Goal: Information Seeking & Learning: Check status

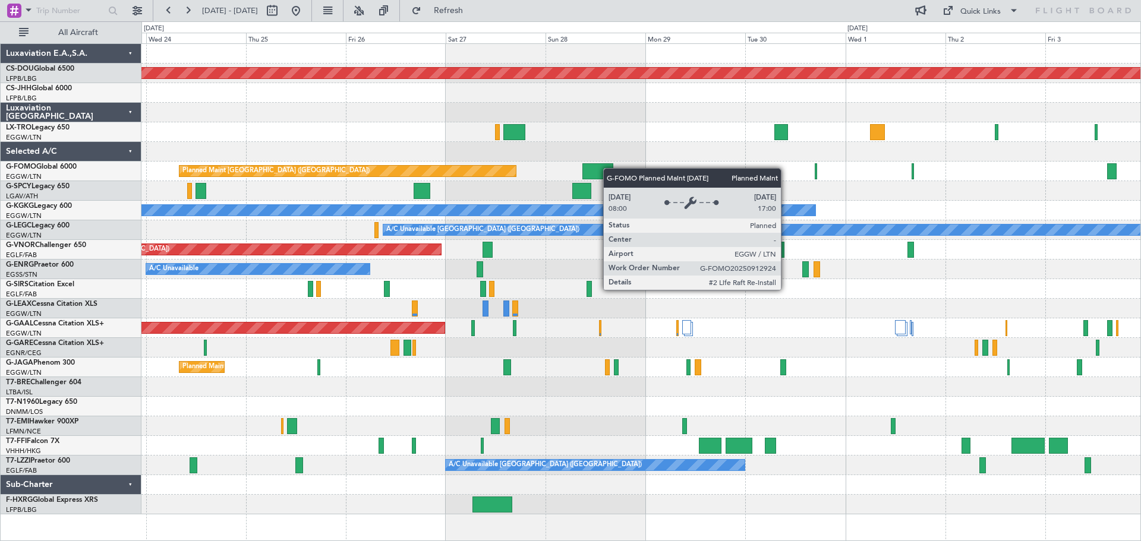
click at [355, 168] on div "Planned Maint London ([GEOGRAPHIC_DATA]) Planned Maint [GEOGRAPHIC_DATA] ([GEOG…" at bounding box center [640, 279] width 999 height 471
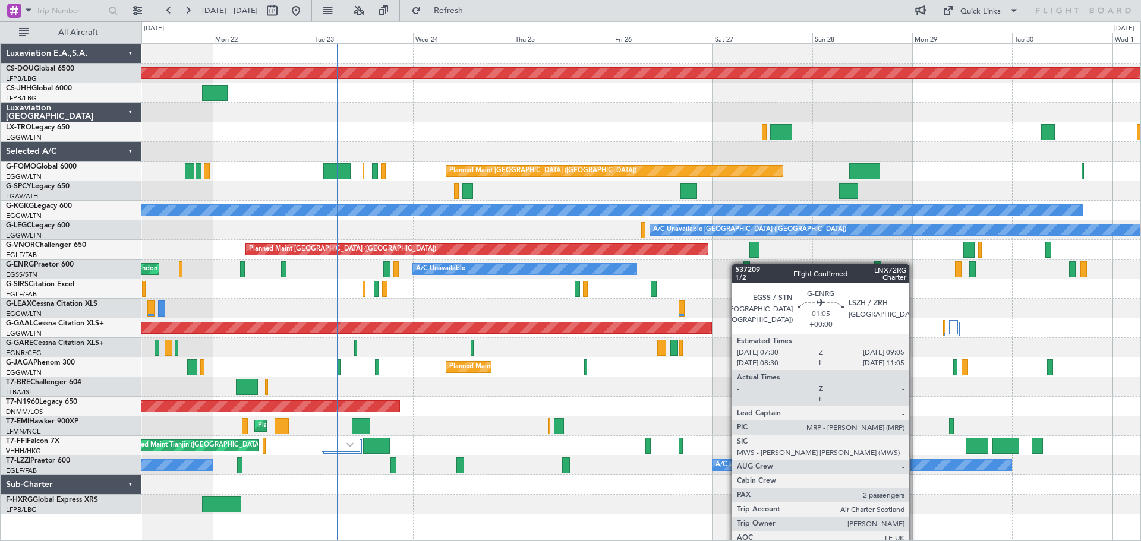
click at [744, 264] on div "Planned Maint London ([GEOGRAPHIC_DATA]) Owner Planned Maint [GEOGRAPHIC_DATA] …" at bounding box center [640, 279] width 999 height 471
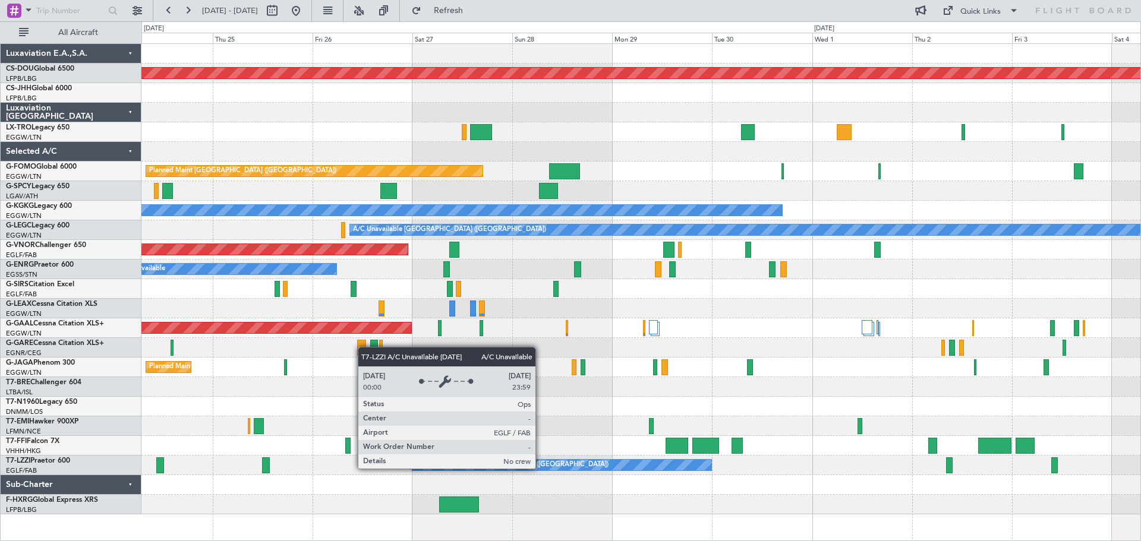
click at [541, 468] on div "A/C Unavailable [GEOGRAPHIC_DATA] ([GEOGRAPHIC_DATA])" at bounding box center [561, 465] width 299 height 11
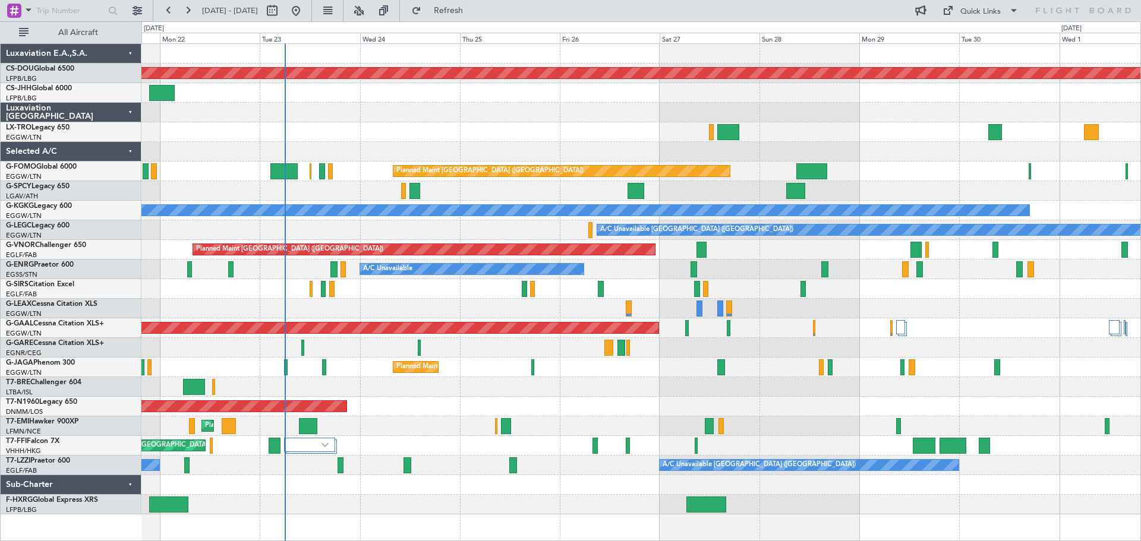
click at [689, 154] on div at bounding box center [640, 152] width 999 height 20
click at [441, 110] on div at bounding box center [640, 113] width 999 height 20
click at [646, 260] on div "A/C Unavailable AOG Maint [GEOGRAPHIC_DATA] ([GEOGRAPHIC_DATA])" at bounding box center [640, 270] width 999 height 20
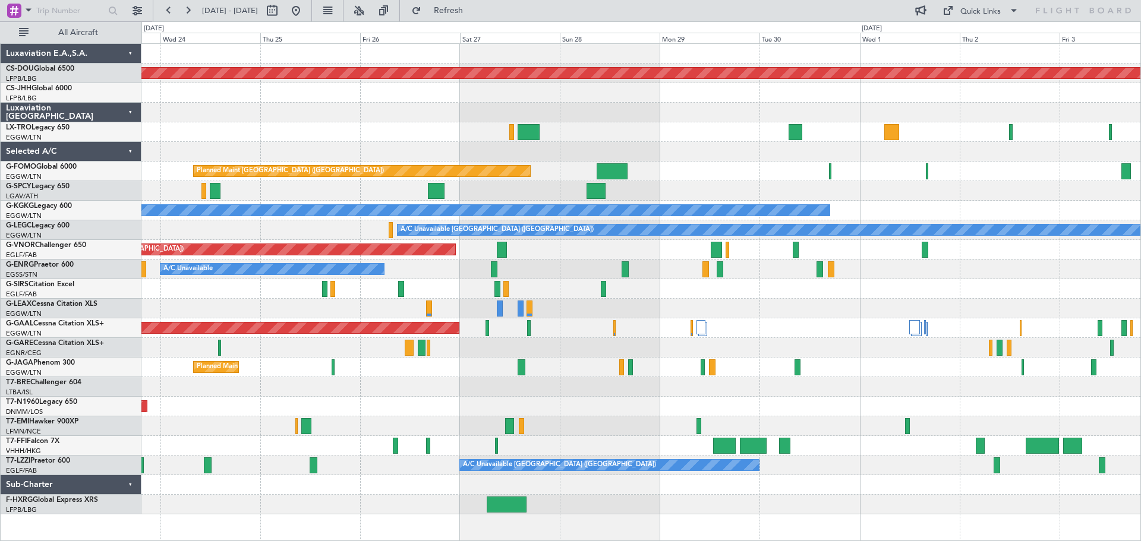
click at [652, 262] on div "Planned Maint London ([GEOGRAPHIC_DATA]) Planned Maint [GEOGRAPHIC_DATA] ([GEOG…" at bounding box center [640, 279] width 999 height 471
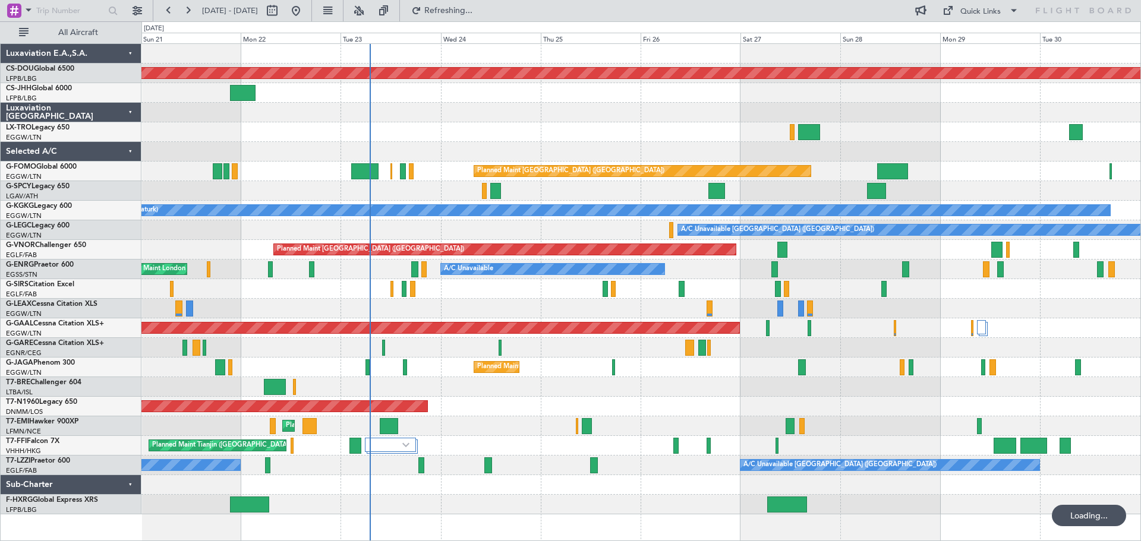
click at [678, 106] on div "Planned Maint London ([GEOGRAPHIC_DATA]) Planned Maint [GEOGRAPHIC_DATA] ([GEOG…" at bounding box center [640, 279] width 999 height 471
click at [494, 103] on div at bounding box center [640, 113] width 999 height 20
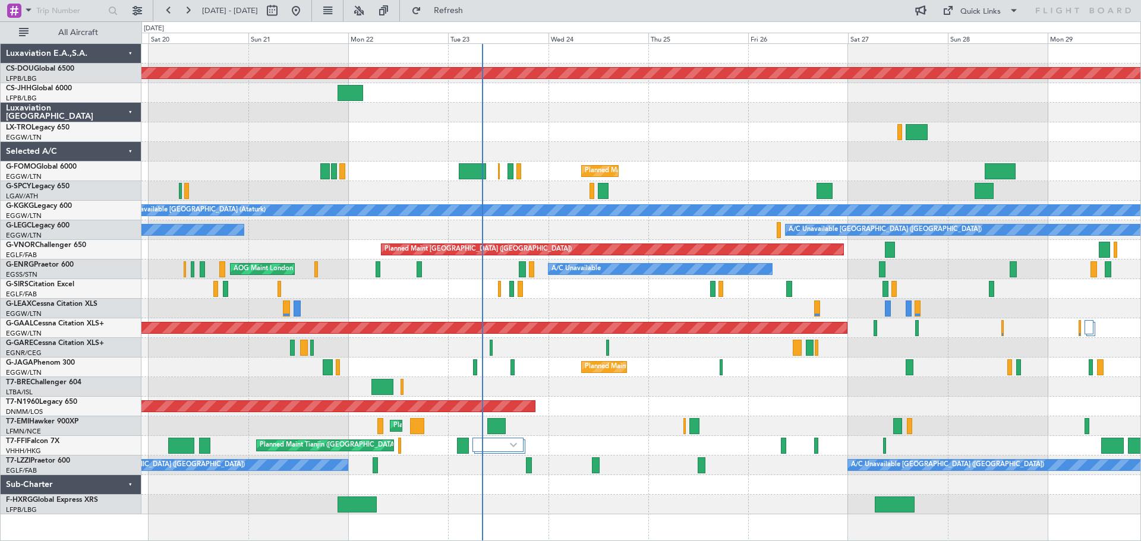
click at [717, 126] on div "Planned Maint London ([GEOGRAPHIC_DATA]) Planned Maint [GEOGRAPHIC_DATA] ([GEOG…" at bounding box center [640, 279] width 999 height 471
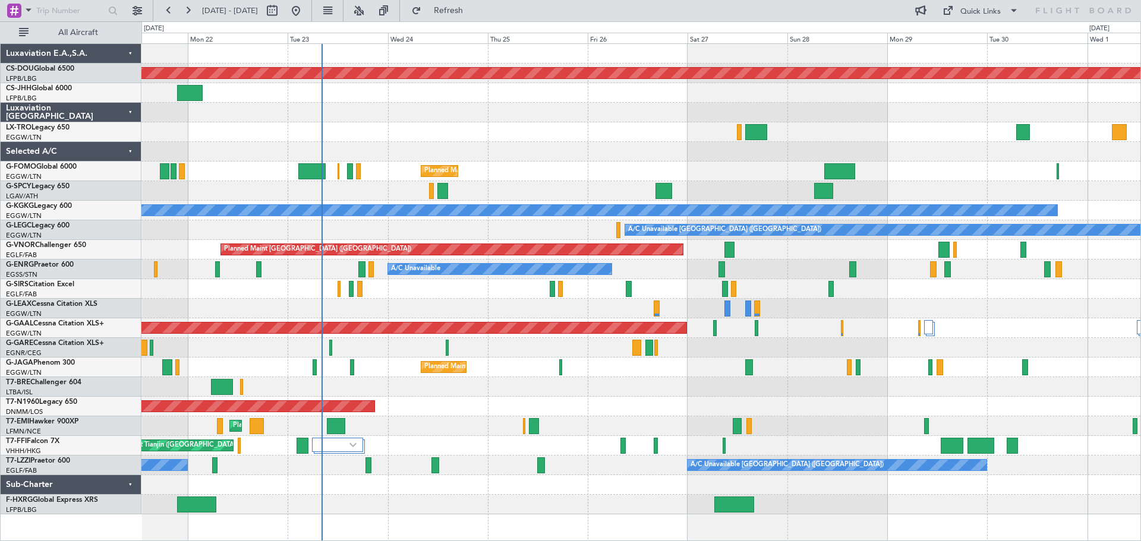
click at [528, 131] on div at bounding box center [640, 132] width 999 height 20
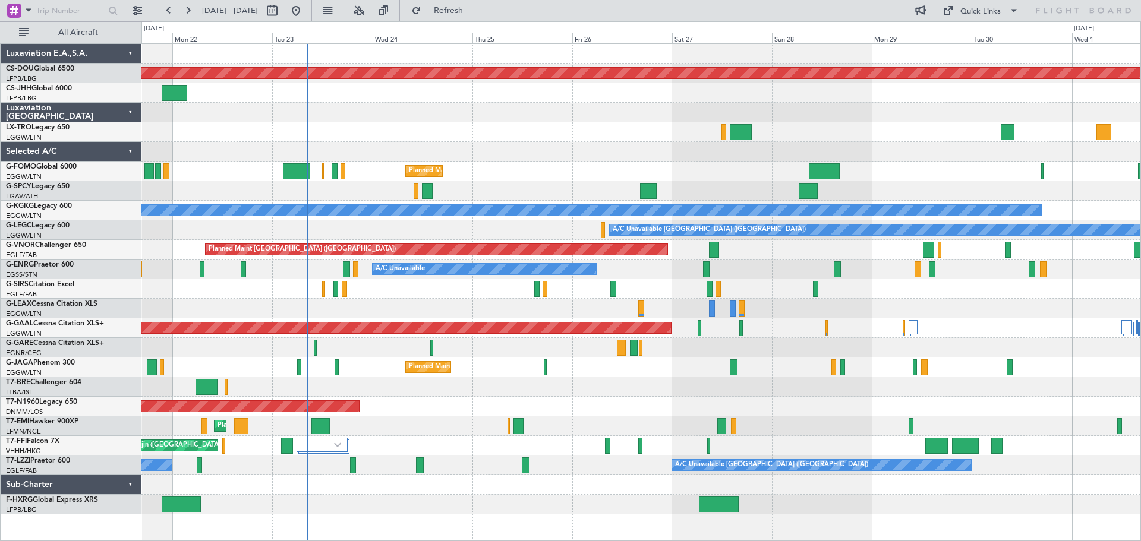
click at [489, 126] on div at bounding box center [640, 132] width 999 height 20
click at [539, 129] on div at bounding box center [640, 132] width 999 height 20
click at [525, 103] on div at bounding box center [640, 113] width 999 height 20
click at [424, 124] on div at bounding box center [640, 132] width 999 height 20
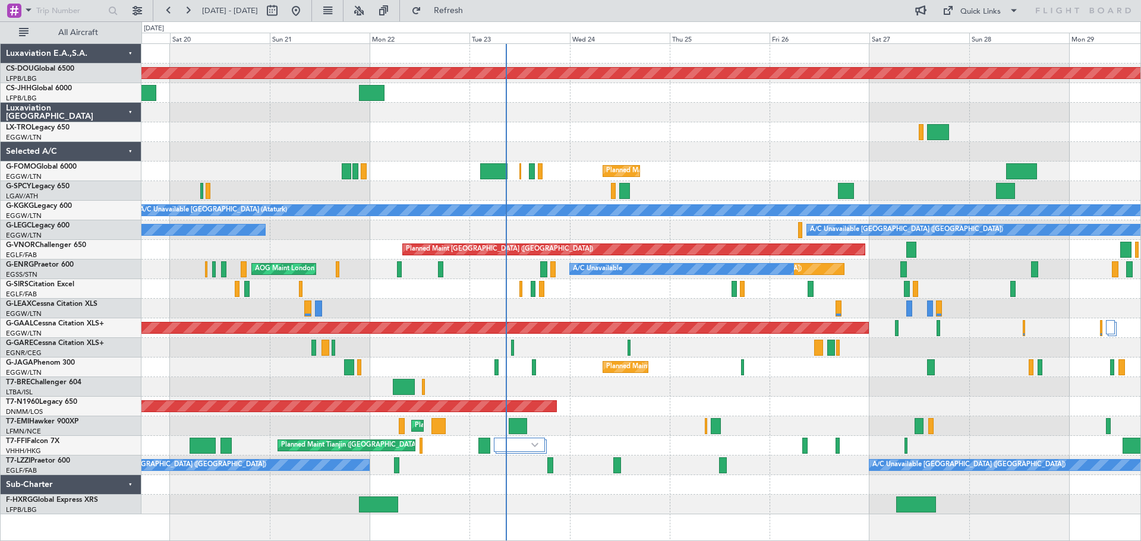
click at [534, 135] on div "Planned Maint London ([GEOGRAPHIC_DATA]) Planned Maint [GEOGRAPHIC_DATA] ([GEOG…" at bounding box center [640, 279] width 999 height 471
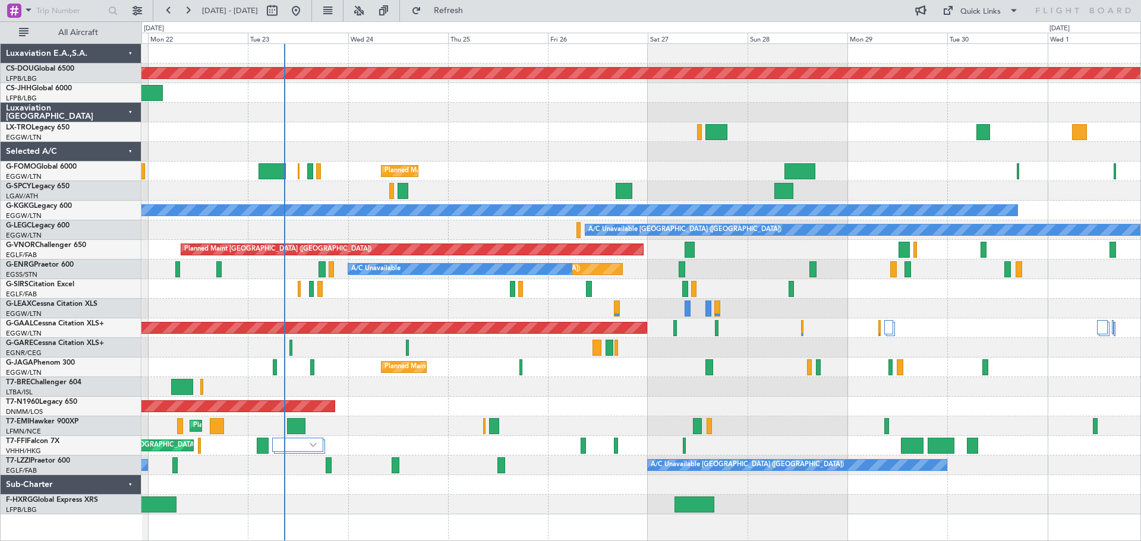
click at [542, 178] on div "Planned Maint London ([GEOGRAPHIC_DATA]) Owner Planned Maint [GEOGRAPHIC_DATA] …" at bounding box center [640, 279] width 999 height 471
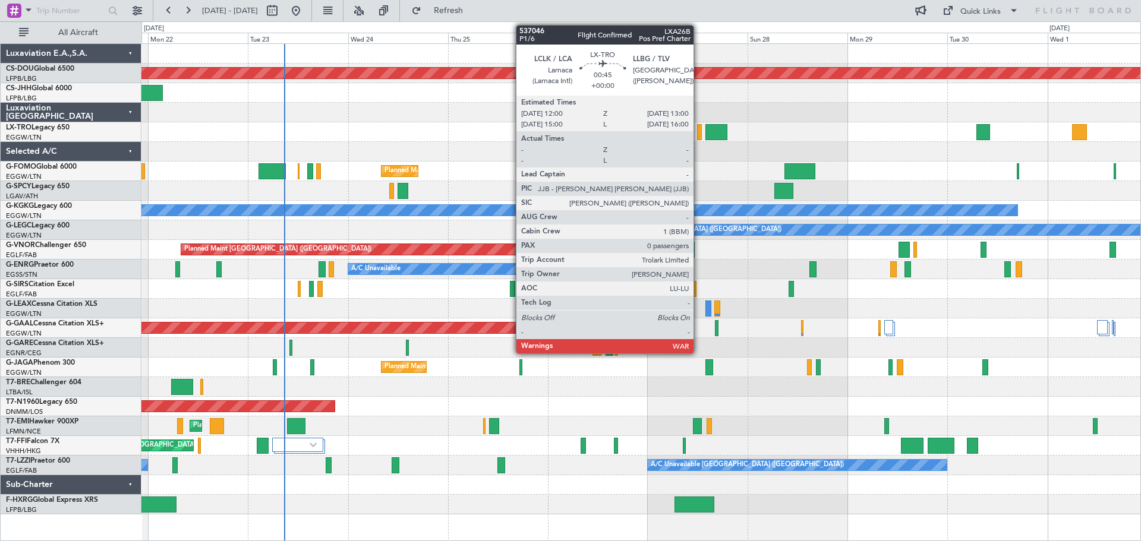
click at [699, 132] on div at bounding box center [699, 132] width 5 height 16
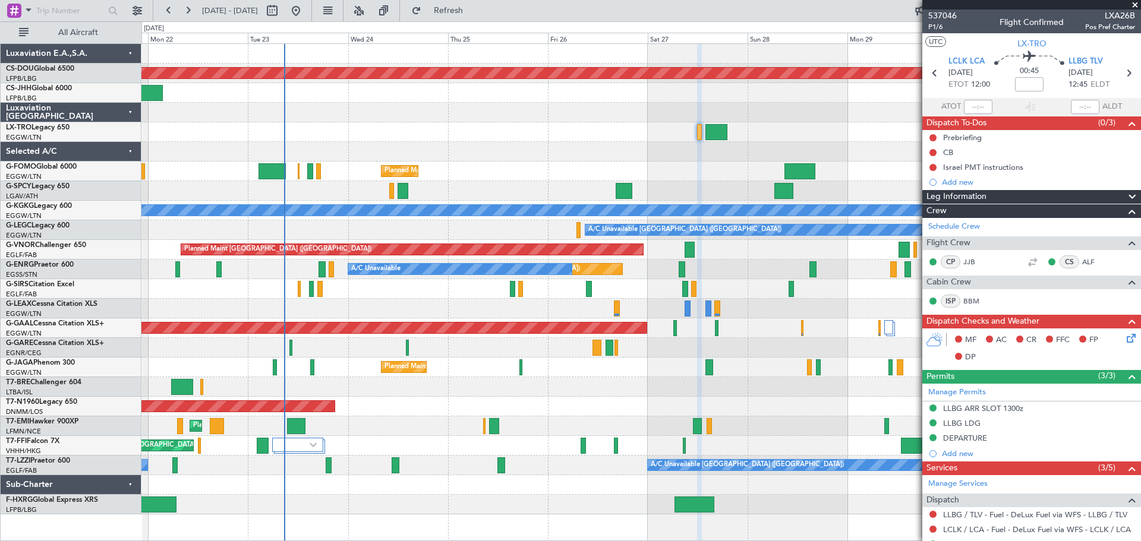
click at [1133, 4] on span at bounding box center [1135, 5] width 12 height 11
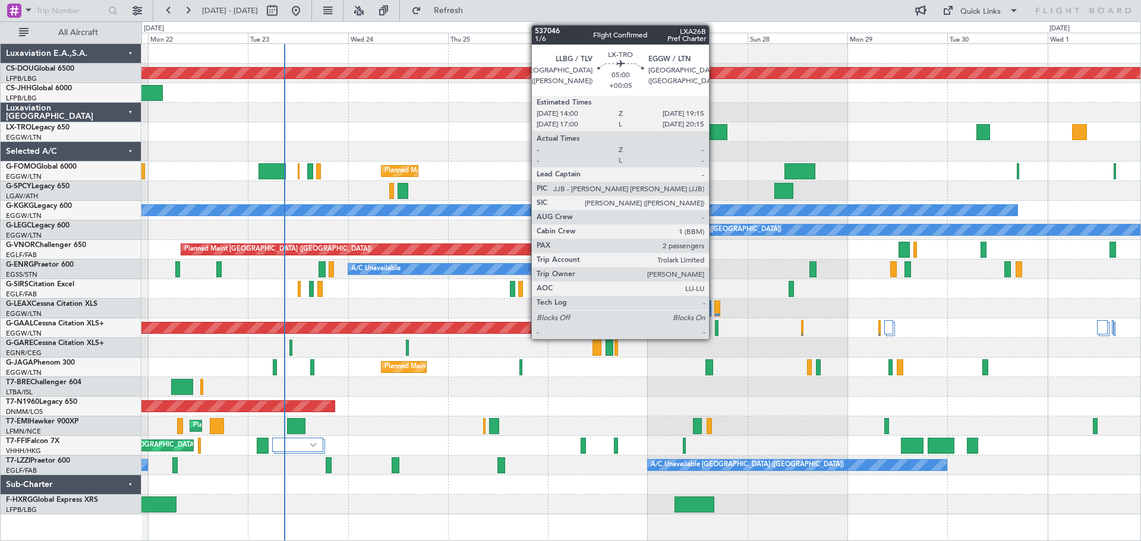
click at [714, 134] on div at bounding box center [716, 132] width 22 height 16
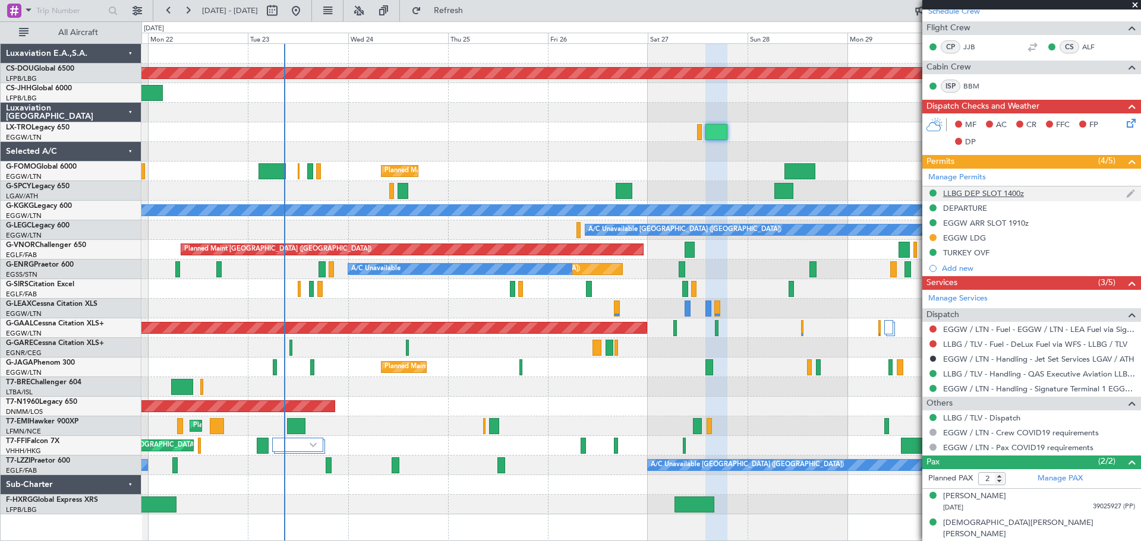
scroll to position [201, 0]
click at [1134, 5] on span at bounding box center [1135, 5] width 12 height 11
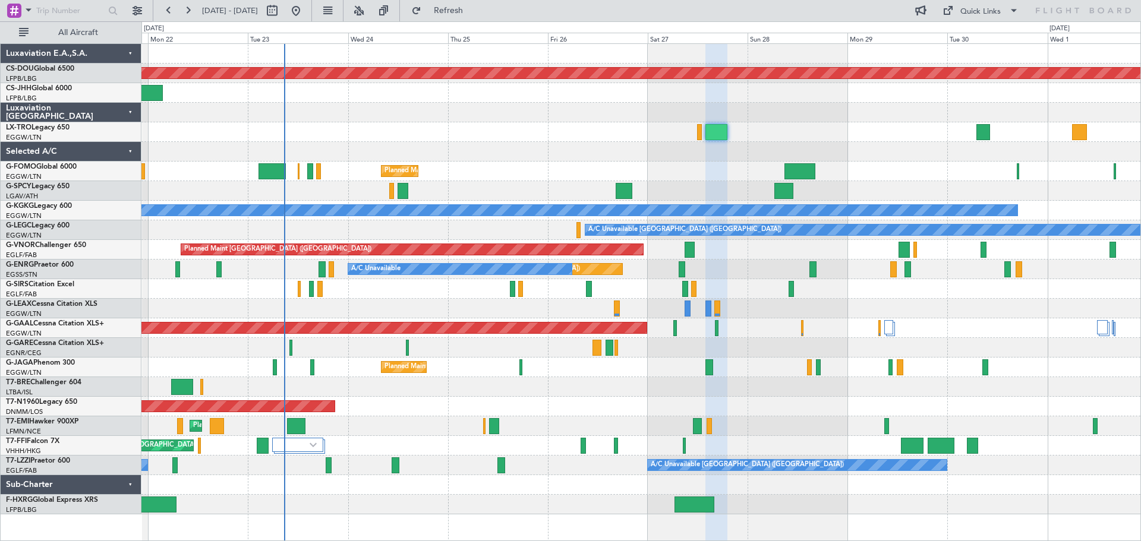
type input "0"
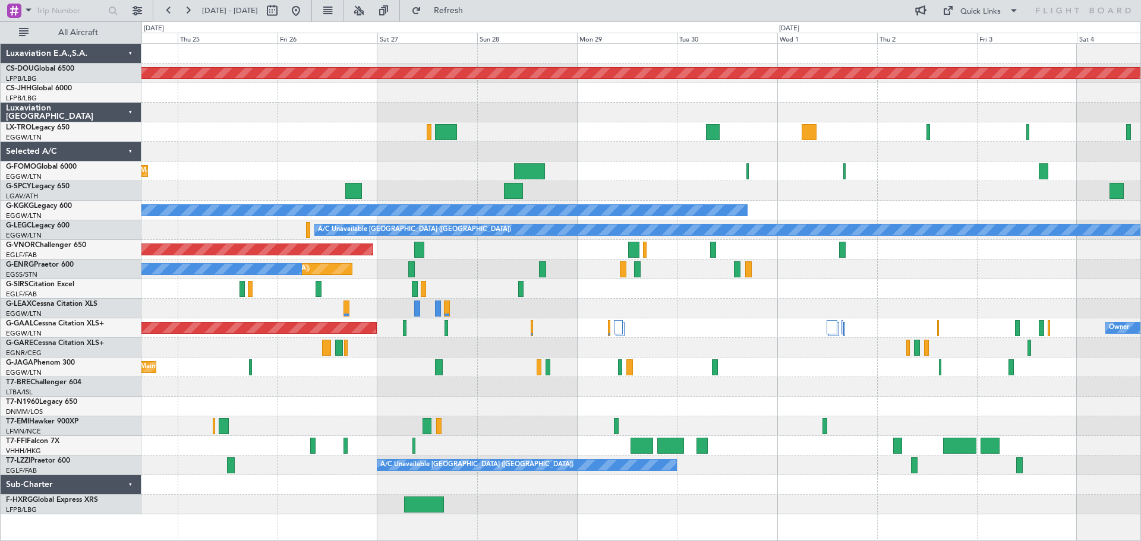
click at [618, 122] on div "Planned Maint London ([GEOGRAPHIC_DATA]) Planned Maint [GEOGRAPHIC_DATA] ([GEOG…" at bounding box center [640, 279] width 999 height 471
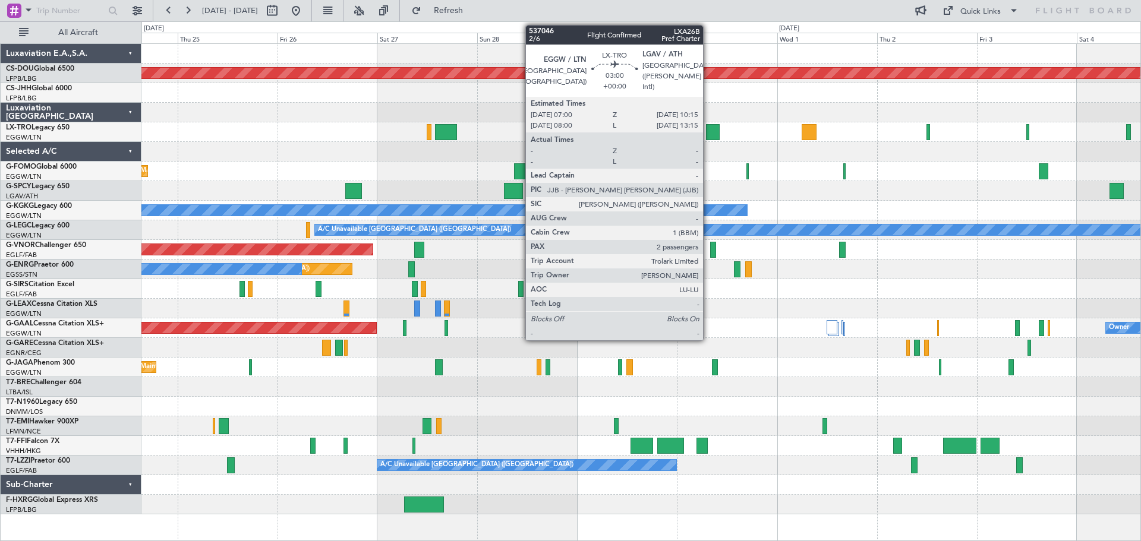
click at [708, 134] on div at bounding box center [713, 132] width 14 height 16
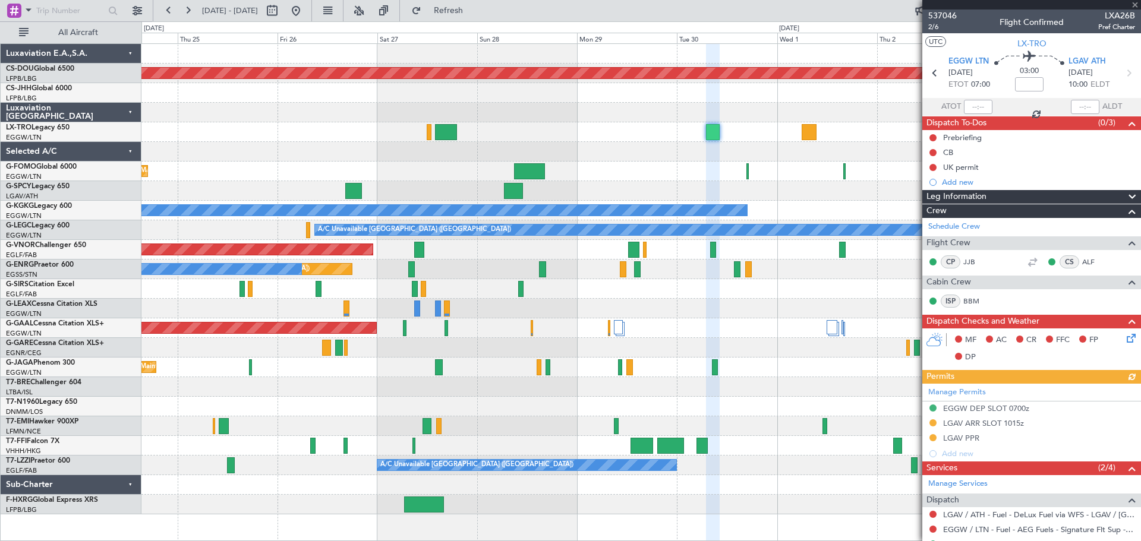
scroll to position [112, 0]
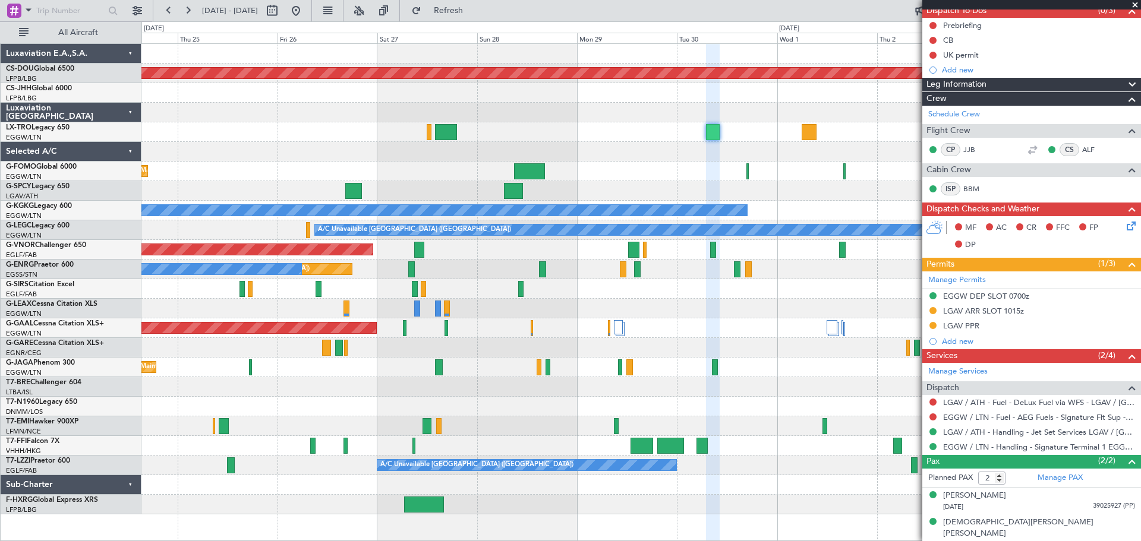
click at [1133, 6] on span at bounding box center [1135, 5] width 12 height 11
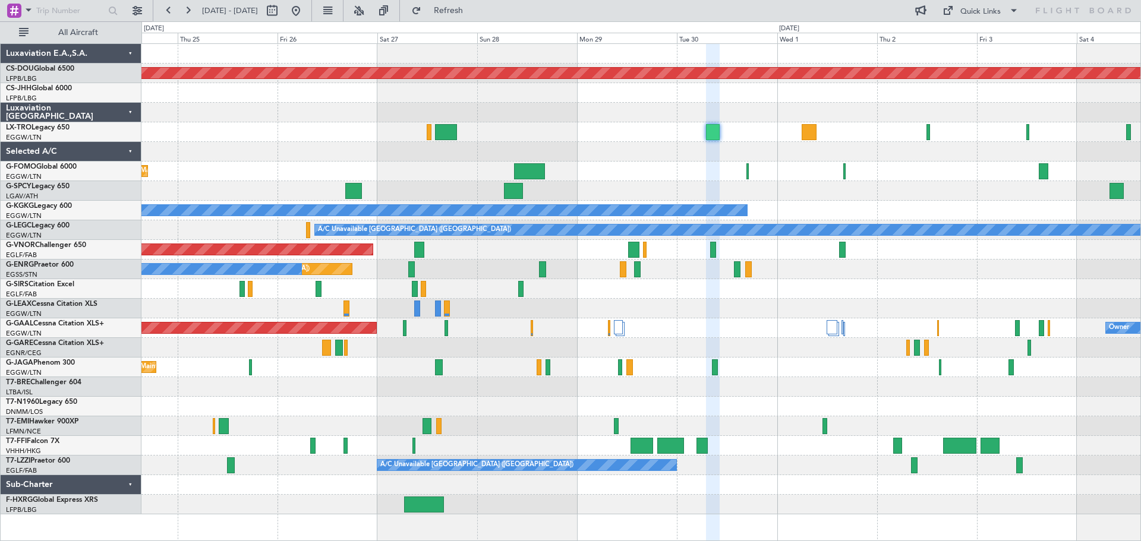
type input "0"
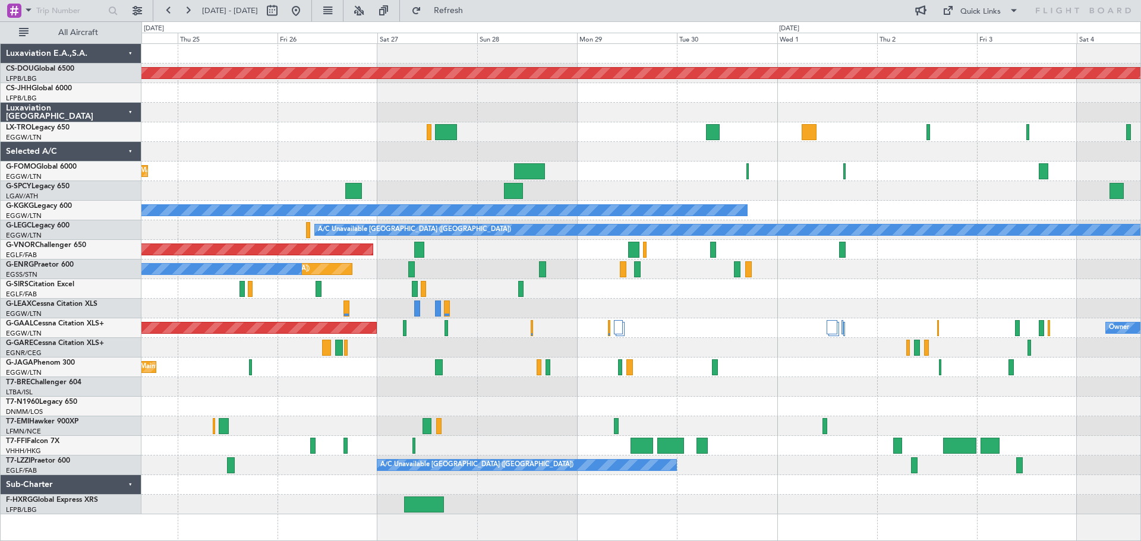
scroll to position [0, 0]
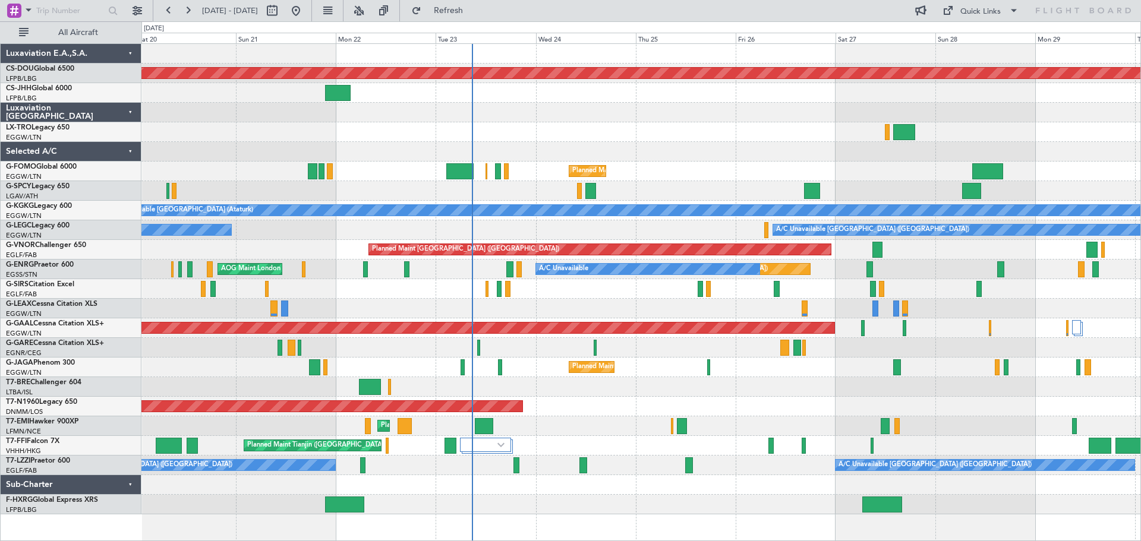
click at [715, 113] on div "Planned Maint London ([GEOGRAPHIC_DATA]) Planned Maint [GEOGRAPHIC_DATA] ([GEOG…" at bounding box center [640, 279] width 999 height 471
click at [688, 104] on div at bounding box center [640, 113] width 999 height 20
click at [784, 102] on div "Planned Maint [GEOGRAPHIC_DATA] ([GEOGRAPHIC_DATA]) Owner" at bounding box center [640, 93] width 999 height 20
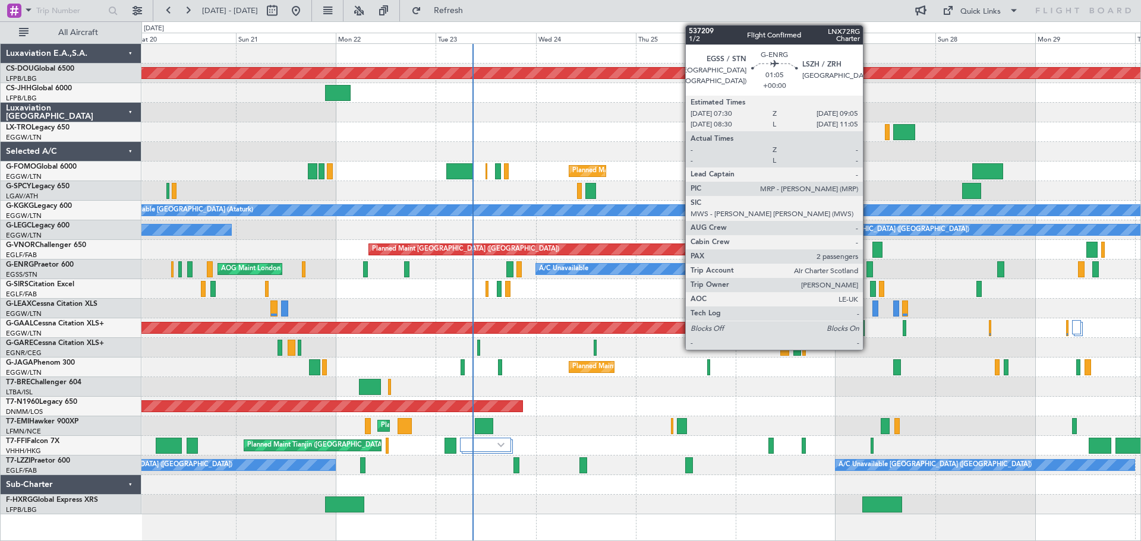
click at [868, 270] on div at bounding box center [869, 269] width 7 height 16
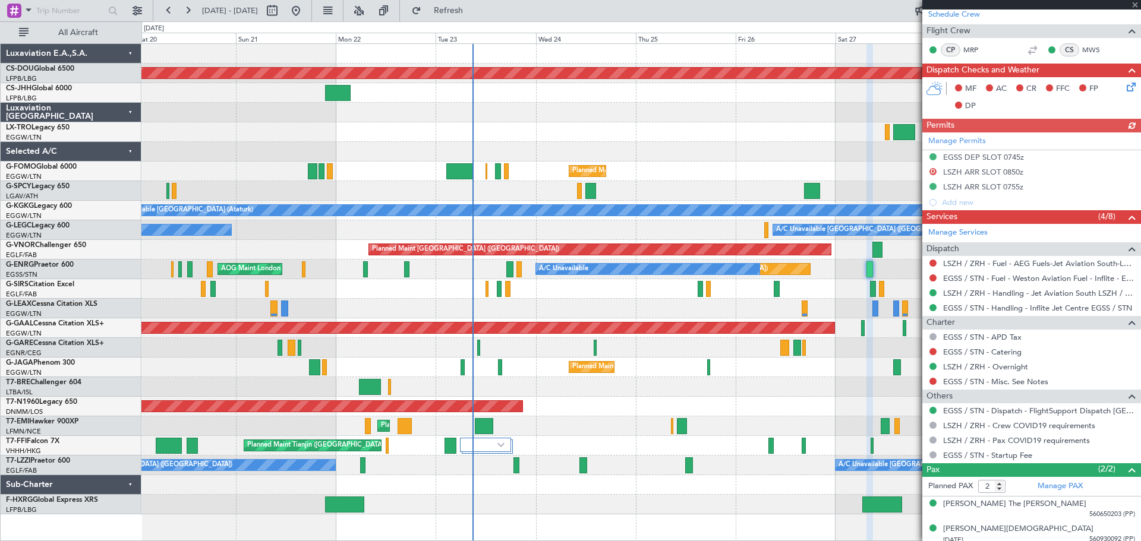
scroll to position [219, 0]
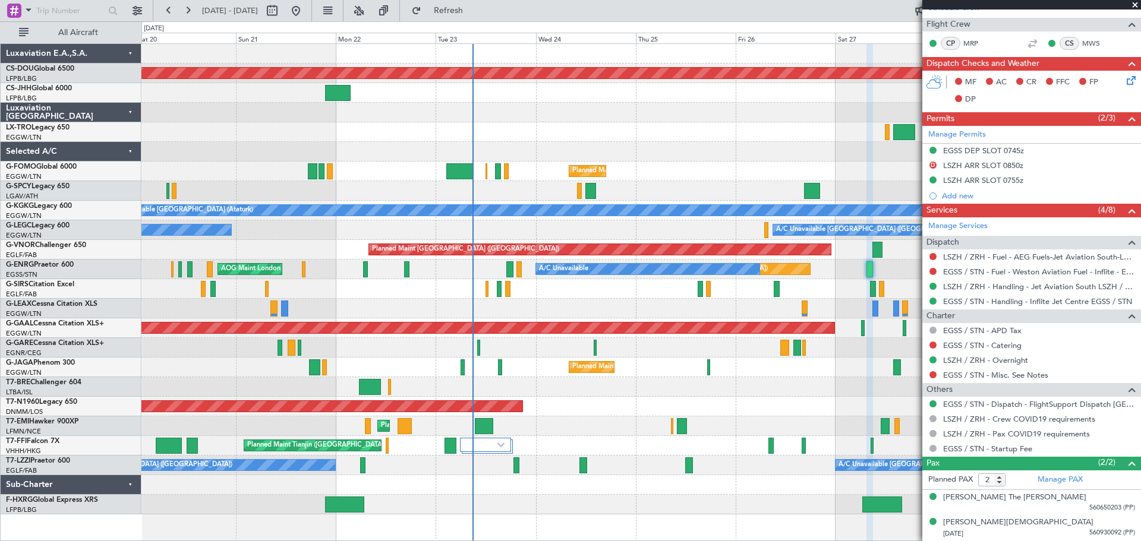
click at [1136, 5] on span at bounding box center [1135, 5] width 12 height 11
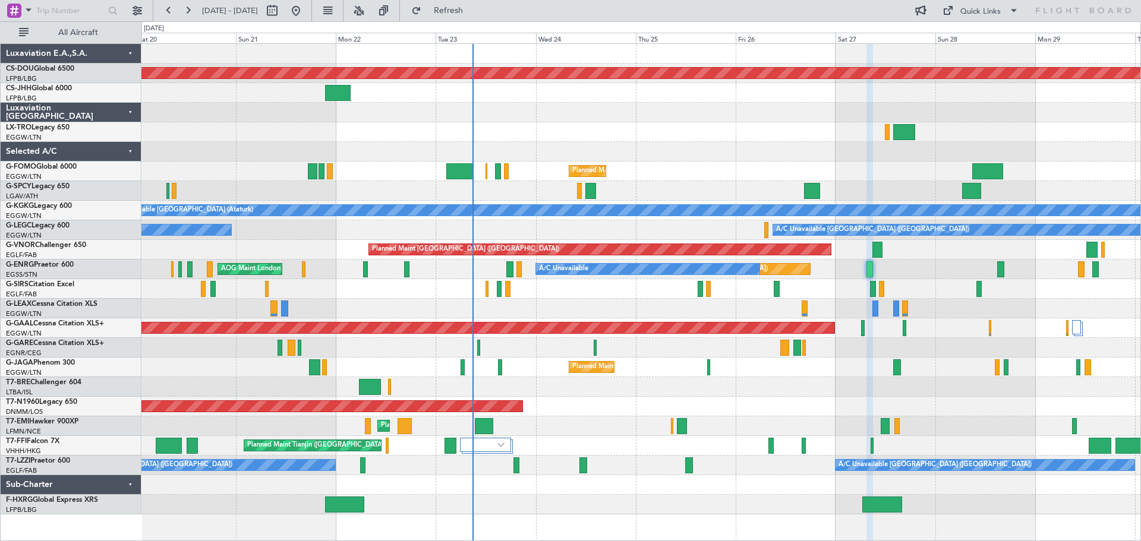
type input "0"
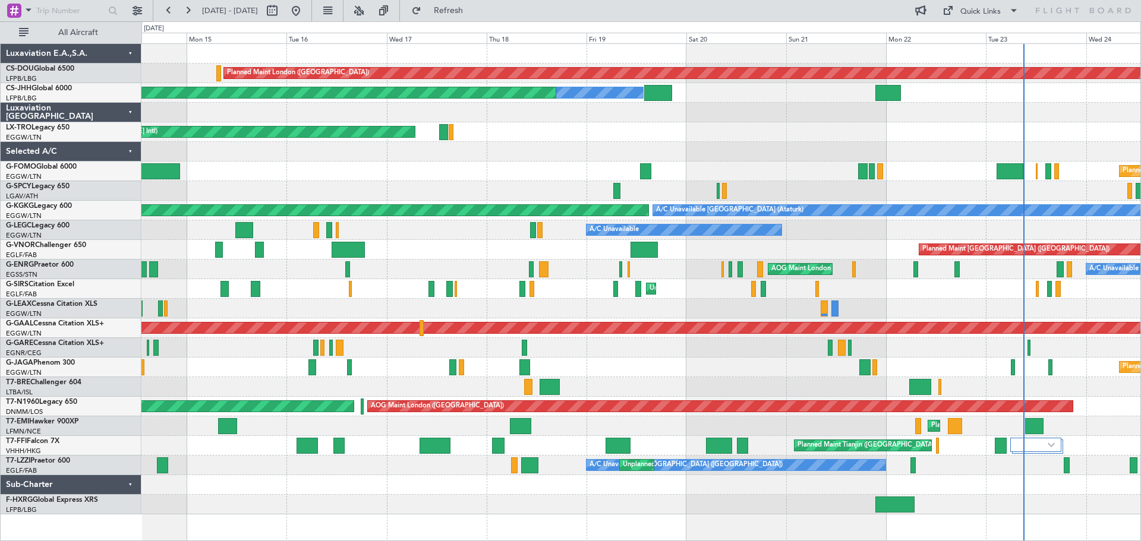
click at [805, 132] on div "Planned Maint London ([GEOGRAPHIC_DATA]) Planned Maint [GEOGRAPHIC_DATA] ([GEOG…" at bounding box center [640, 279] width 999 height 471
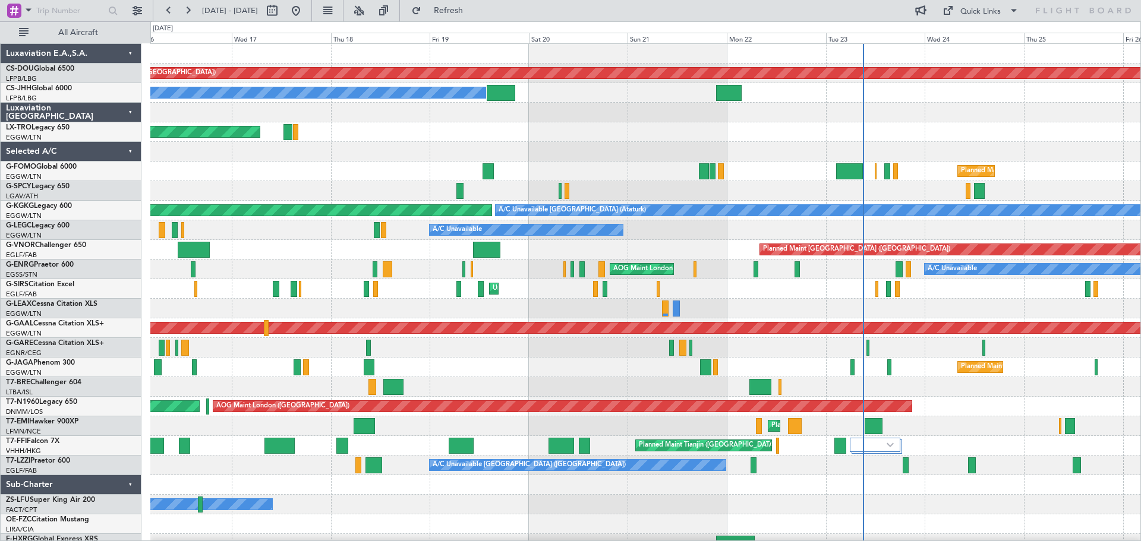
click at [785, 159] on div at bounding box center [645, 152] width 990 height 20
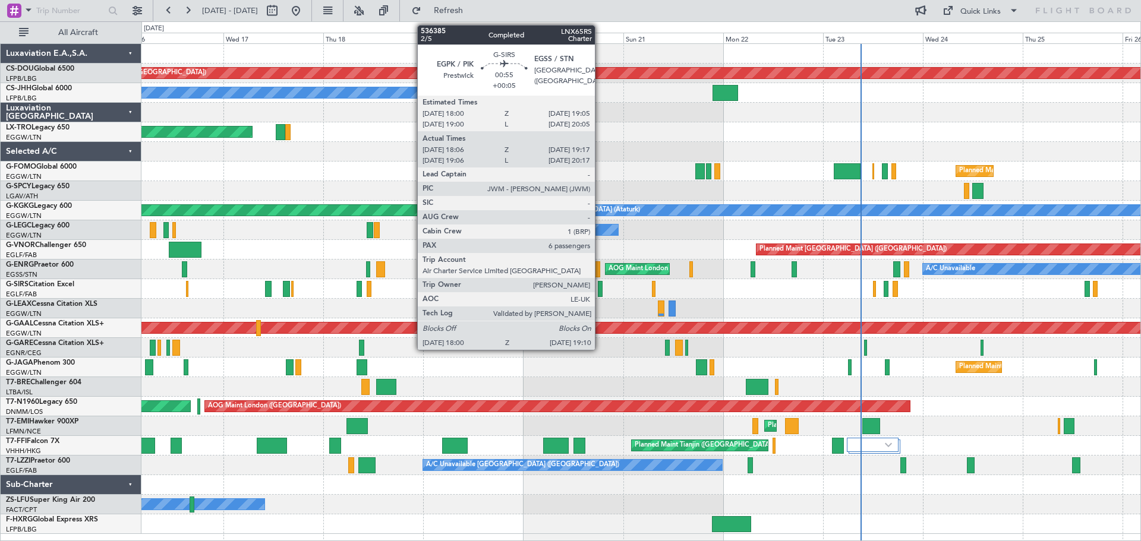
click at [600, 291] on div at bounding box center [600, 289] width 5 height 16
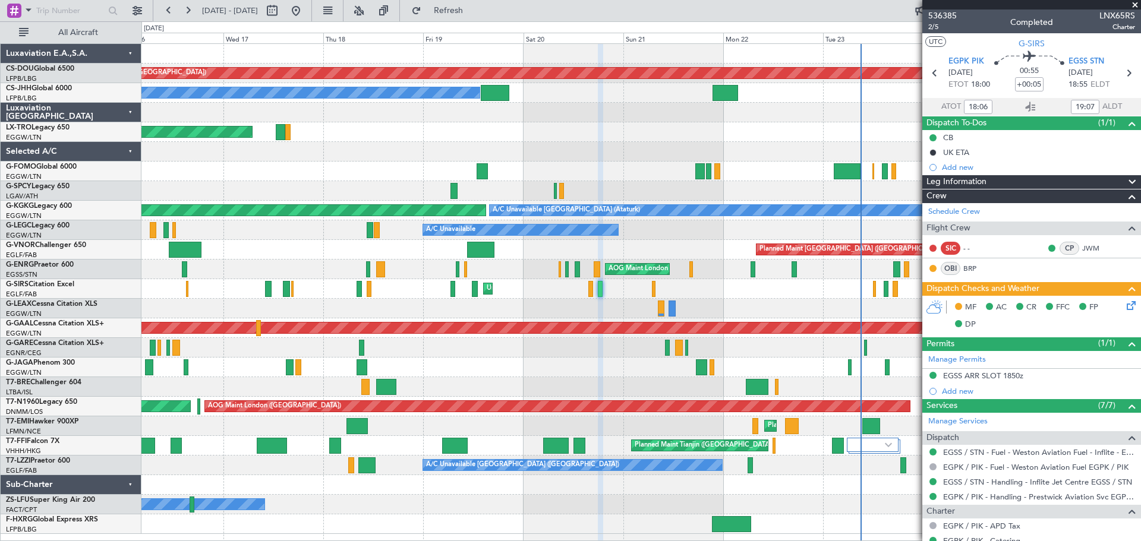
click at [1135, 5] on span at bounding box center [1135, 5] width 12 height 11
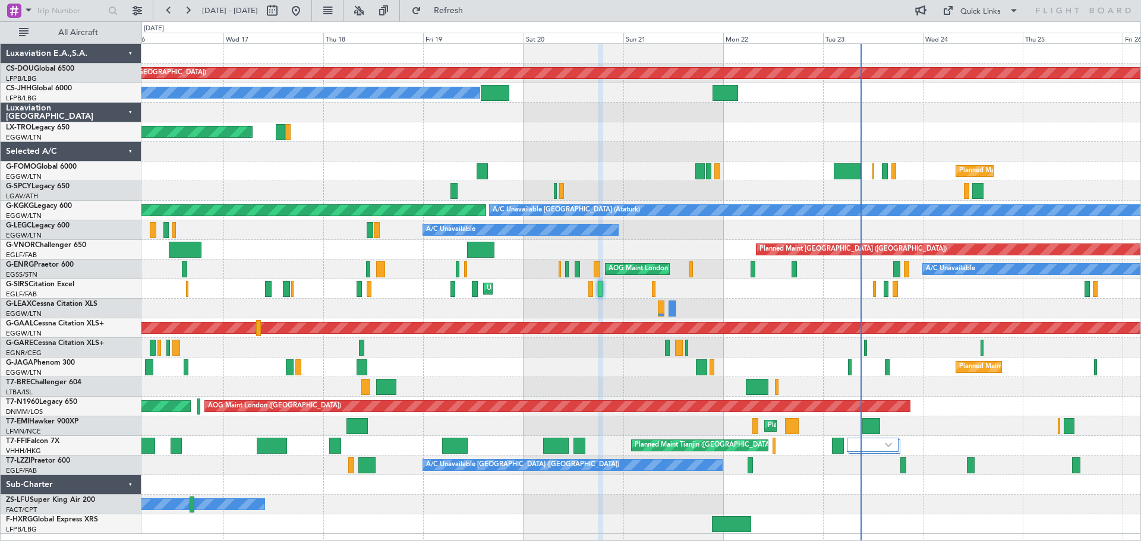
type input "0"
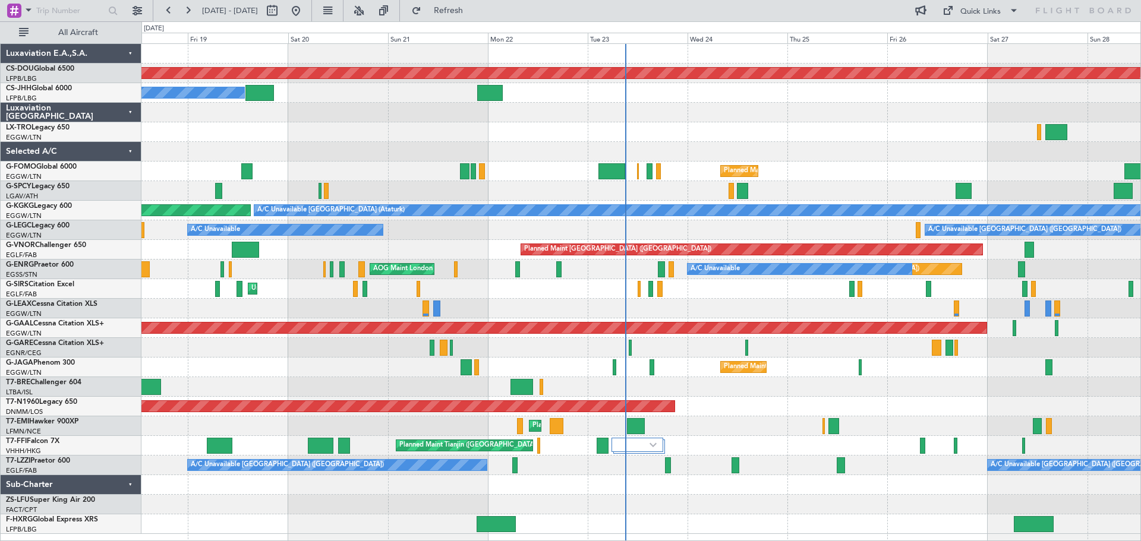
click at [547, 182] on div at bounding box center [640, 191] width 999 height 20
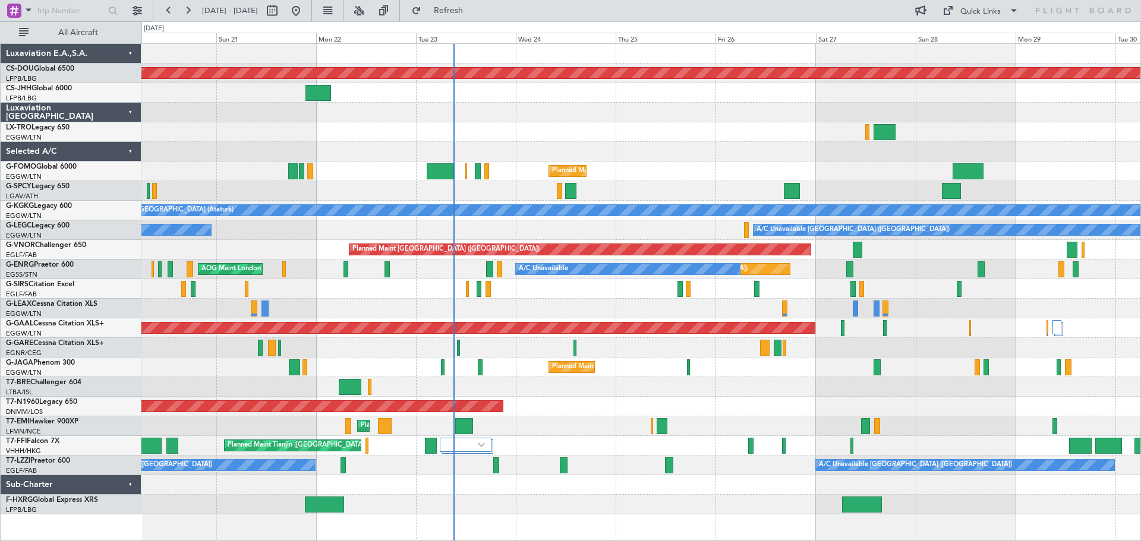
click at [782, 159] on div at bounding box center [640, 152] width 999 height 20
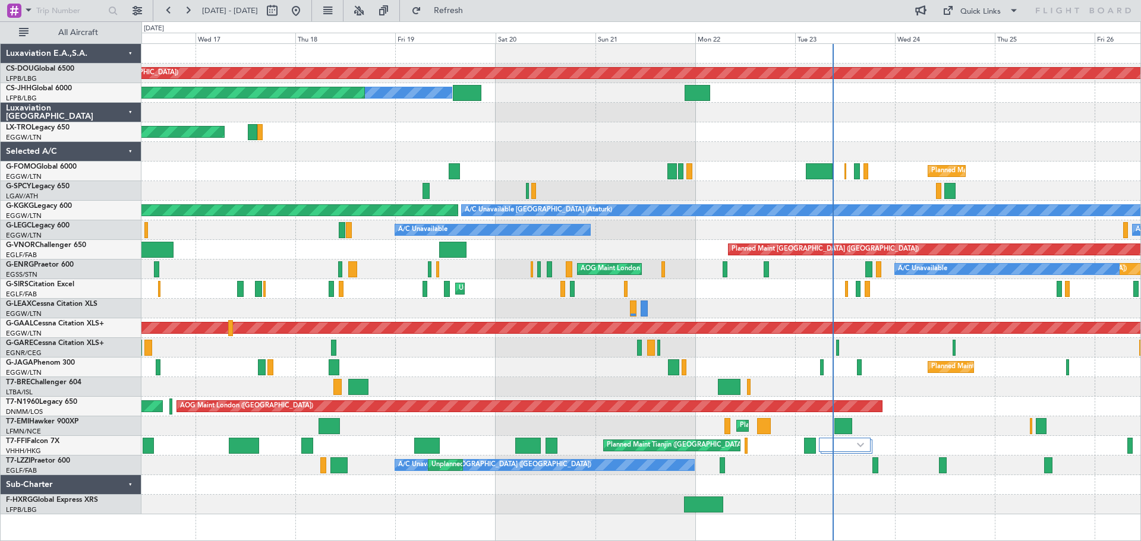
click at [937, 132] on div "Unplanned Maint [GEOGRAPHIC_DATA] ([PERSON_NAME] Intl)" at bounding box center [640, 132] width 999 height 20
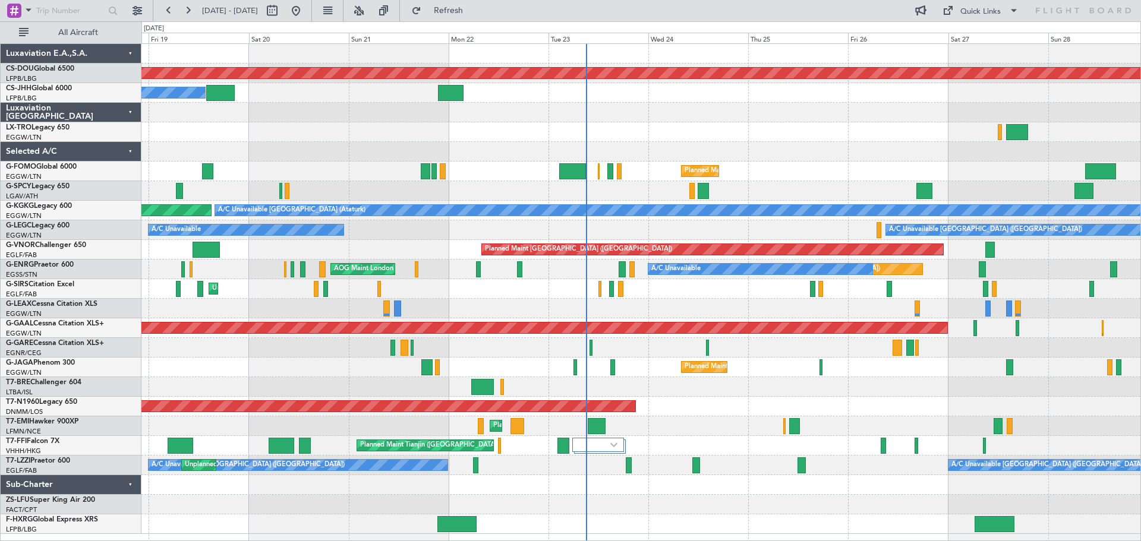
click at [787, 120] on div at bounding box center [640, 113] width 999 height 20
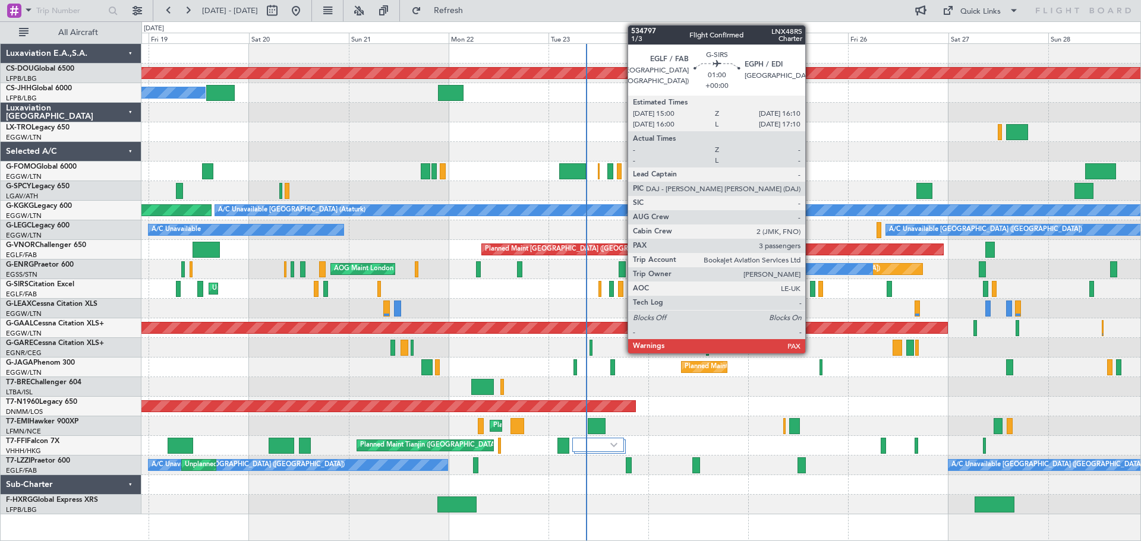
click at [810, 284] on div at bounding box center [812, 289] width 5 height 16
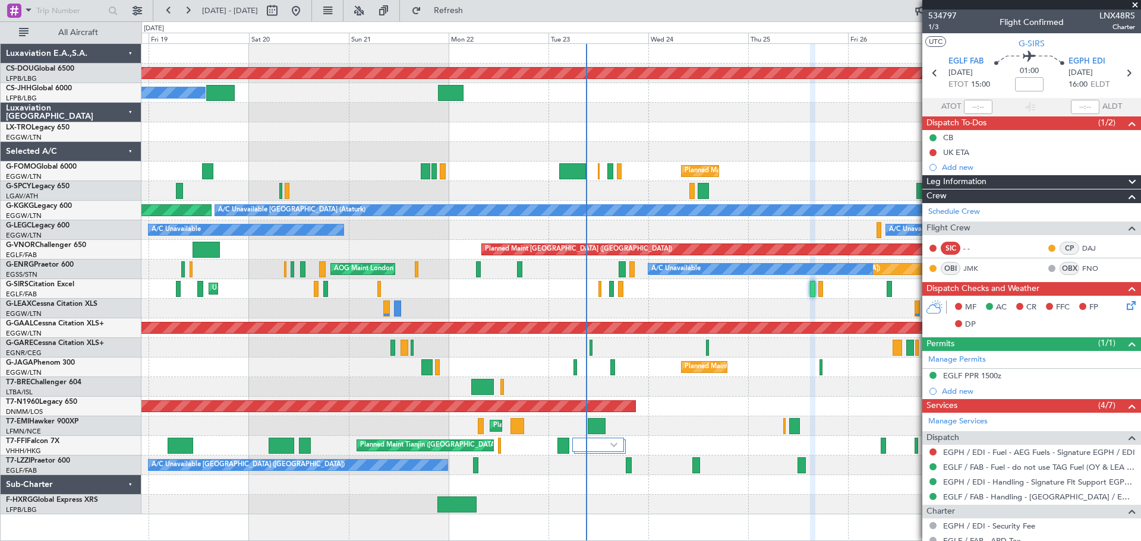
click at [1135, 5] on span at bounding box center [1135, 5] width 12 height 11
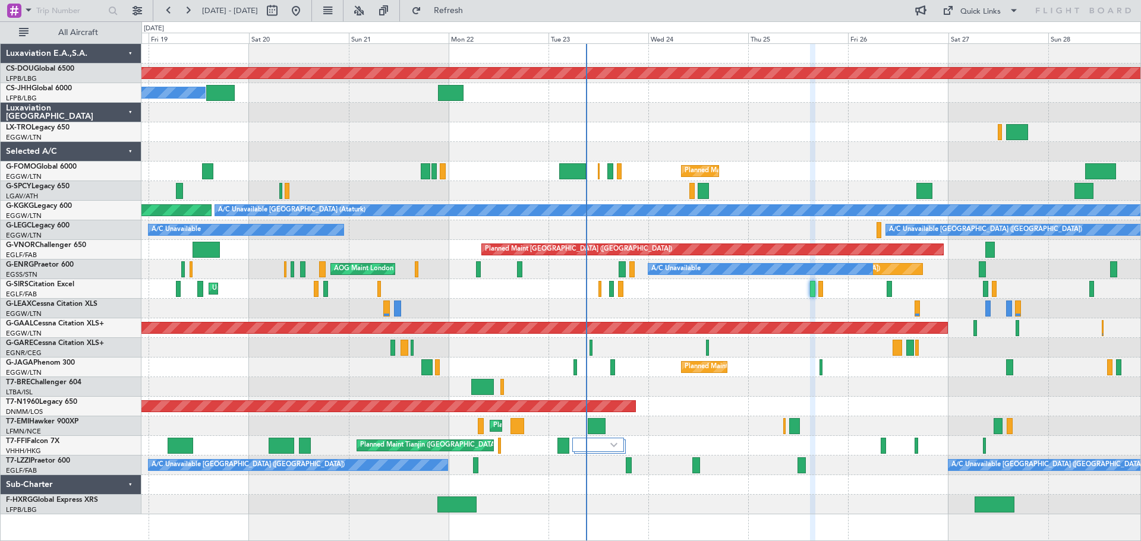
type input "0"
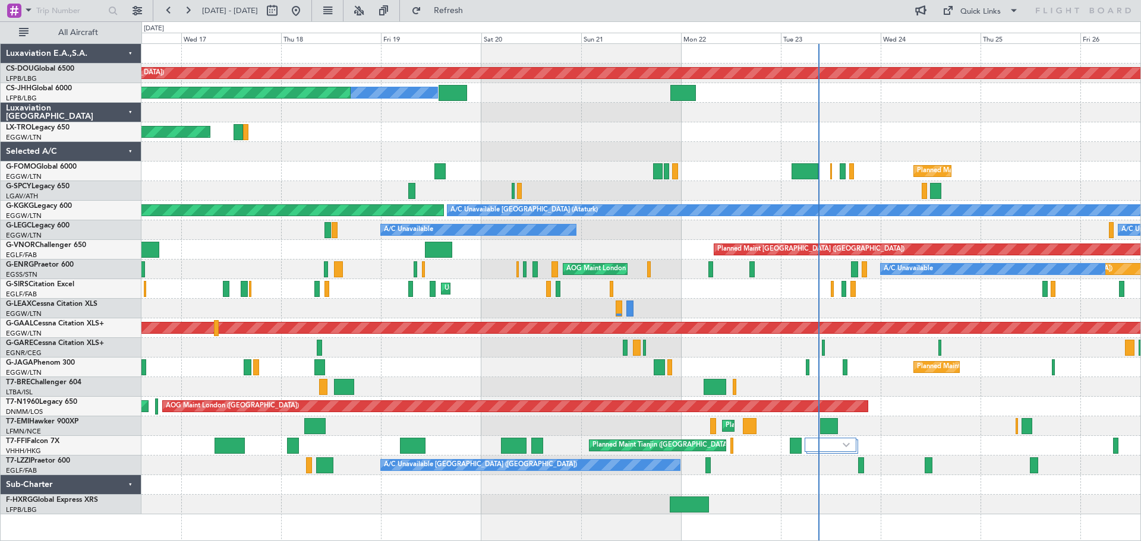
click at [962, 136] on div "Planned Maint London ([GEOGRAPHIC_DATA]) Owner Planned Maint [GEOGRAPHIC_DATA] …" at bounding box center [640, 279] width 999 height 471
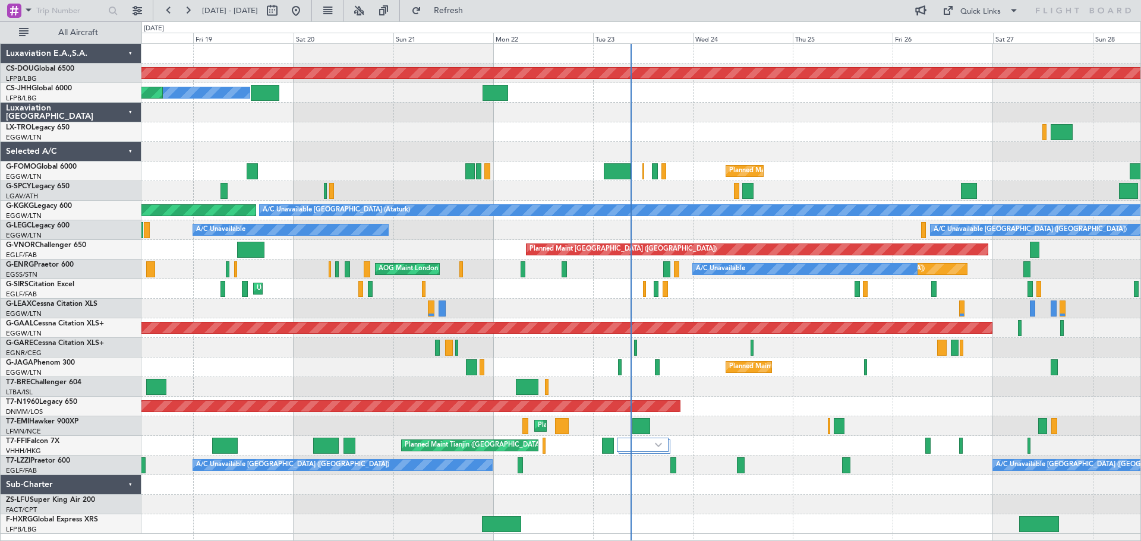
click at [829, 143] on div "Planned Maint London ([GEOGRAPHIC_DATA]) Owner Planned Maint [GEOGRAPHIC_DATA] …" at bounding box center [640, 289] width 999 height 490
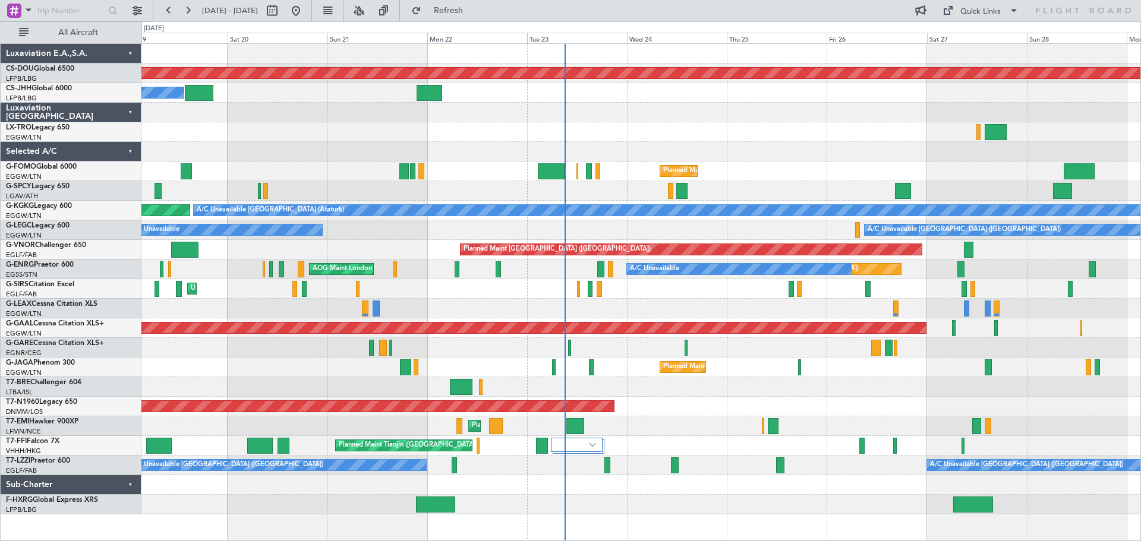
click at [757, 134] on div "Unplanned Maint [GEOGRAPHIC_DATA] ([PERSON_NAME] Intl)" at bounding box center [640, 132] width 999 height 20
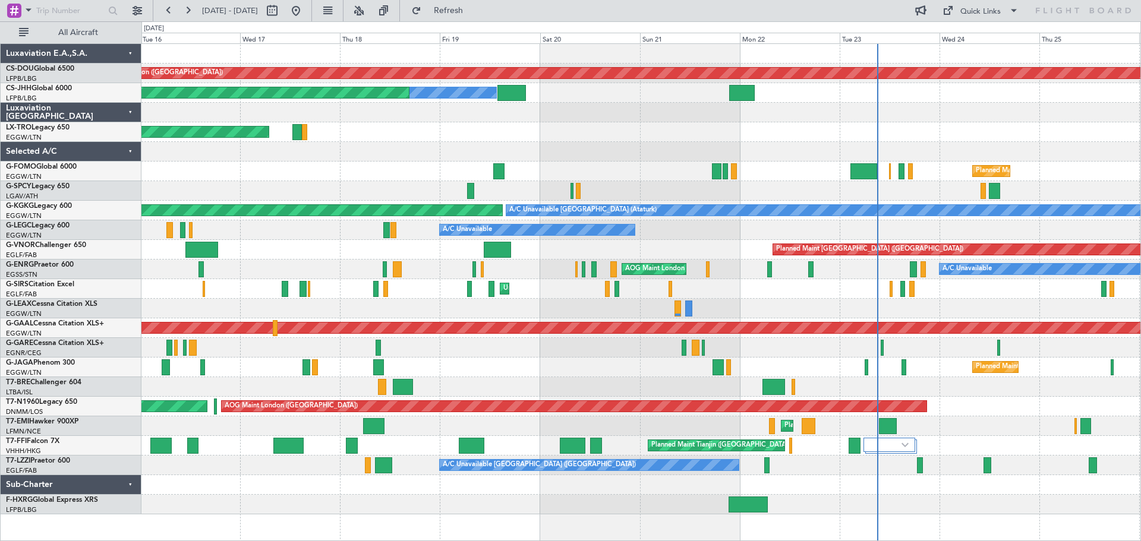
click at [910, 136] on div "Unplanned Maint [GEOGRAPHIC_DATA] ([PERSON_NAME] Intl)" at bounding box center [640, 132] width 999 height 20
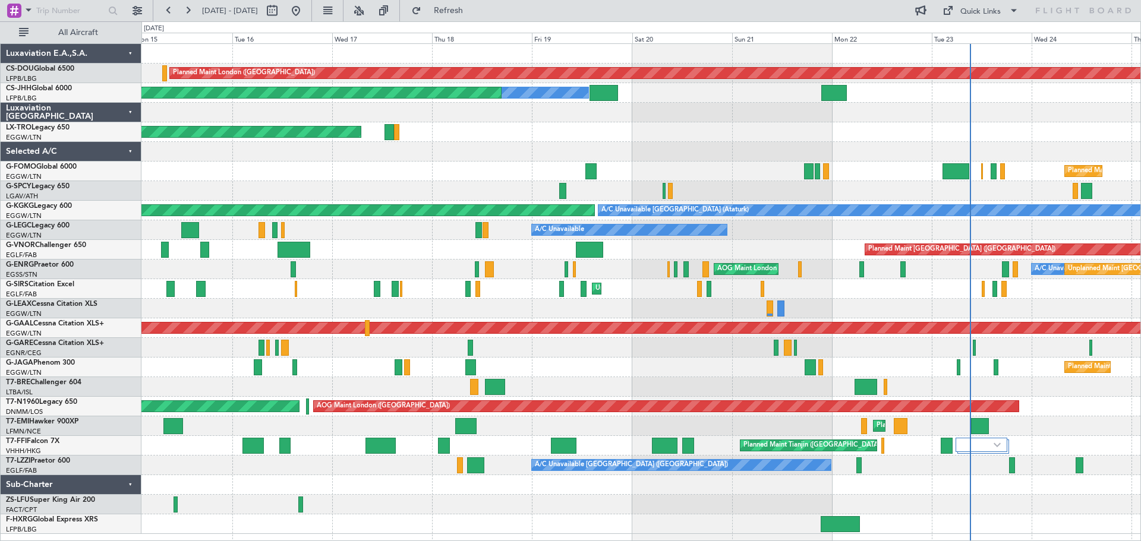
click at [678, 147] on div at bounding box center [640, 152] width 999 height 20
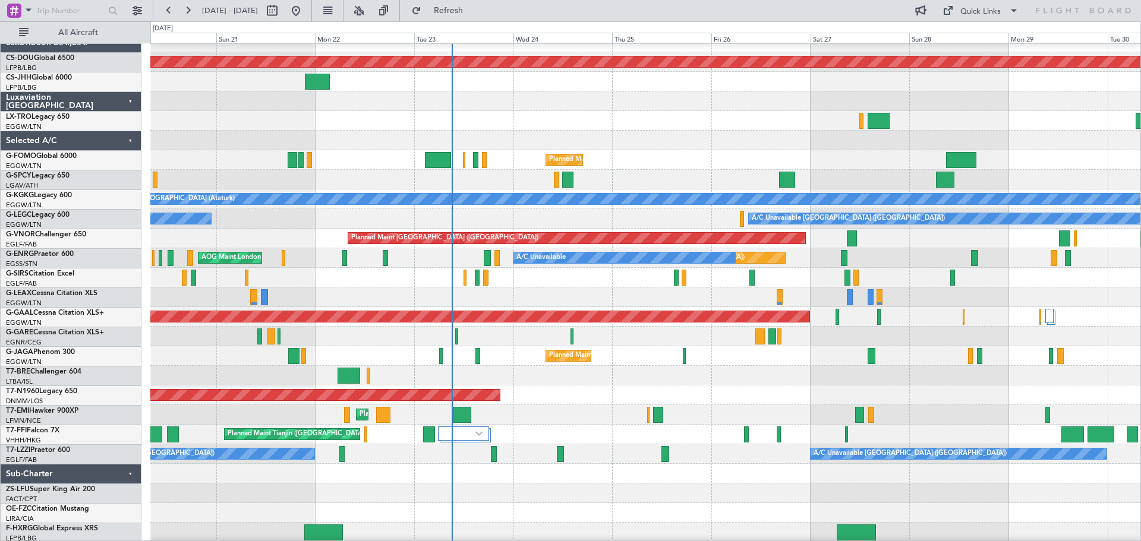
scroll to position [11, 0]
click at [588, 126] on div at bounding box center [645, 121] width 990 height 20
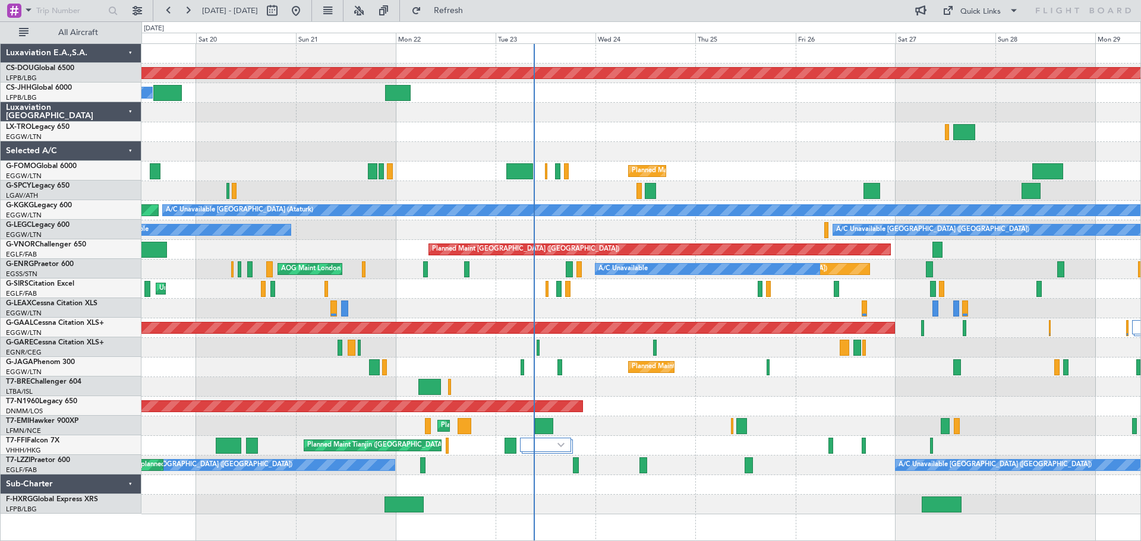
scroll to position [0, 0]
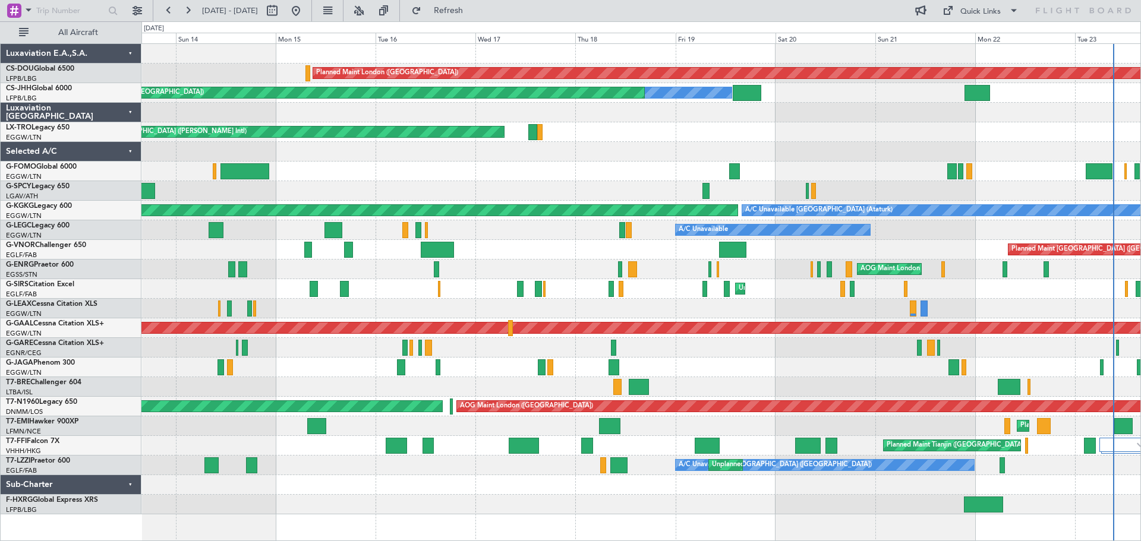
click at [1036, 225] on div "A/C Unavailable Planned Maint [GEOGRAPHIC_DATA] ([GEOGRAPHIC_DATA]) Owner" at bounding box center [640, 230] width 999 height 20
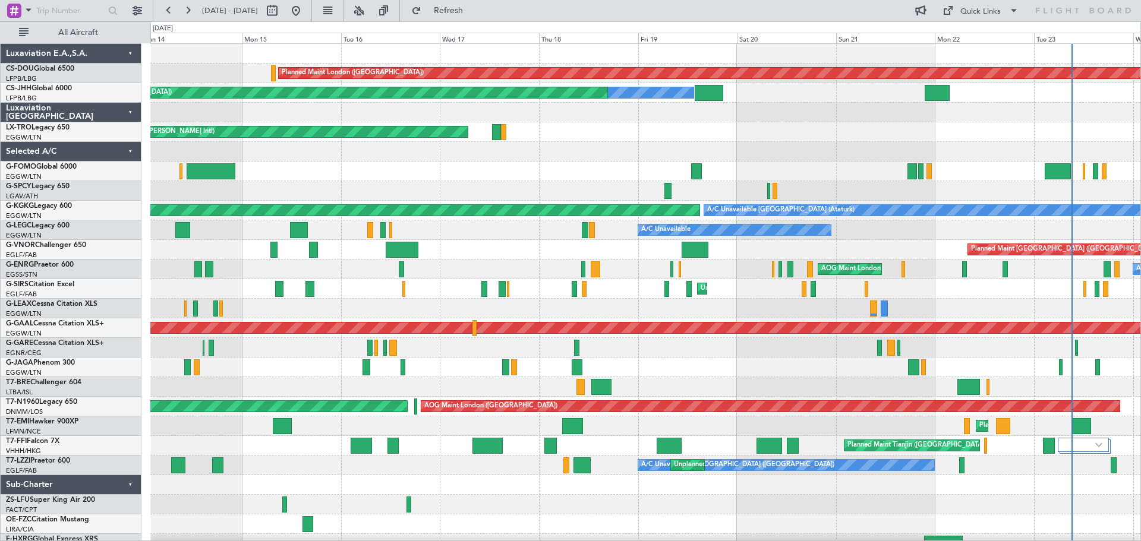
click at [994, 229] on div "A/C Unavailable Planned Maint [GEOGRAPHIC_DATA] ([GEOGRAPHIC_DATA]) A/C Unavail…" at bounding box center [645, 230] width 990 height 20
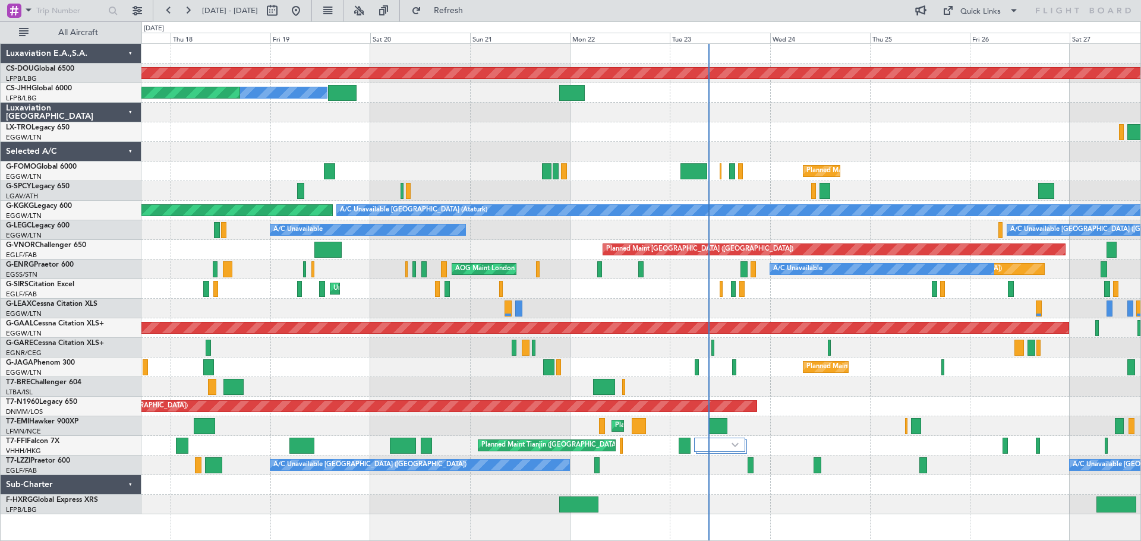
click at [1004, 166] on div "Planned Maint London ([GEOGRAPHIC_DATA]) Owner Planned Maint [GEOGRAPHIC_DATA] …" at bounding box center [640, 279] width 999 height 471
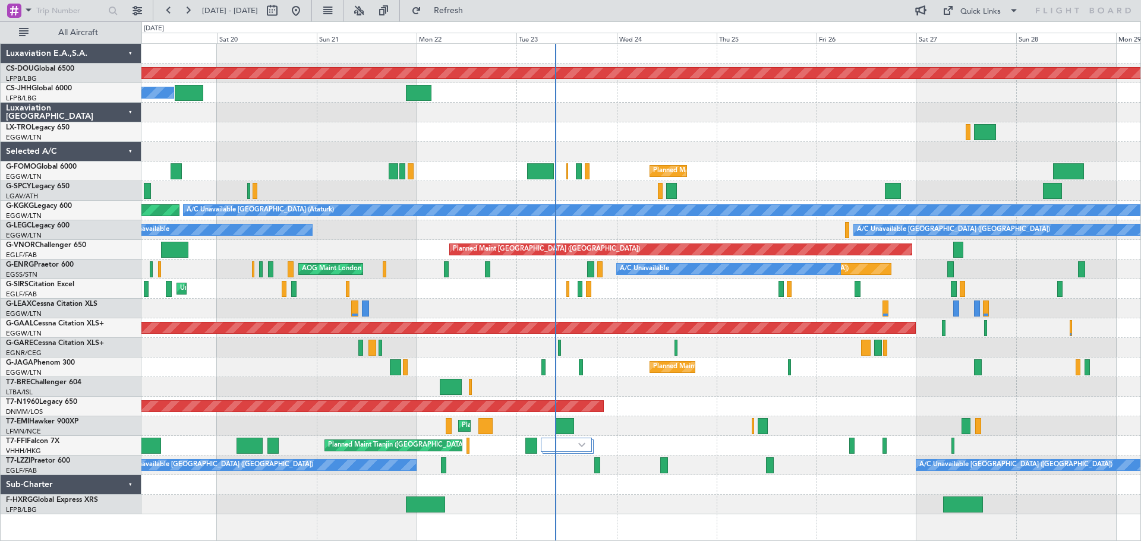
click at [821, 160] on div at bounding box center [640, 152] width 999 height 20
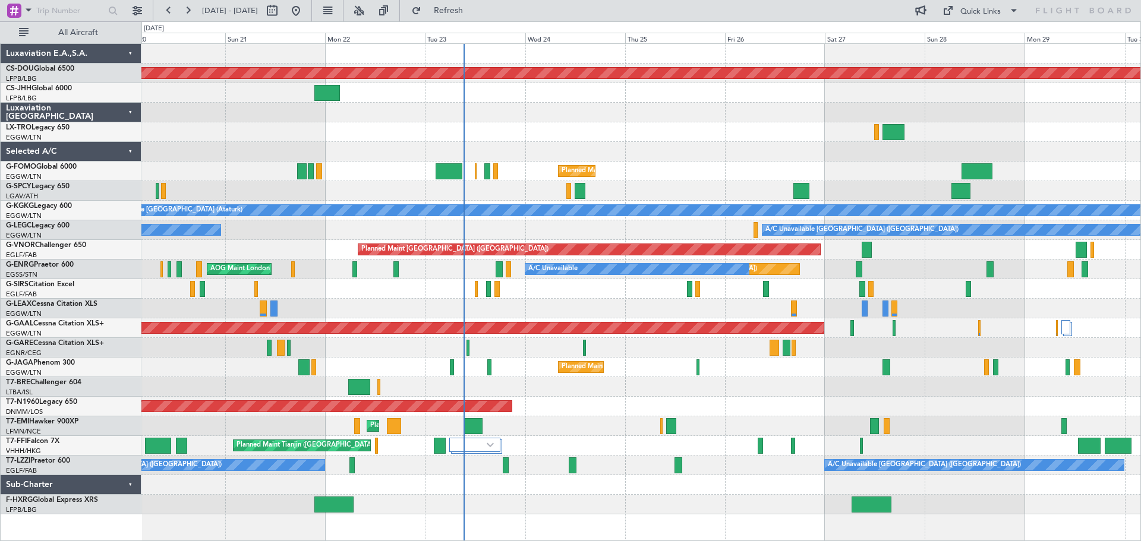
click at [792, 153] on div at bounding box center [640, 152] width 999 height 20
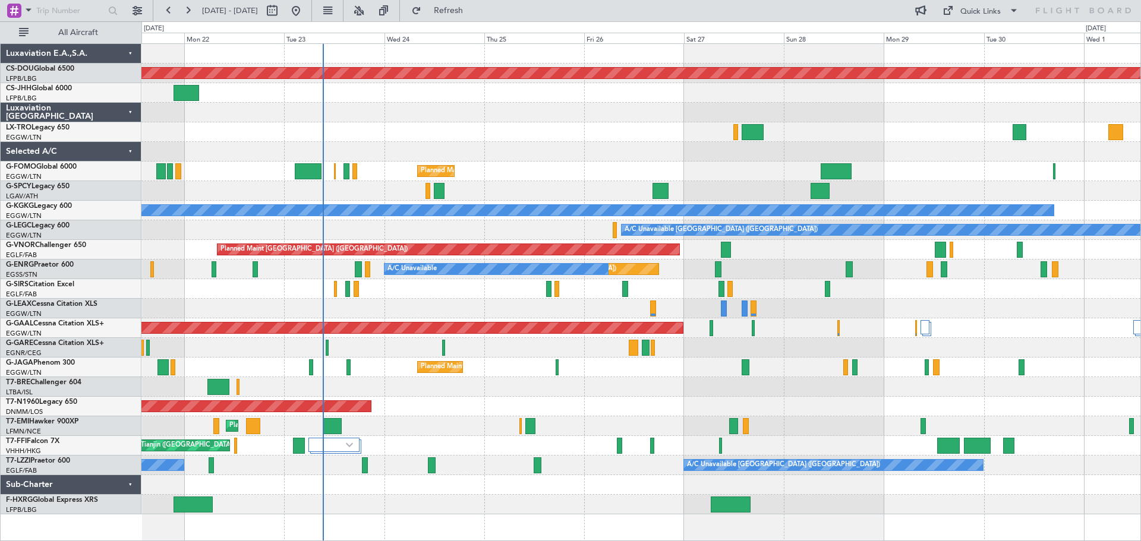
click at [655, 179] on div "Planned Maint London ([GEOGRAPHIC_DATA]) Owner Planned Maint [GEOGRAPHIC_DATA] …" at bounding box center [640, 279] width 999 height 471
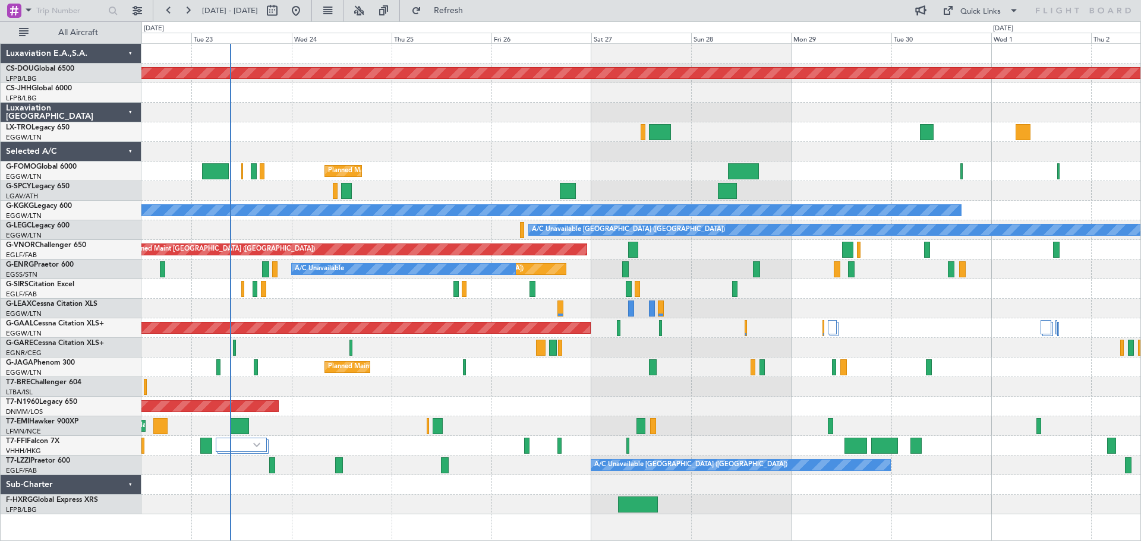
click at [801, 158] on div "Planned Maint London ([GEOGRAPHIC_DATA]) Planned Maint [GEOGRAPHIC_DATA] ([GEOG…" at bounding box center [640, 279] width 999 height 471
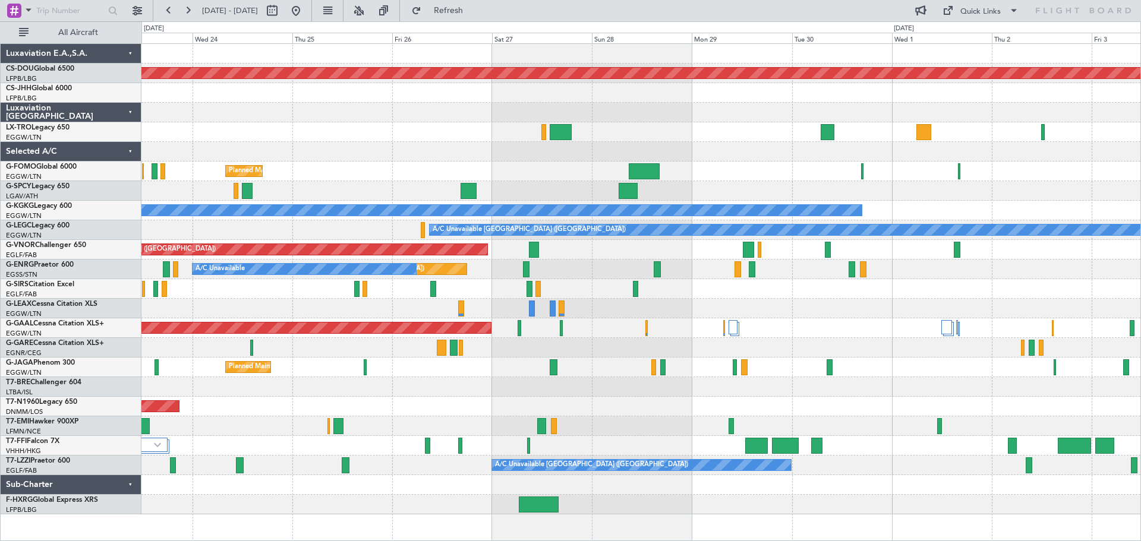
click at [800, 296] on div "Planned Maint London ([GEOGRAPHIC_DATA]) Planned Maint [GEOGRAPHIC_DATA] ([GEOG…" at bounding box center [640, 279] width 999 height 471
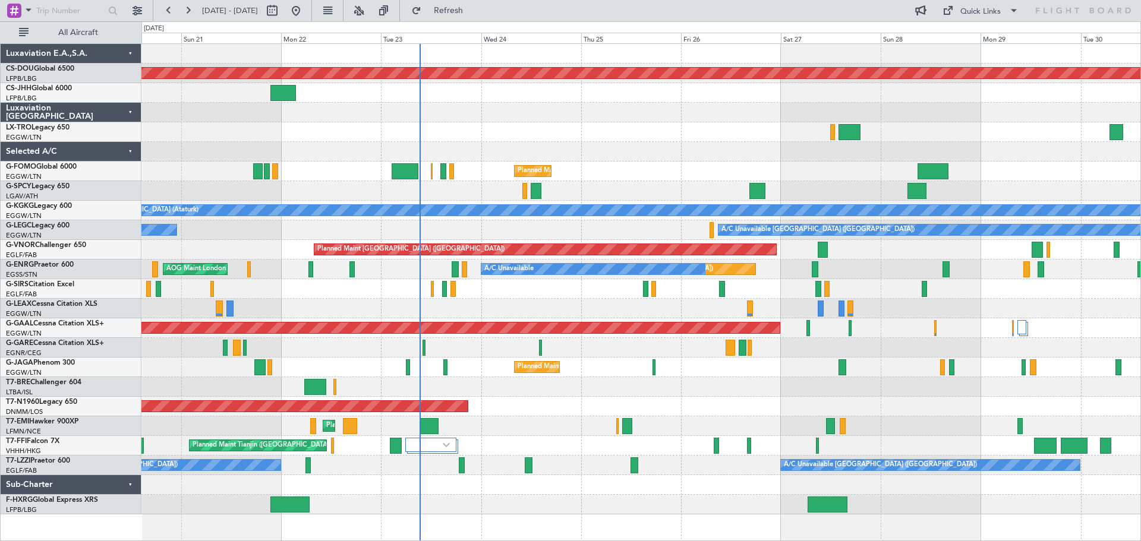
click at [854, 259] on div "Planned Maint London ([GEOGRAPHIC_DATA]) Planned Maint [GEOGRAPHIC_DATA] ([GEOG…" at bounding box center [640, 279] width 999 height 471
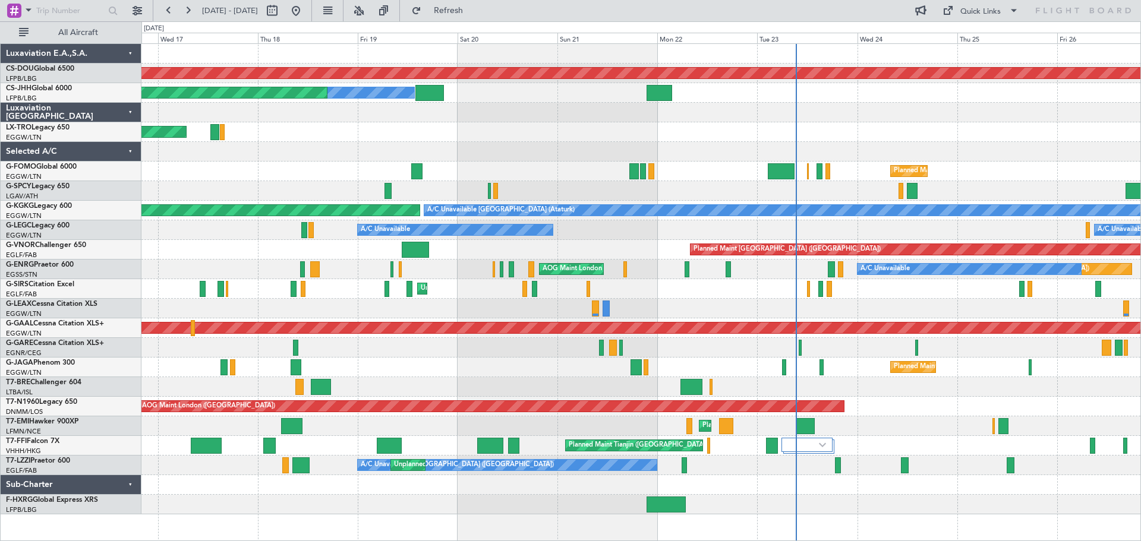
click at [925, 276] on div "Planned Maint London ([GEOGRAPHIC_DATA]) Owner Planned Maint [GEOGRAPHIC_DATA] …" at bounding box center [640, 279] width 999 height 471
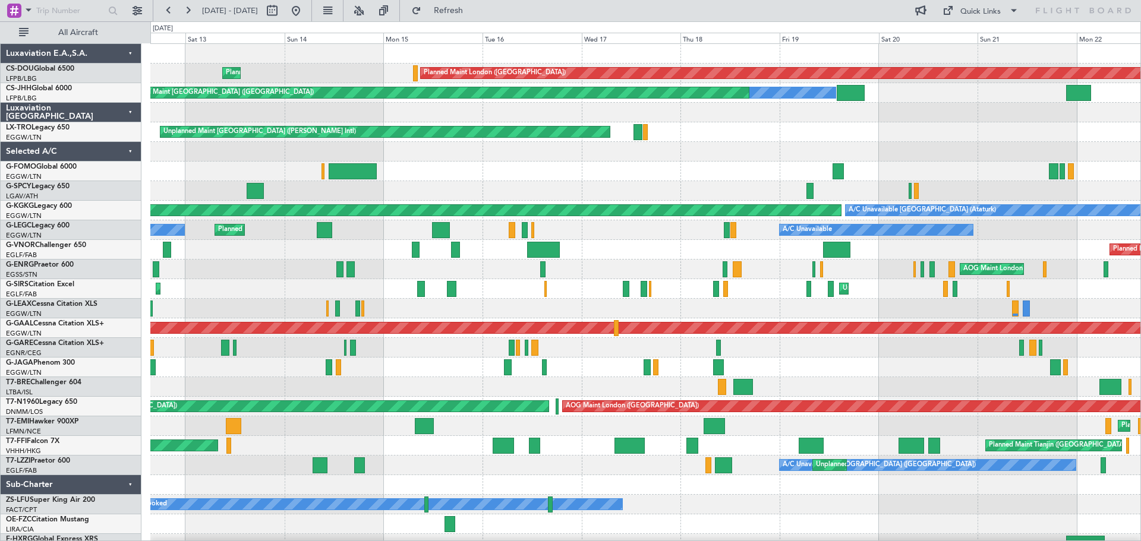
click at [598, 236] on div "A/C Unavailable Planned Maint [GEOGRAPHIC_DATA] ([GEOGRAPHIC_DATA]) Owner" at bounding box center [645, 230] width 990 height 20
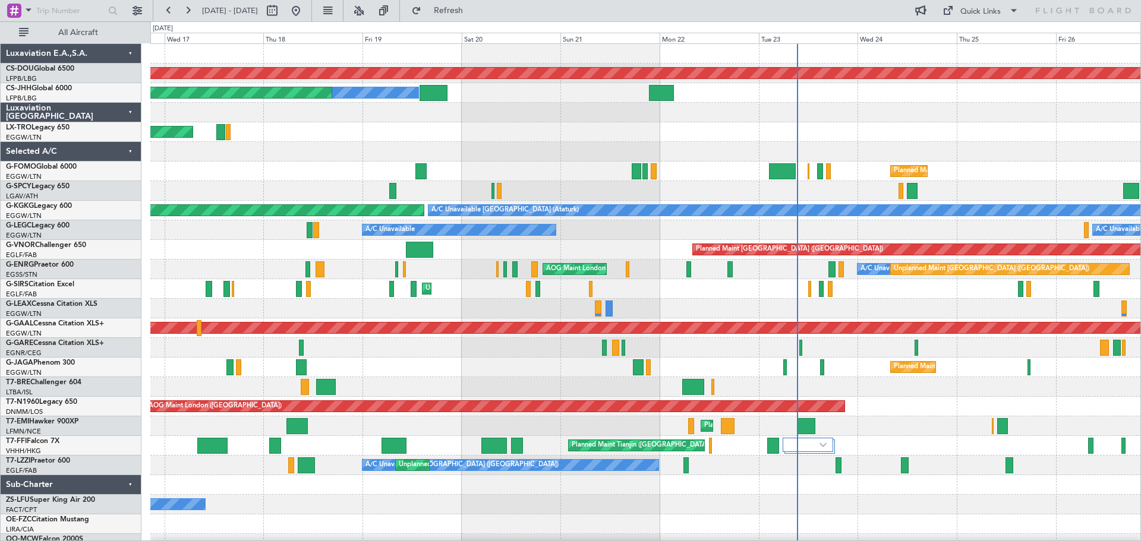
click at [280, 243] on div "Planned Maint [GEOGRAPHIC_DATA] ([GEOGRAPHIC_DATA])" at bounding box center [645, 250] width 990 height 20
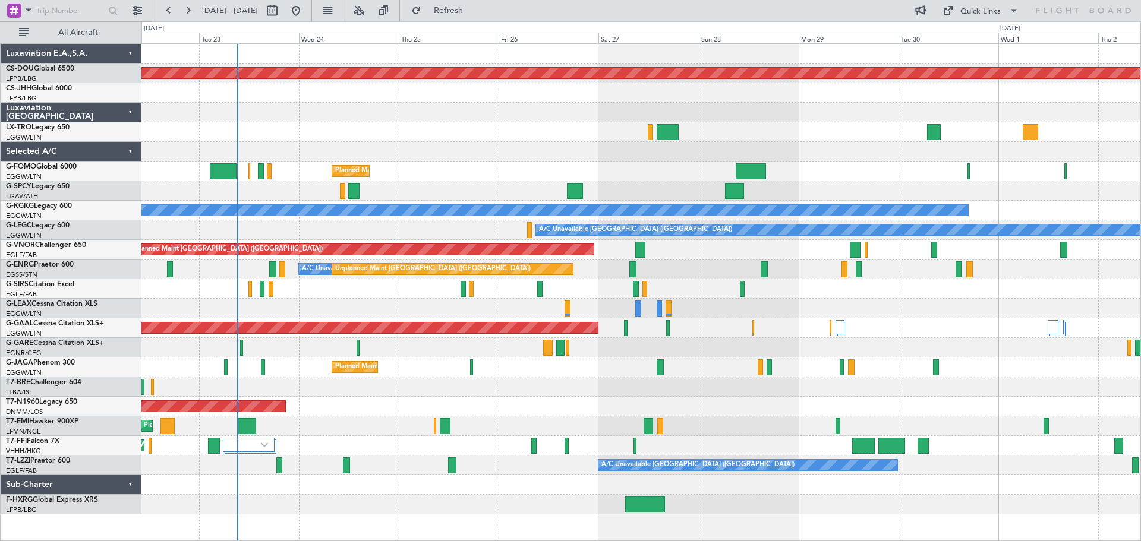
click at [433, 221] on div "A/C Unavailable [GEOGRAPHIC_DATA] ([GEOGRAPHIC_DATA]) A/C Unavailable" at bounding box center [640, 230] width 999 height 20
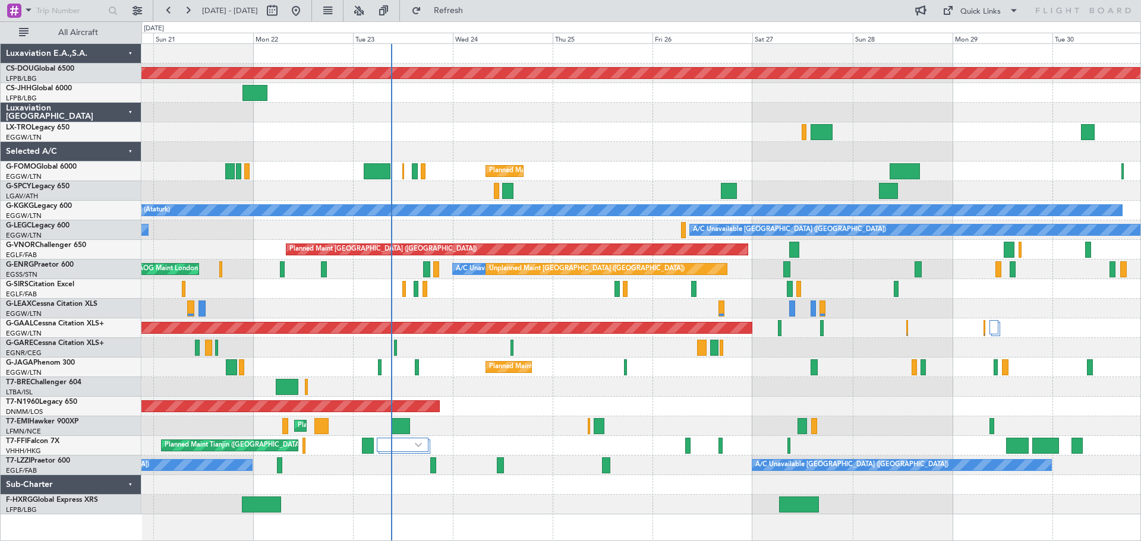
click at [599, 113] on div at bounding box center [640, 113] width 999 height 20
click at [603, 103] on div at bounding box center [640, 113] width 999 height 20
click at [697, 104] on div at bounding box center [640, 113] width 999 height 20
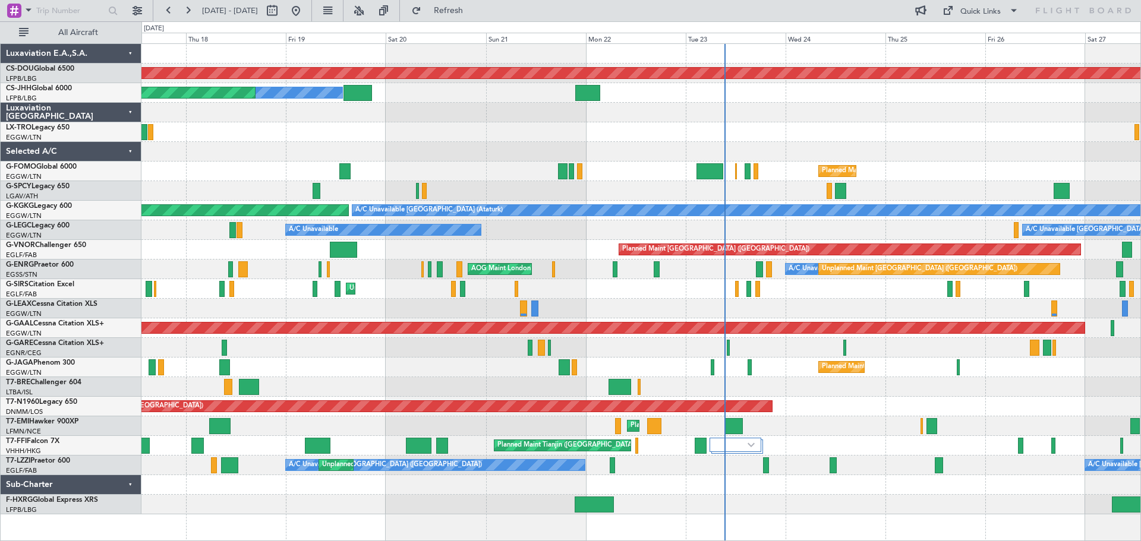
click at [833, 393] on div "Planned Maint London ([GEOGRAPHIC_DATA]) Owner Planned Maint [GEOGRAPHIC_DATA] …" at bounding box center [640, 279] width 999 height 471
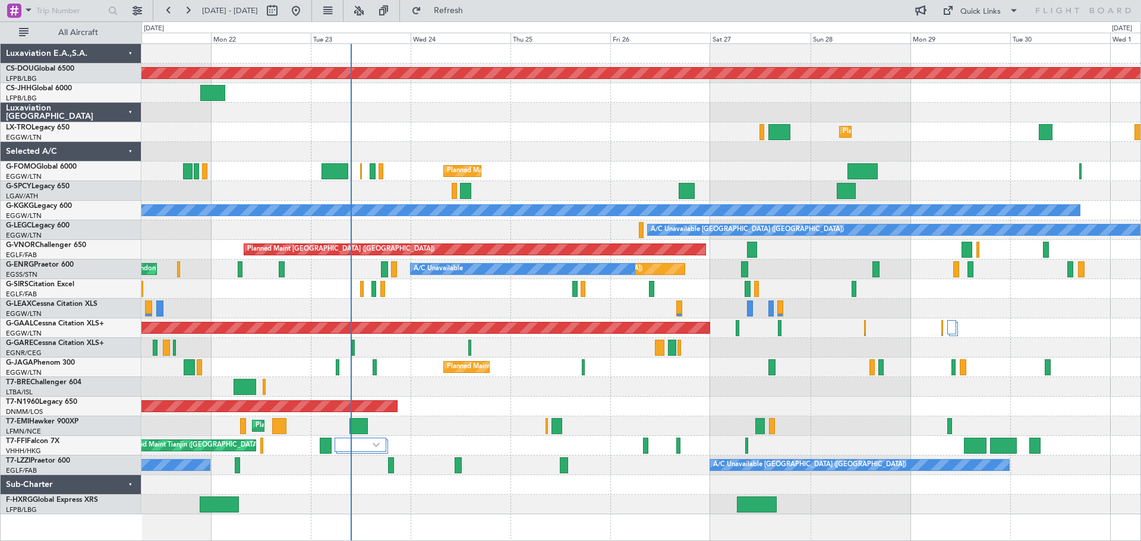
click at [642, 143] on div "Planned Maint London ([GEOGRAPHIC_DATA]) Owner Planned Maint [GEOGRAPHIC_DATA] …" at bounding box center [640, 279] width 999 height 471
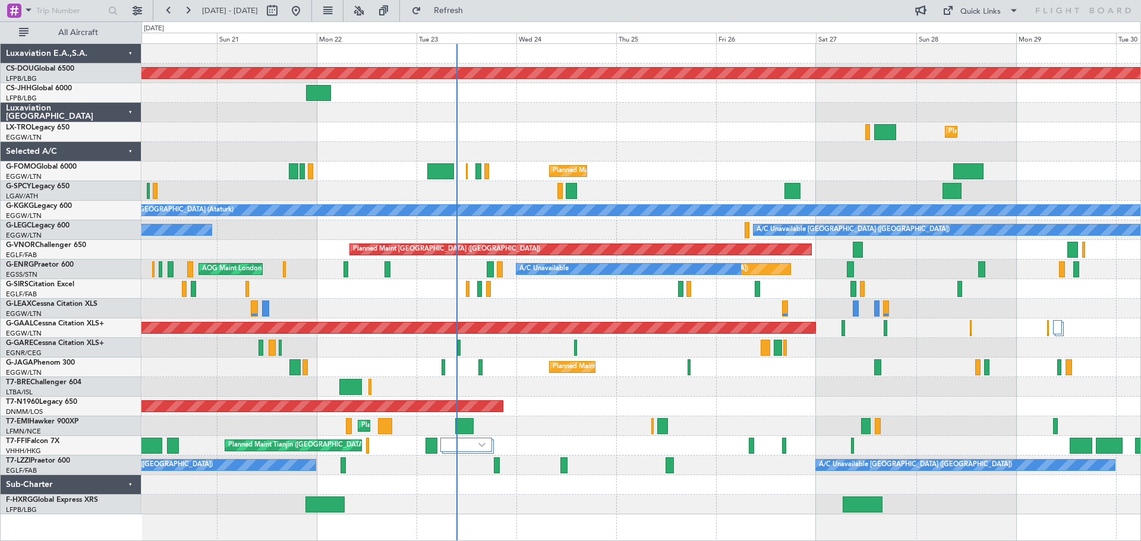
click at [562, 149] on div at bounding box center [640, 152] width 999 height 20
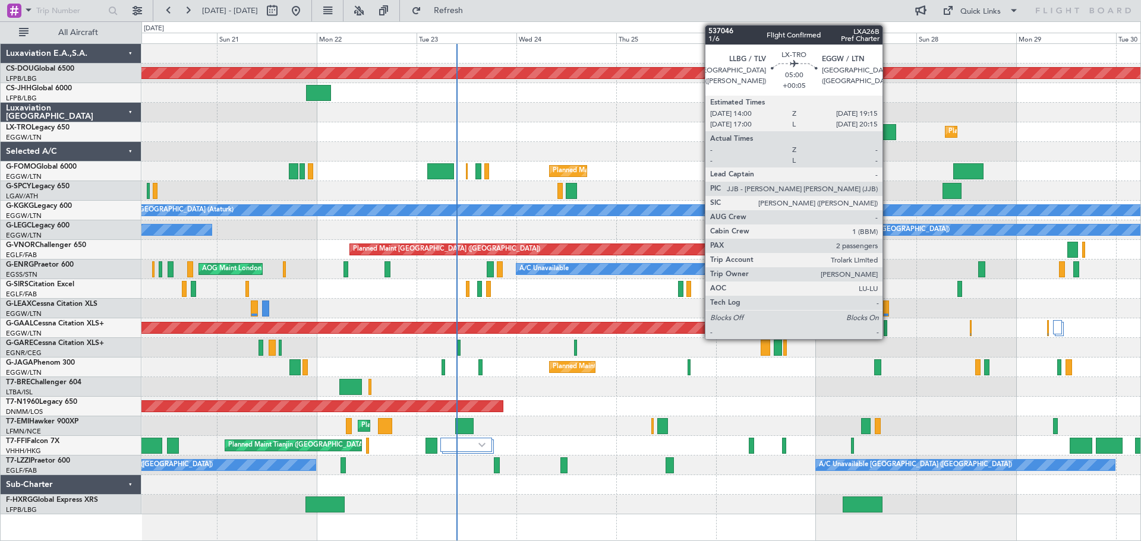
click at [888, 131] on div at bounding box center [885, 132] width 22 height 16
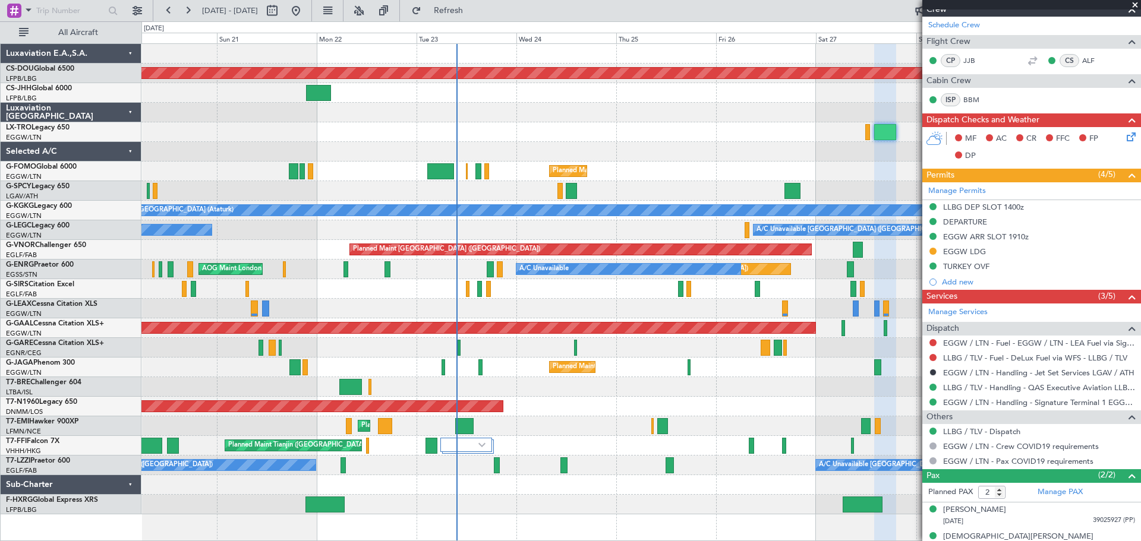
scroll to position [201, 0]
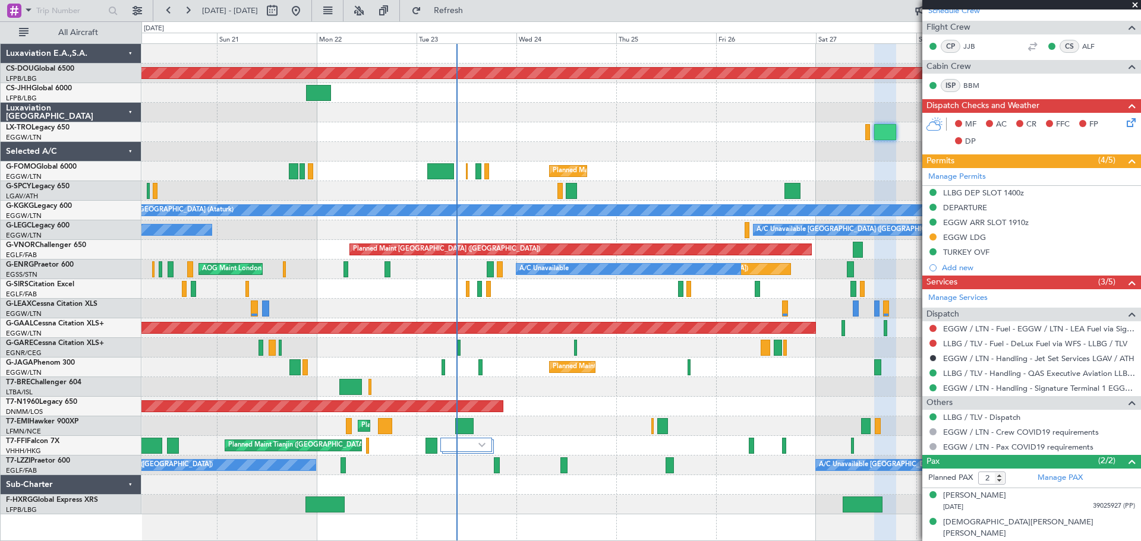
click at [1135, 5] on span at bounding box center [1135, 5] width 12 height 11
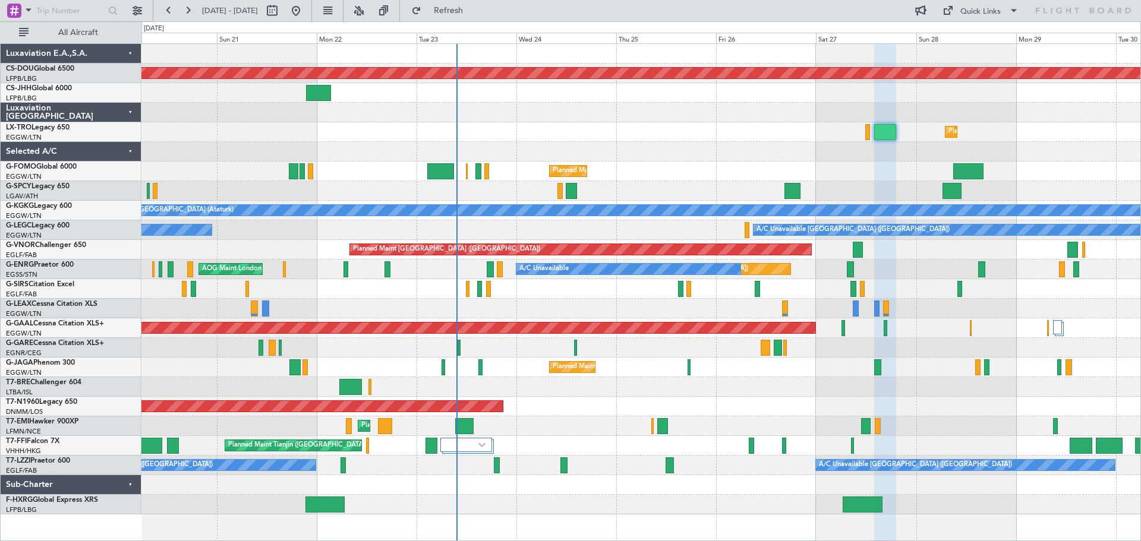
type input "0"
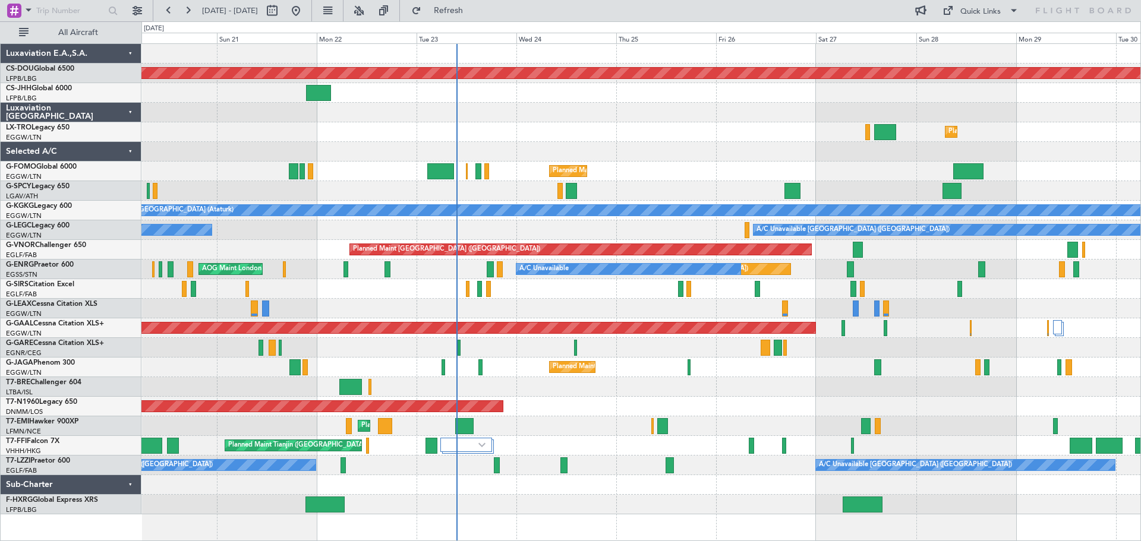
scroll to position [0, 0]
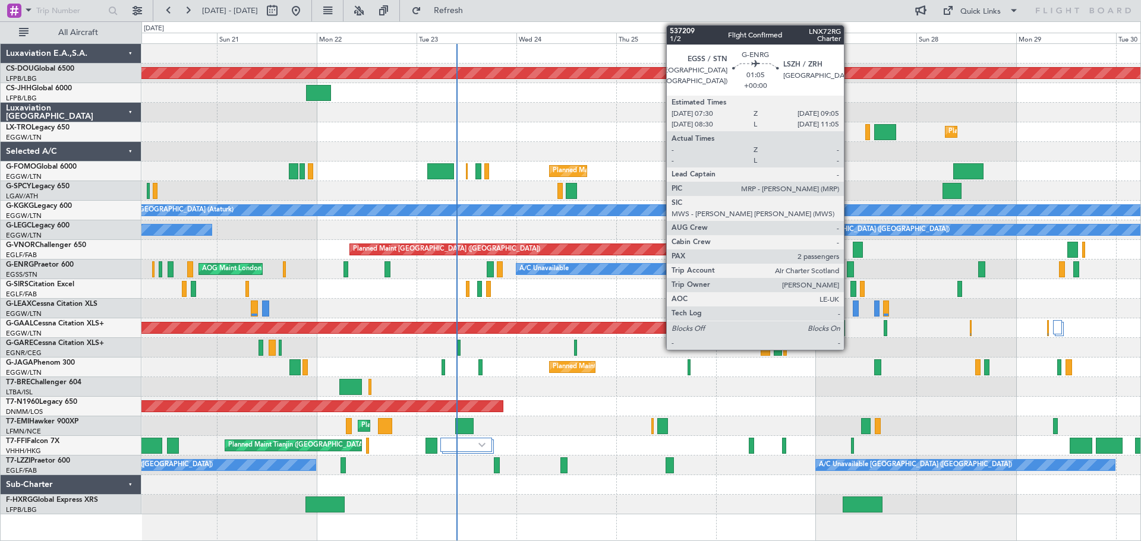
click at [849, 272] on div at bounding box center [850, 269] width 7 height 16
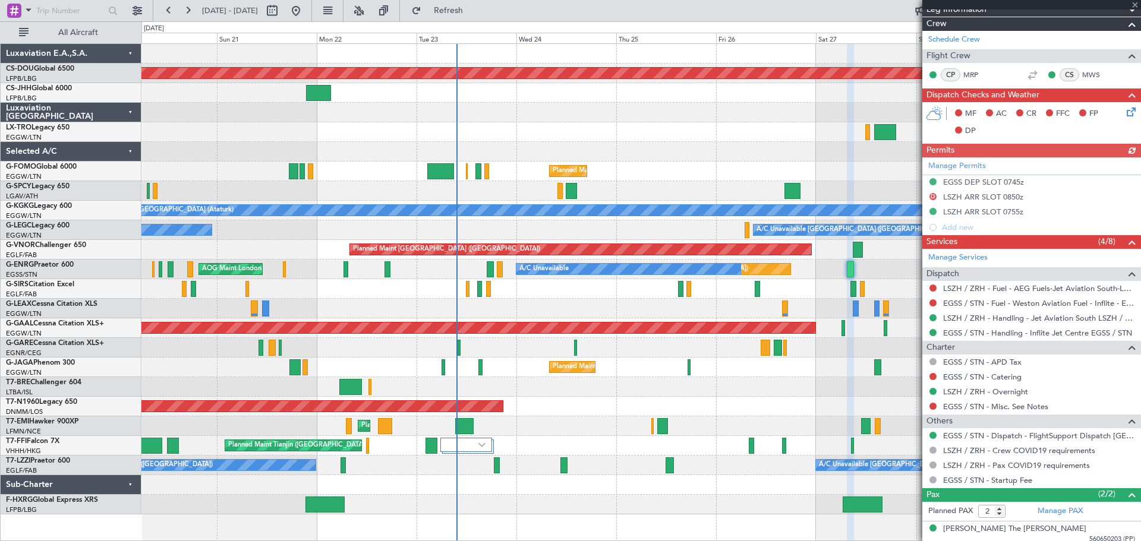
scroll to position [219, 0]
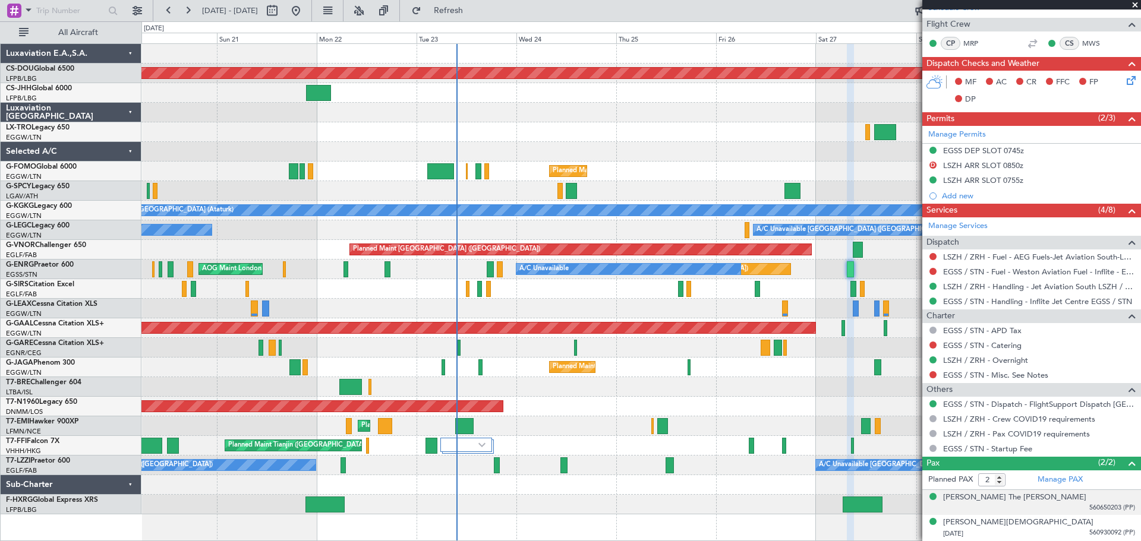
click at [1101, 511] on span "560650203 (PP)" at bounding box center [1112, 508] width 46 height 10
click at [1124, 522] on img at bounding box center [1129, 521] width 11 height 11
click at [1133, 5] on span at bounding box center [1135, 5] width 12 height 11
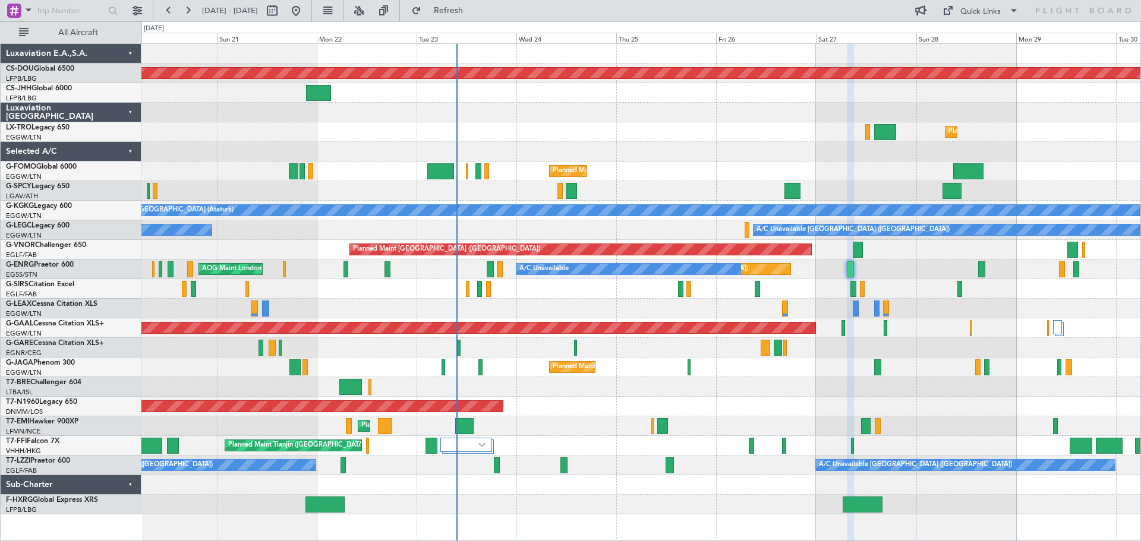
type input "0"
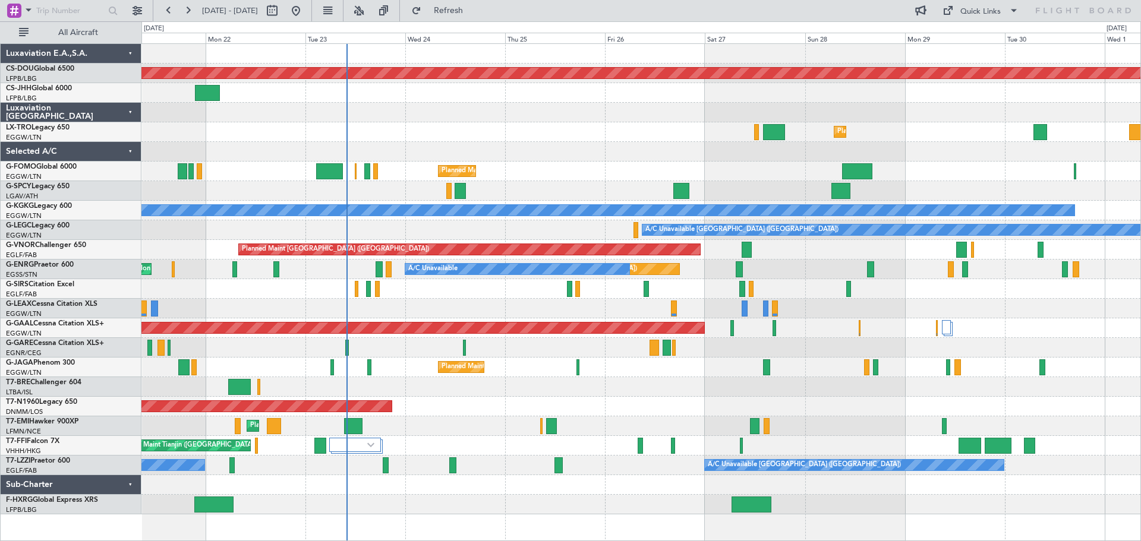
click at [542, 125] on div "Planned Maint [GEOGRAPHIC_DATA] ([GEOGRAPHIC_DATA])" at bounding box center [640, 132] width 999 height 20
click at [557, 105] on div at bounding box center [640, 113] width 999 height 20
click at [557, 122] on div at bounding box center [640, 113] width 999 height 20
click at [555, 142] on div at bounding box center [640, 152] width 999 height 20
click at [552, 163] on div "Planned Maint [GEOGRAPHIC_DATA] ([GEOGRAPHIC_DATA])" at bounding box center [640, 172] width 999 height 20
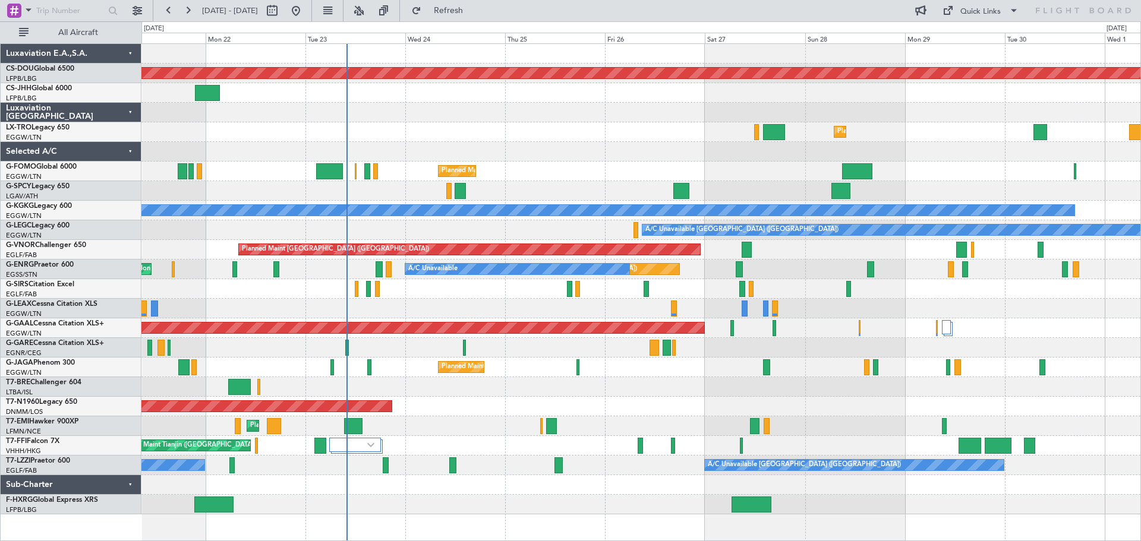
click at [556, 103] on div at bounding box center [640, 113] width 999 height 20
click at [554, 121] on div at bounding box center [640, 113] width 999 height 20
click at [555, 103] on div at bounding box center [640, 113] width 999 height 20
click at [553, 125] on div "Planned Maint [GEOGRAPHIC_DATA] ([GEOGRAPHIC_DATA])" at bounding box center [640, 132] width 999 height 20
click at [554, 142] on div at bounding box center [640, 152] width 999 height 20
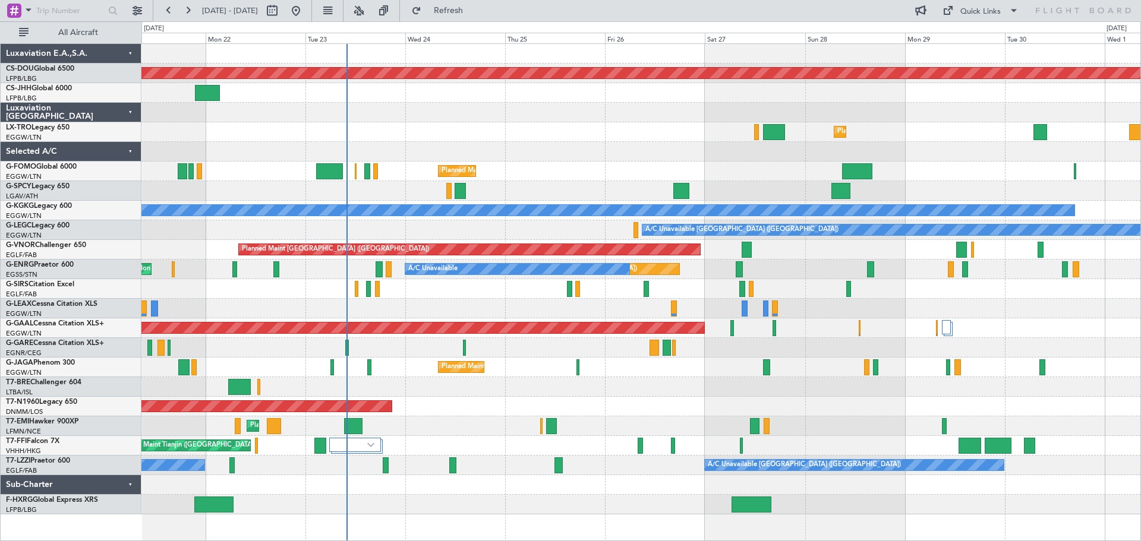
click at [552, 103] on div at bounding box center [640, 113] width 999 height 20
click at [255, 162] on div "Planned Maint [GEOGRAPHIC_DATA] ([GEOGRAPHIC_DATA])" at bounding box center [640, 172] width 999 height 20
click at [554, 162] on div "Planned Maint [GEOGRAPHIC_DATA] ([GEOGRAPHIC_DATA])" at bounding box center [640, 172] width 999 height 20
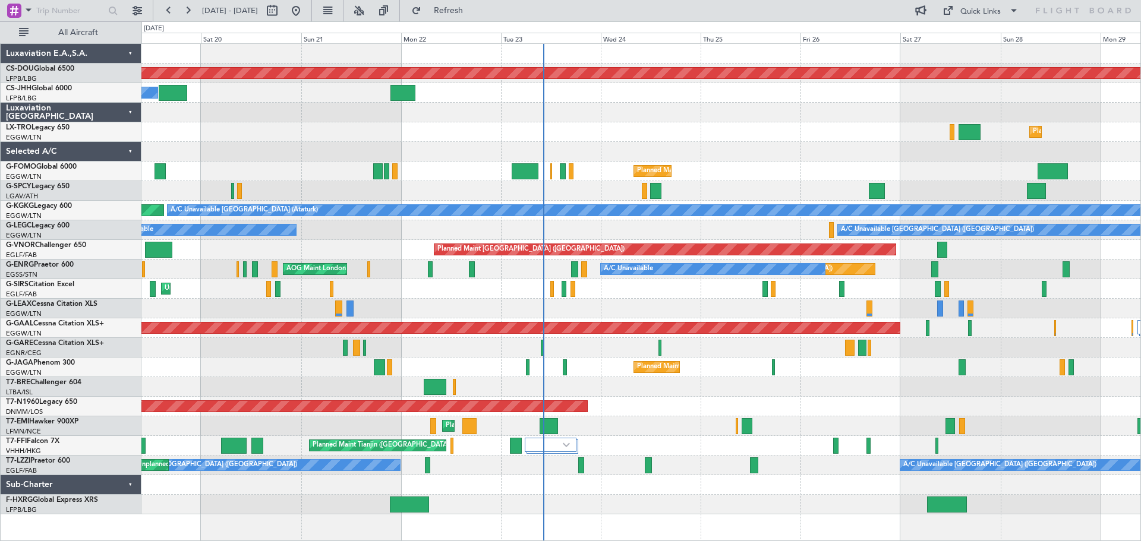
click at [465, 302] on div "Planned Maint London ([GEOGRAPHIC_DATA]) Owner Planned Maint [GEOGRAPHIC_DATA] …" at bounding box center [640, 279] width 999 height 471
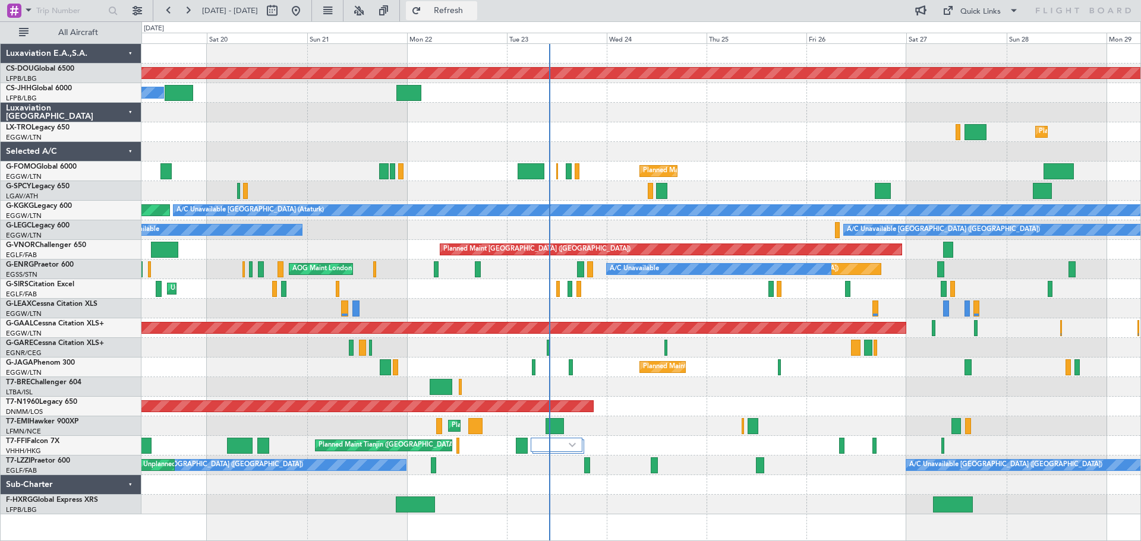
click at [474, 14] on span "Refresh" at bounding box center [449, 11] width 50 height 8
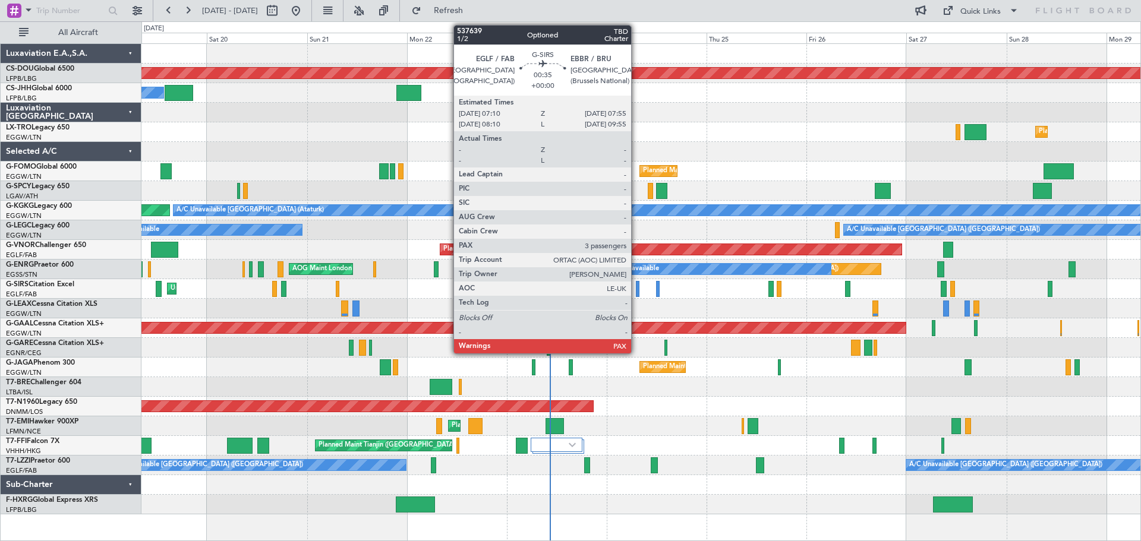
click at [636, 288] on div at bounding box center [638, 289] width 4 height 16
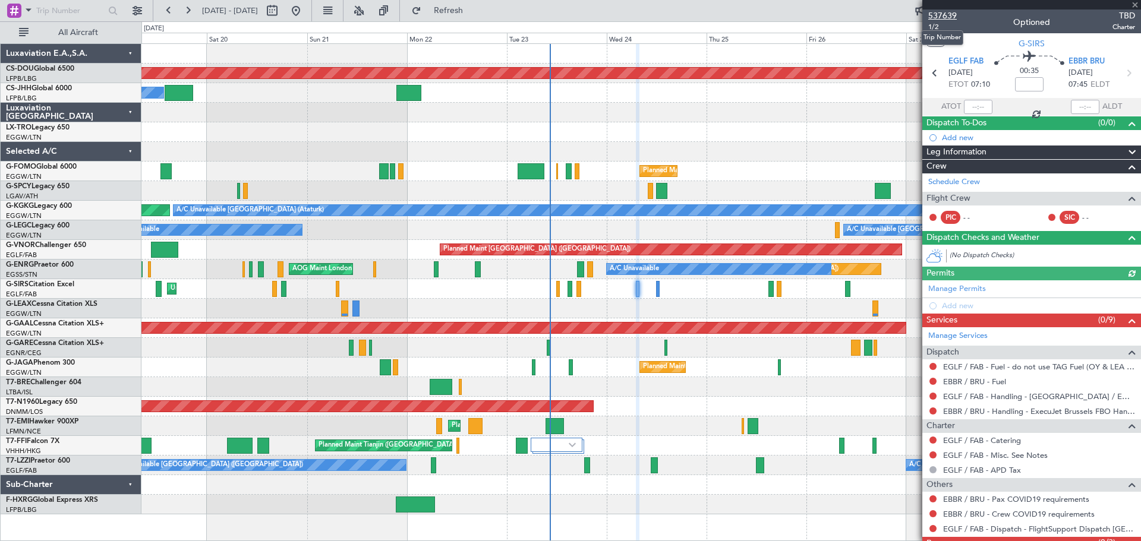
click at [948, 15] on span "537639" at bounding box center [942, 16] width 29 height 12
click at [1136, 5] on span at bounding box center [1135, 5] width 12 height 11
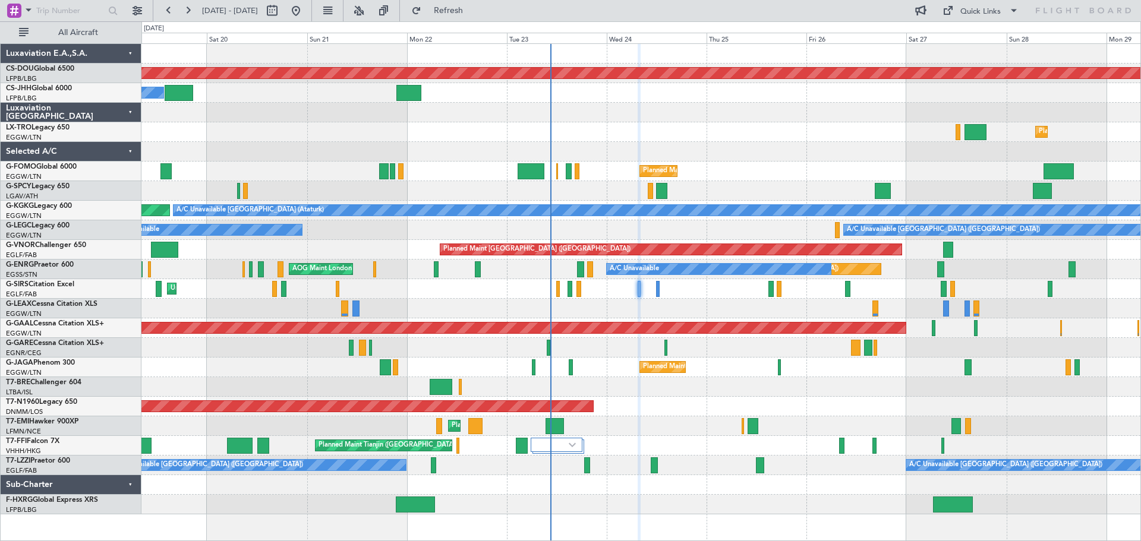
type input "0"
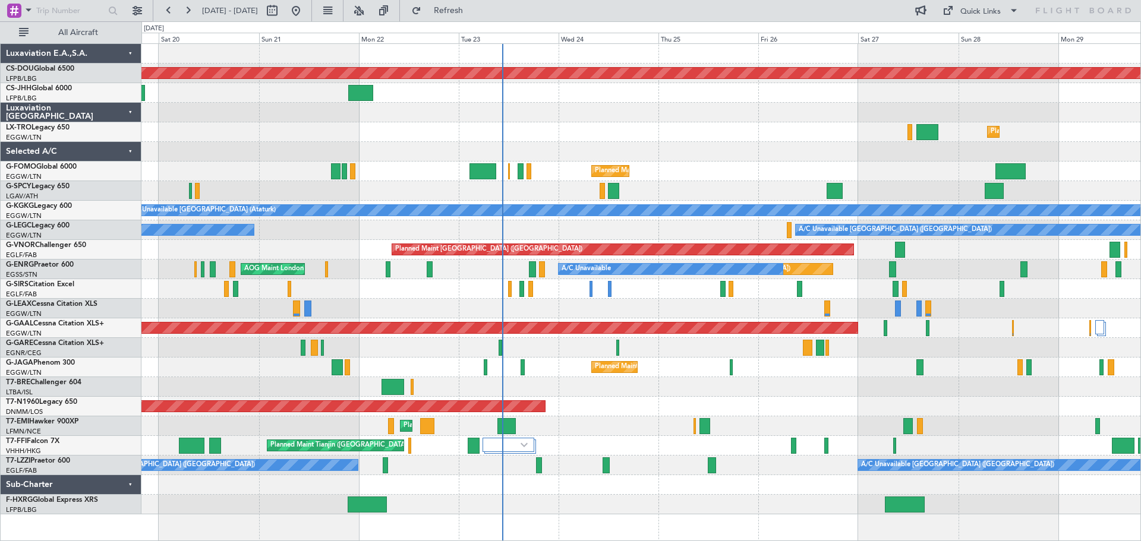
click at [627, 119] on div at bounding box center [640, 113] width 999 height 20
click at [612, 103] on div at bounding box center [640, 113] width 999 height 20
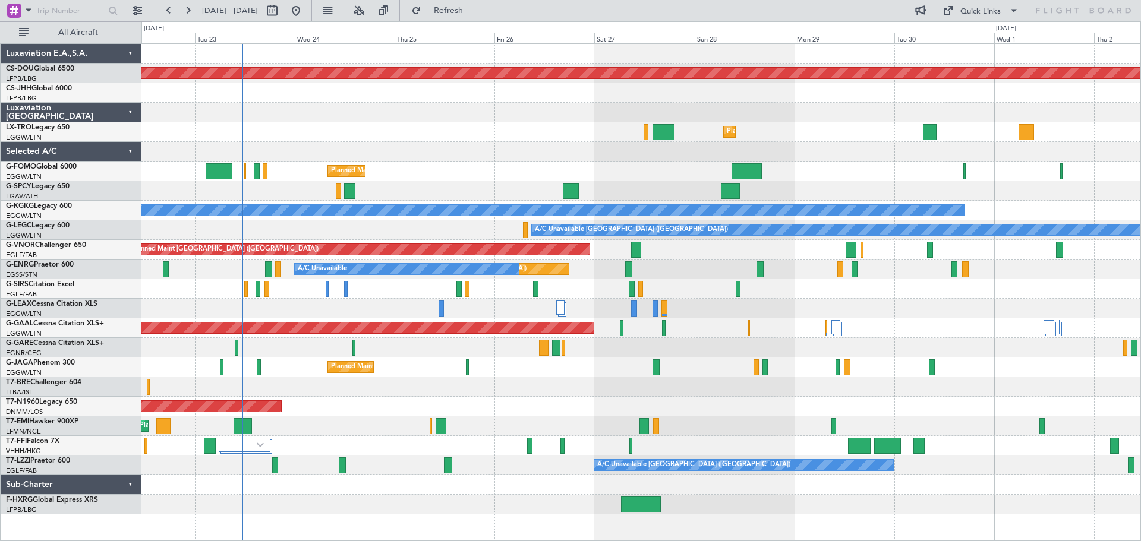
click at [677, 168] on div "Planned Maint [GEOGRAPHIC_DATA] ([GEOGRAPHIC_DATA])" at bounding box center [640, 172] width 999 height 20
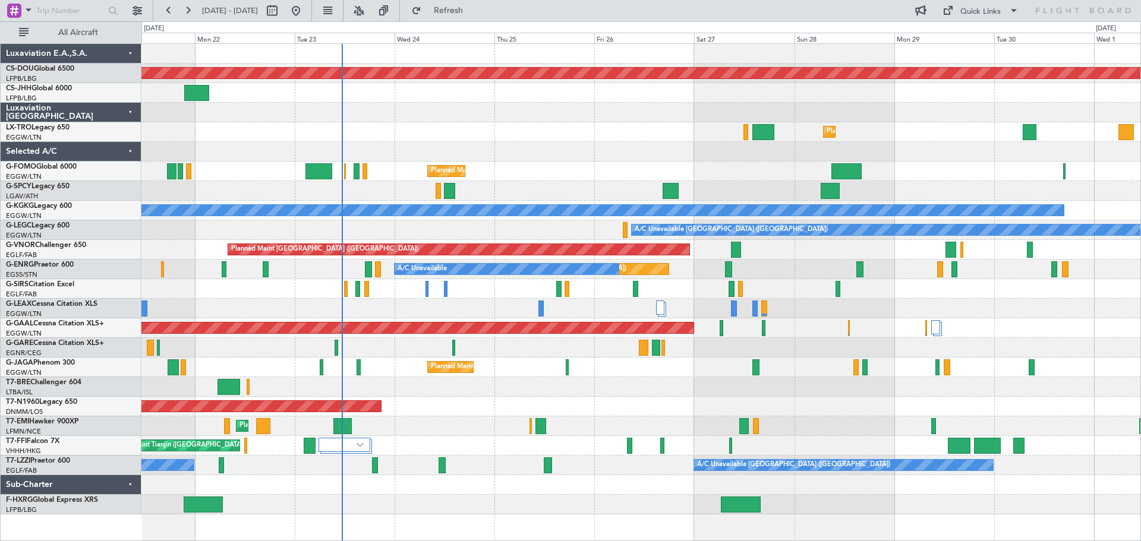
click at [571, 154] on div at bounding box center [640, 152] width 999 height 20
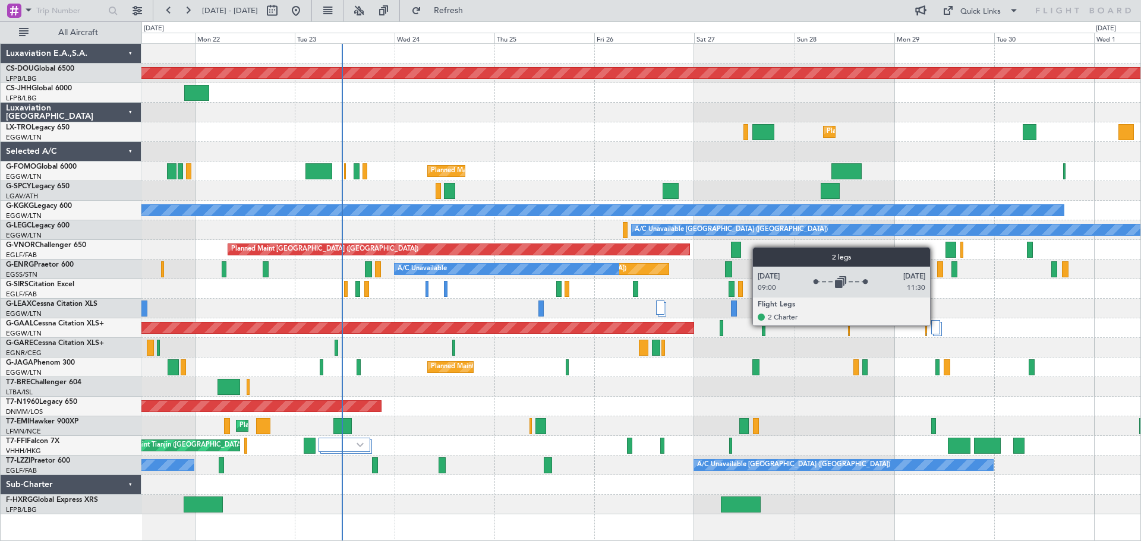
click at [935, 325] on div at bounding box center [935, 327] width 9 height 14
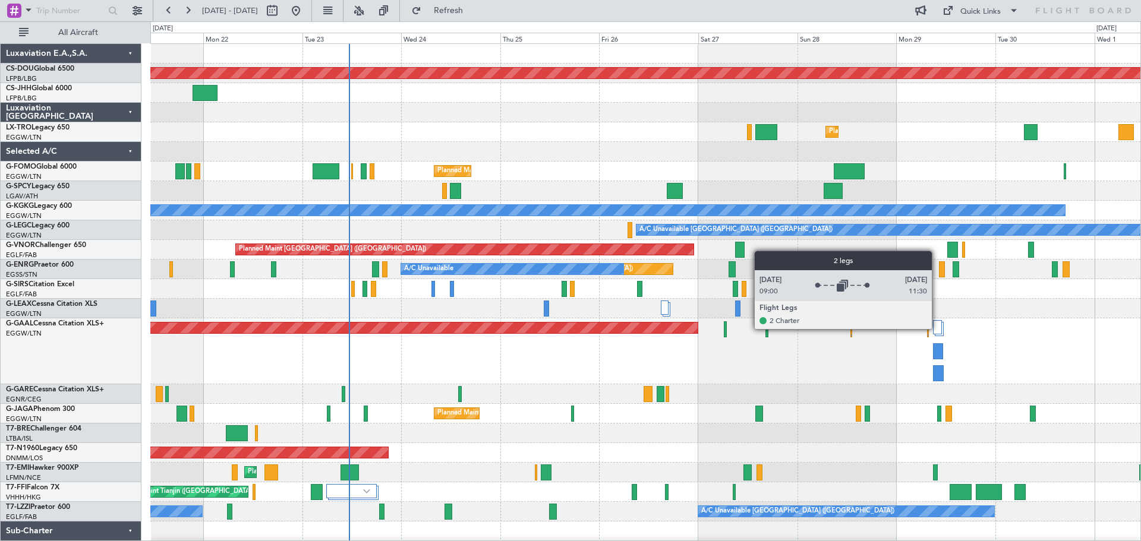
click at [937, 329] on div at bounding box center [937, 327] width 9 height 14
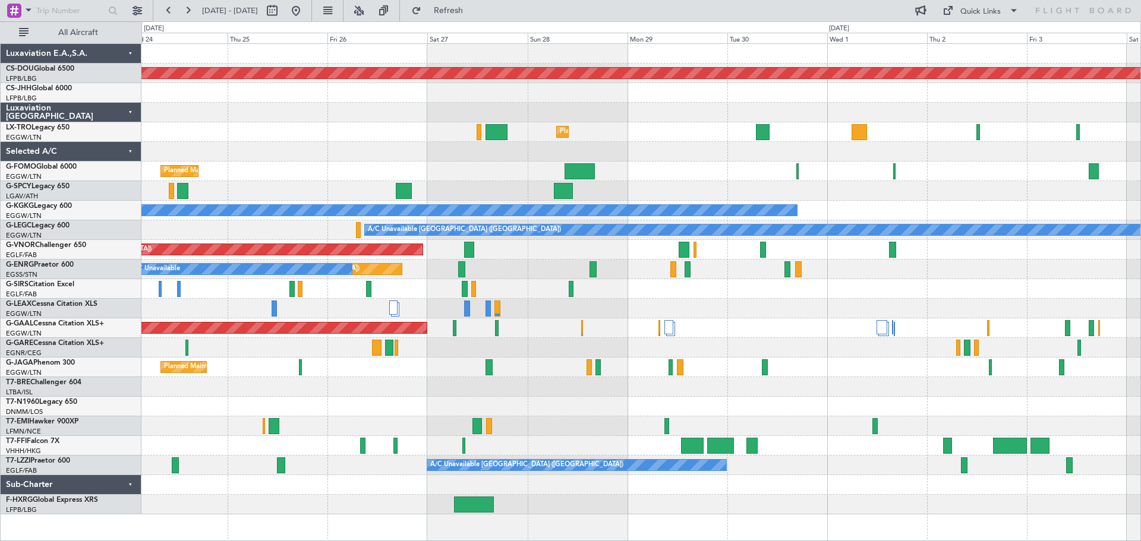
click at [605, 290] on div "Planned Maint London (Biggin Hill) Planned Maint London (Luton) Planned Maint L…" at bounding box center [640, 279] width 999 height 471
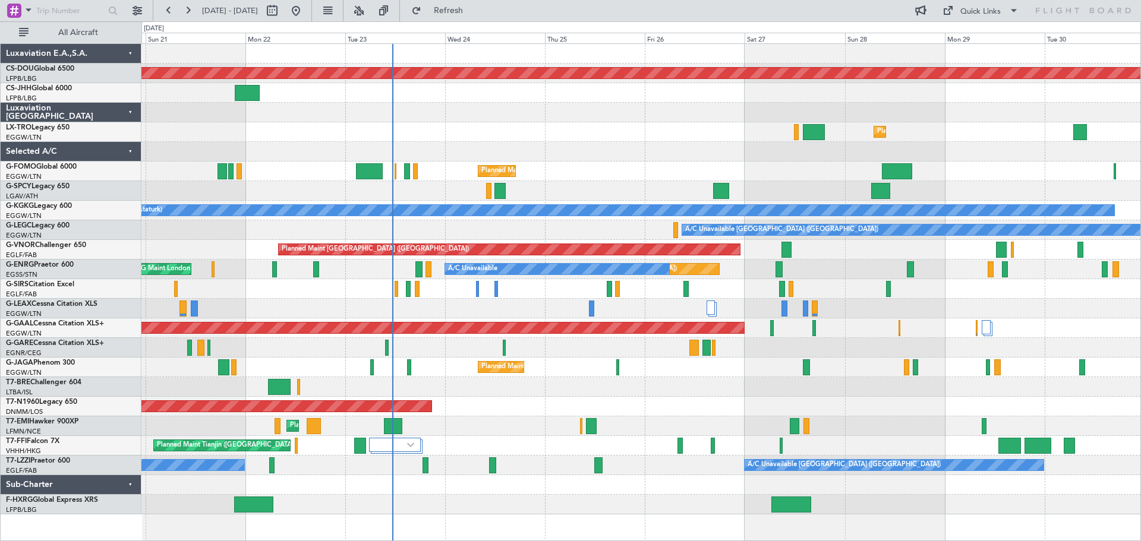
click at [645, 147] on div at bounding box center [640, 152] width 999 height 20
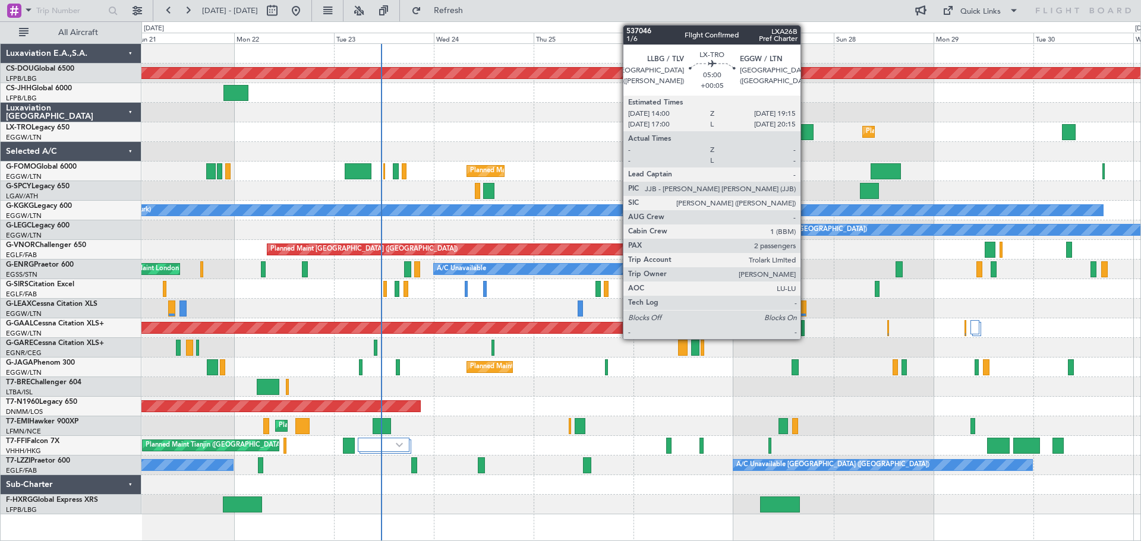
click at [806, 130] on div at bounding box center [802, 132] width 22 height 16
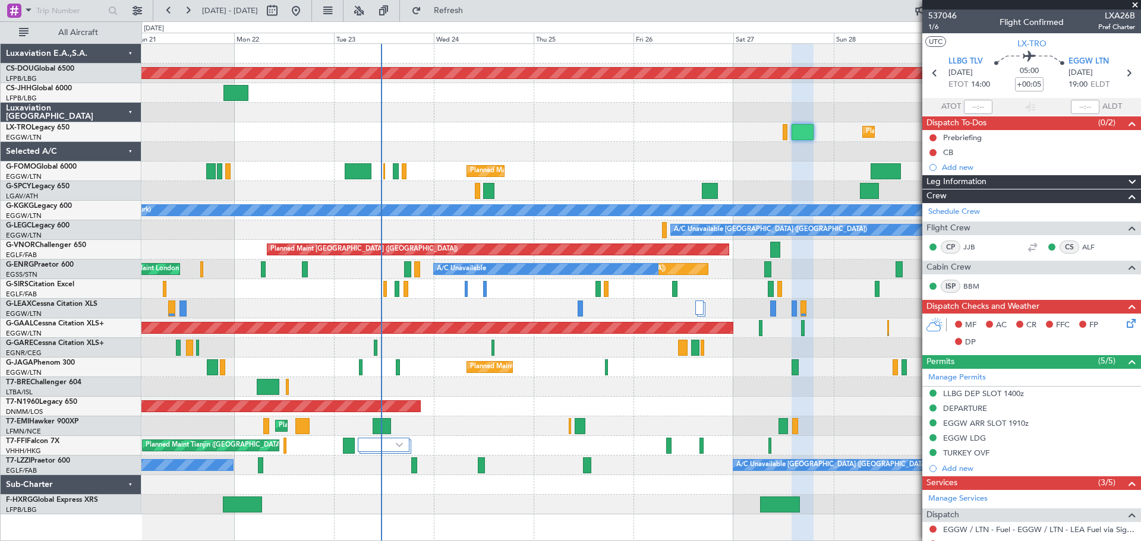
click at [1135, 4] on span at bounding box center [1135, 5] width 12 height 11
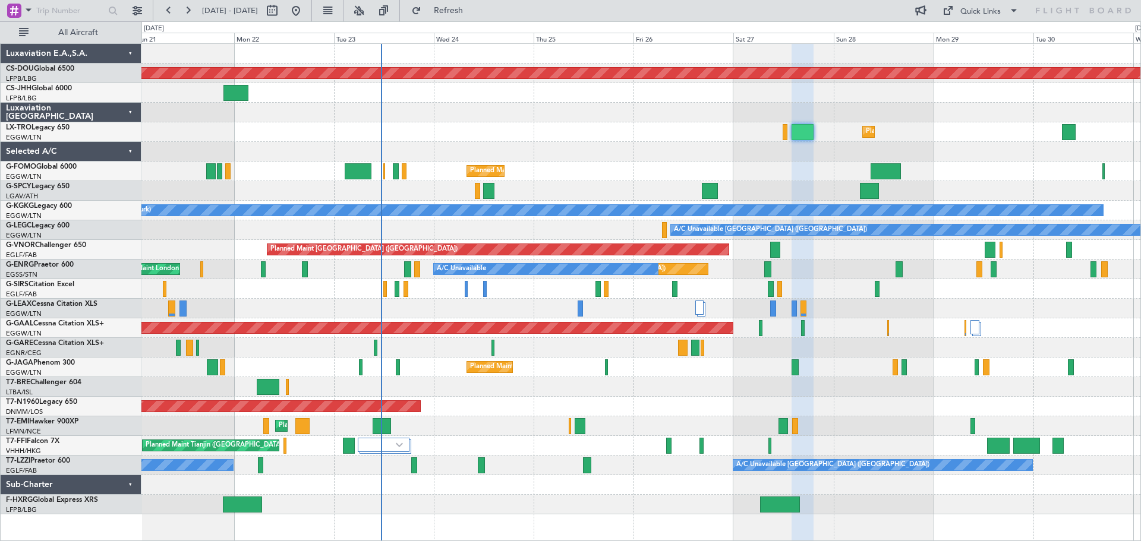
type input "0"
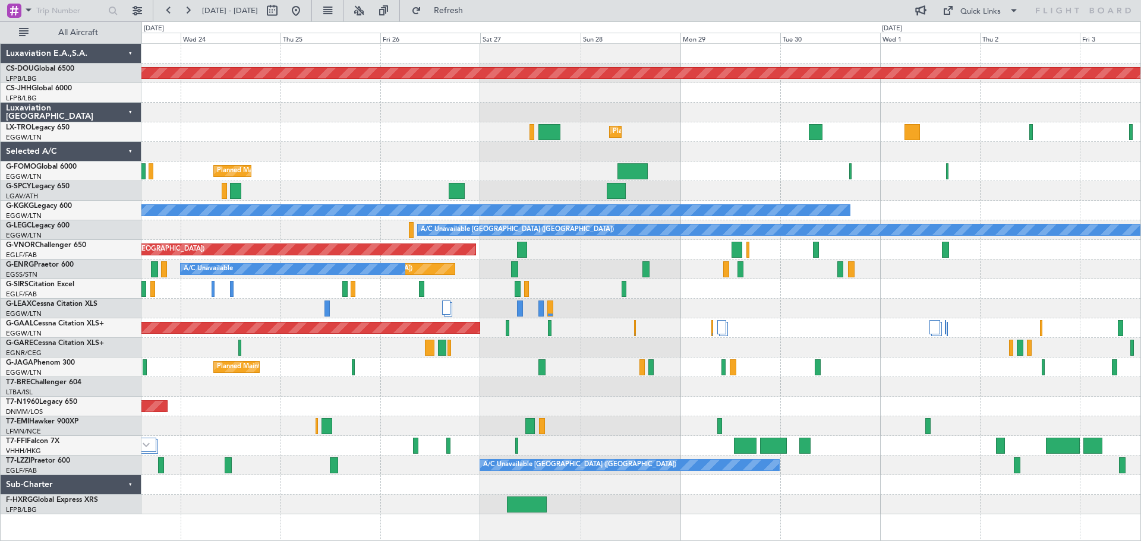
click at [782, 132] on div "Planned Maint London (Biggin Hill) Planned Maint London (Luton) Planned Maint L…" at bounding box center [640, 279] width 999 height 471
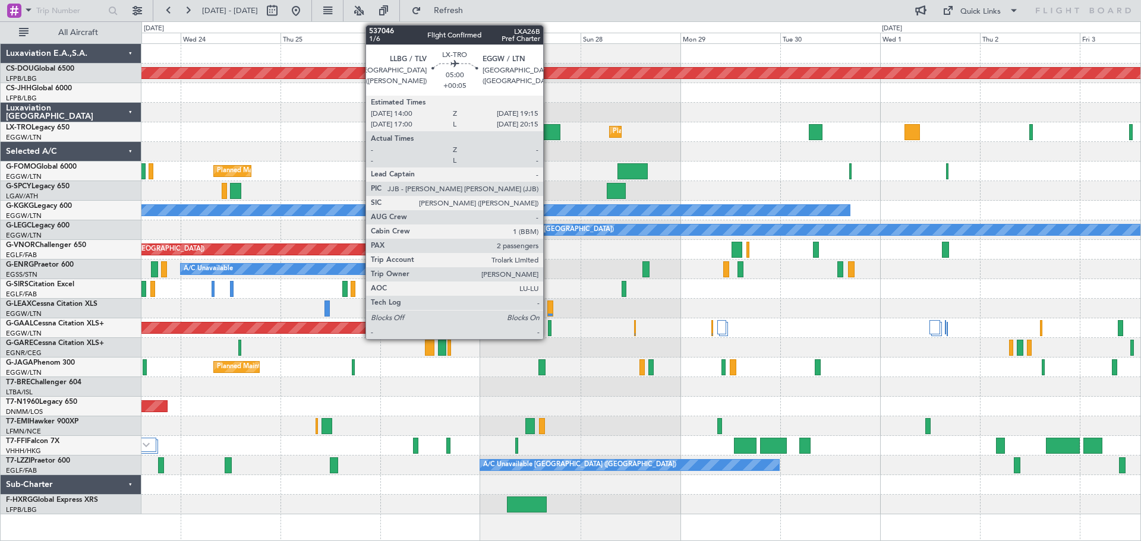
click at [548, 130] on div at bounding box center [549, 132] width 22 height 16
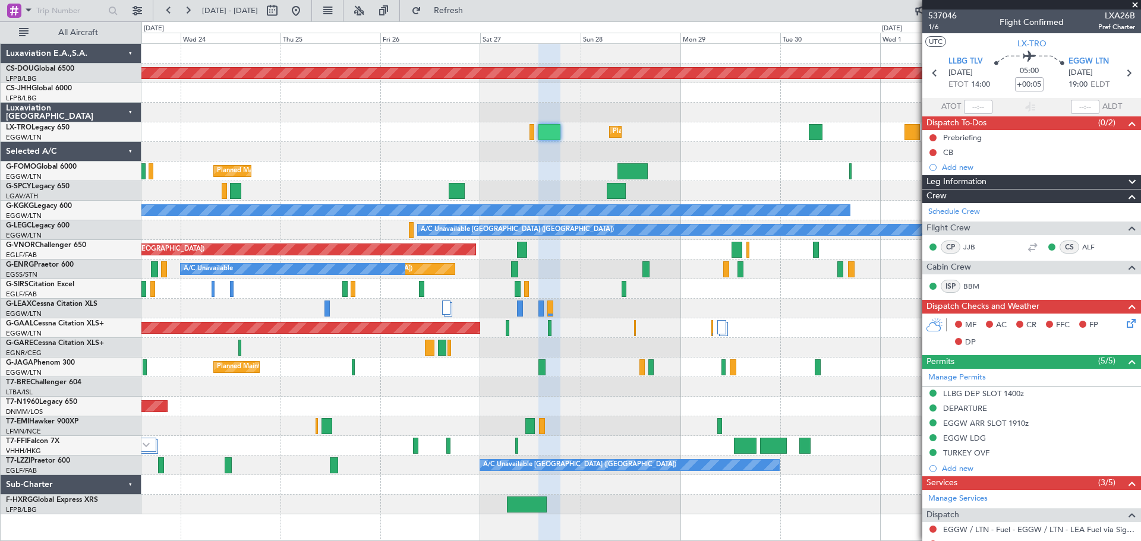
click at [1135, 4] on span at bounding box center [1135, 5] width 12 height 11
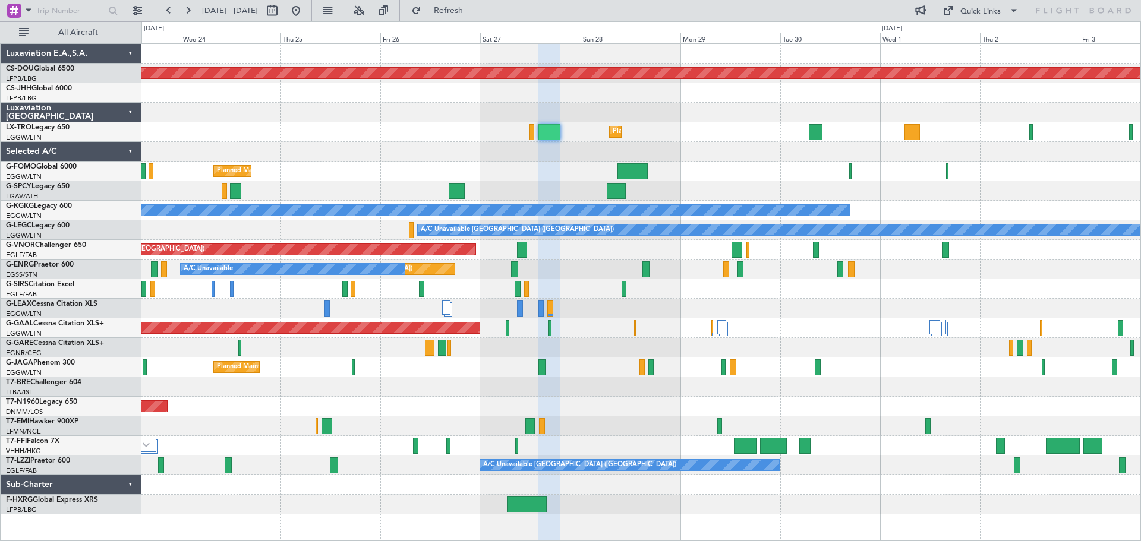
type input "0"
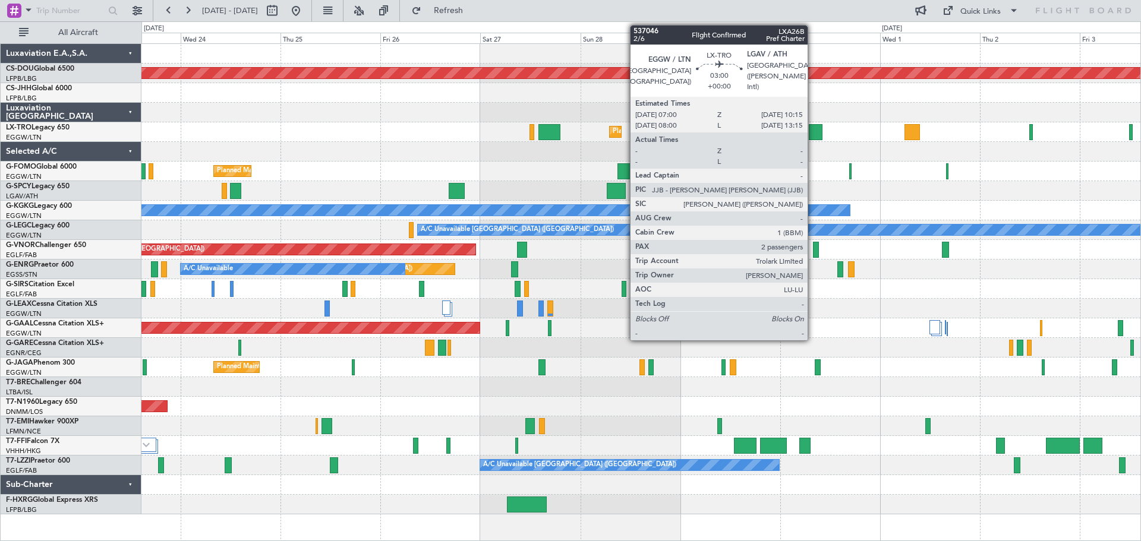
click at [813, 135] on div at bounding box center [816, 132] width 14 height 16
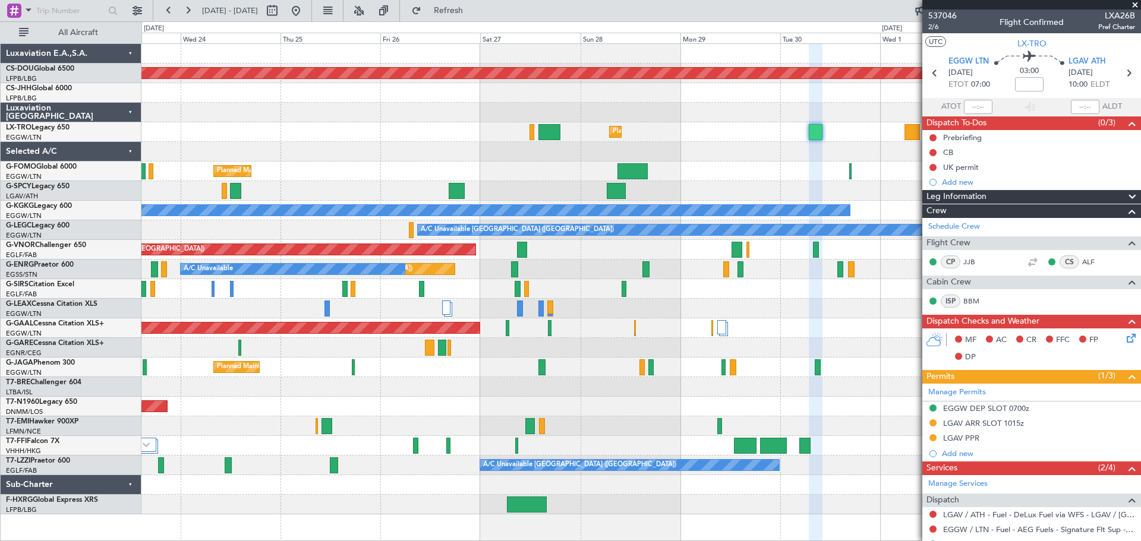
click at [1136, 2] on span at bounding box center [1135, 5] width 12 height 11
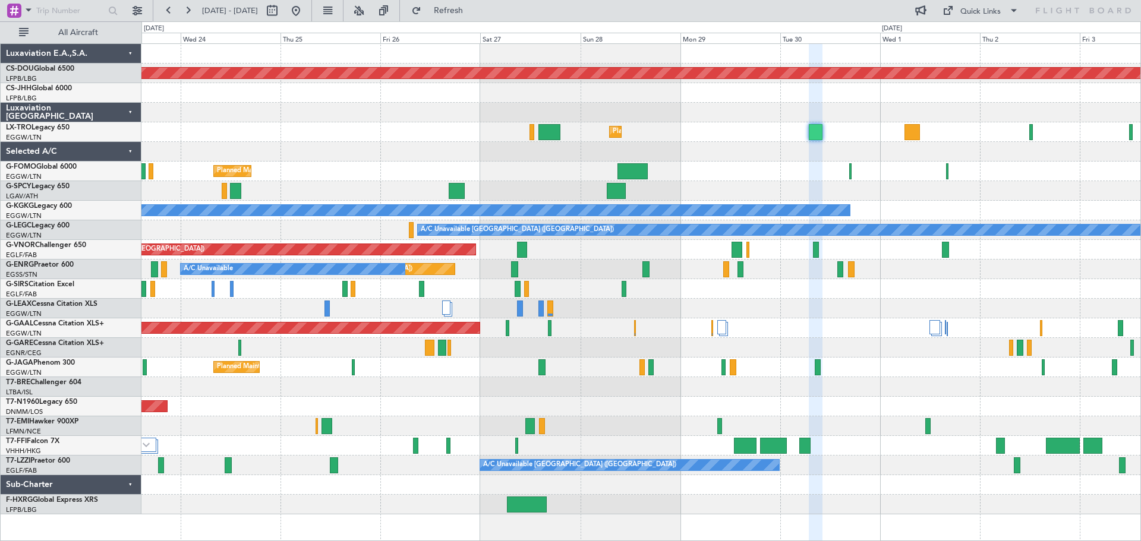
type input "0"
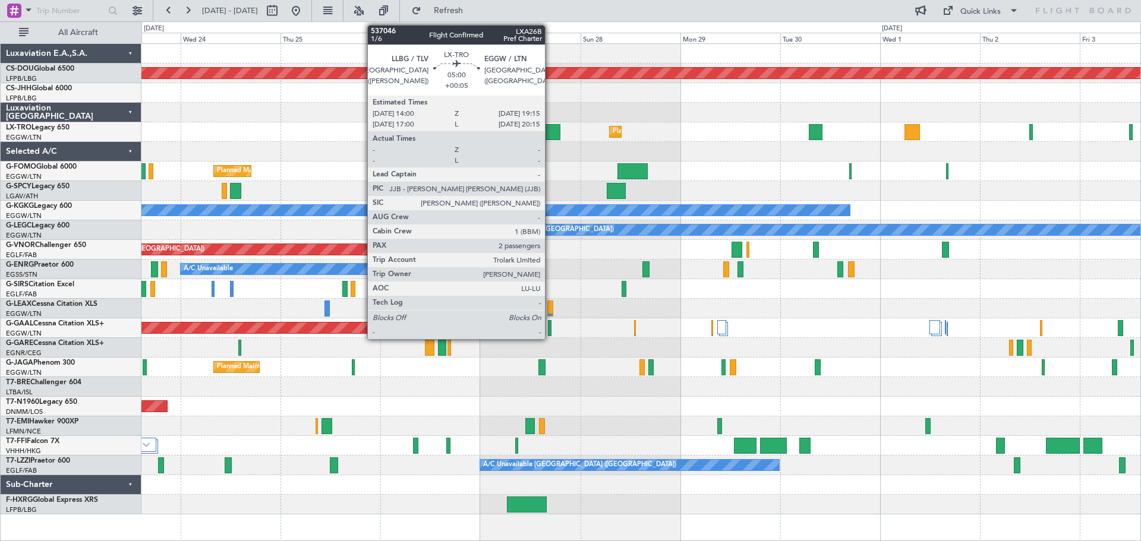
click at [550, 132] on div at bounding box center [549, 132] width 22 height 16
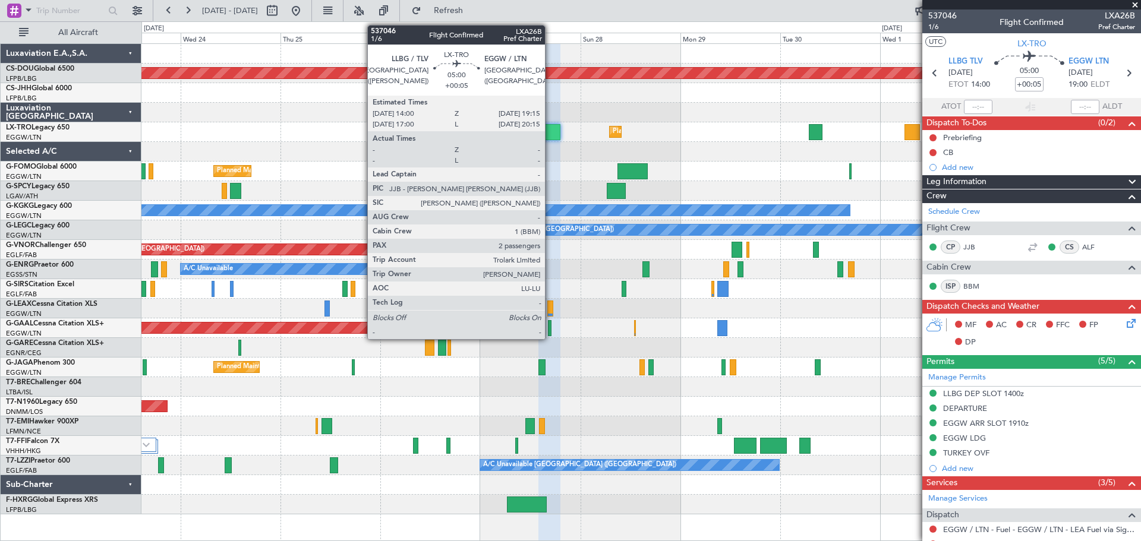
click at [550, 132] on div at bounding box center [549, 132] width 22 height 16
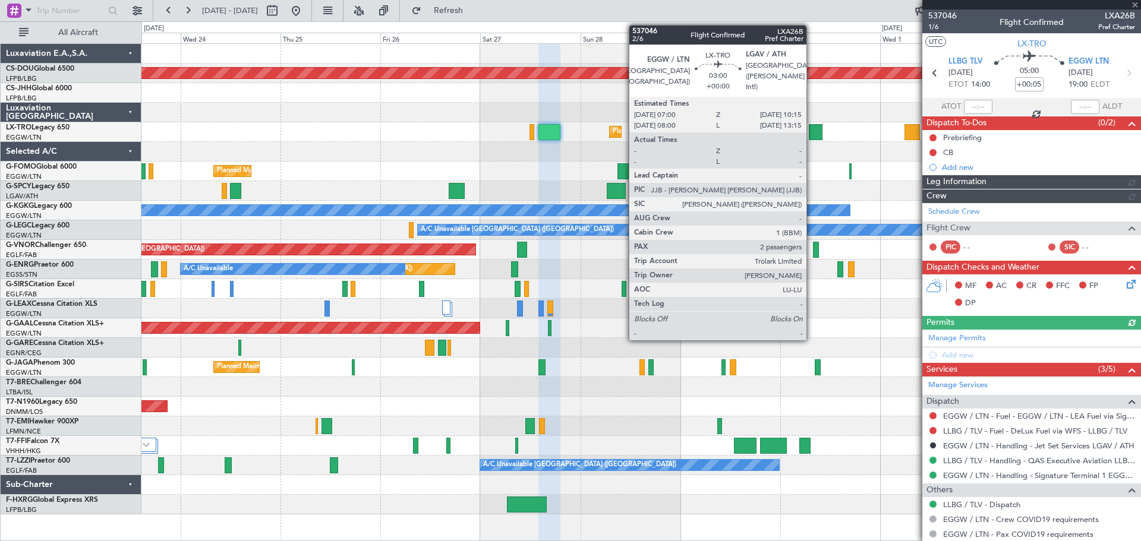
click at [812, 132] on div at bounding box center [816, 132] width 14 height 16
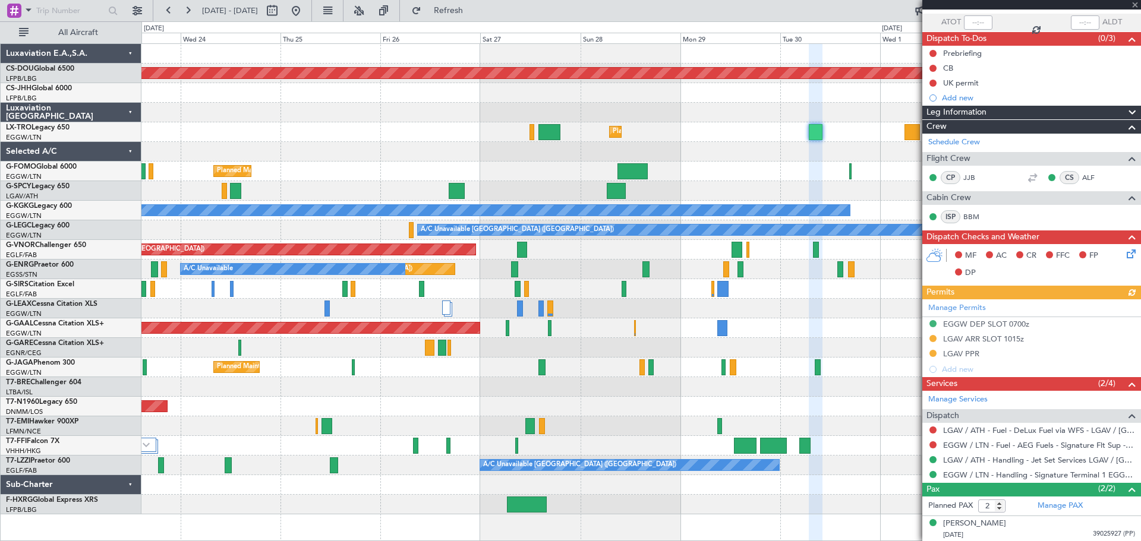
scroll to position [112, 0]
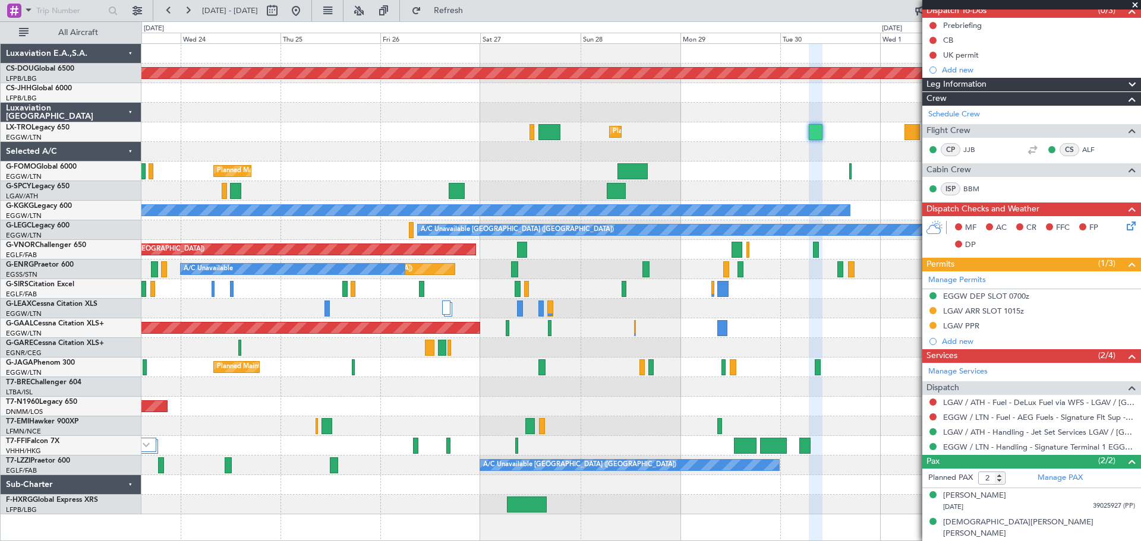
click at [1135, 4] on span at bounding box center [1135, 5] width 12 height 11
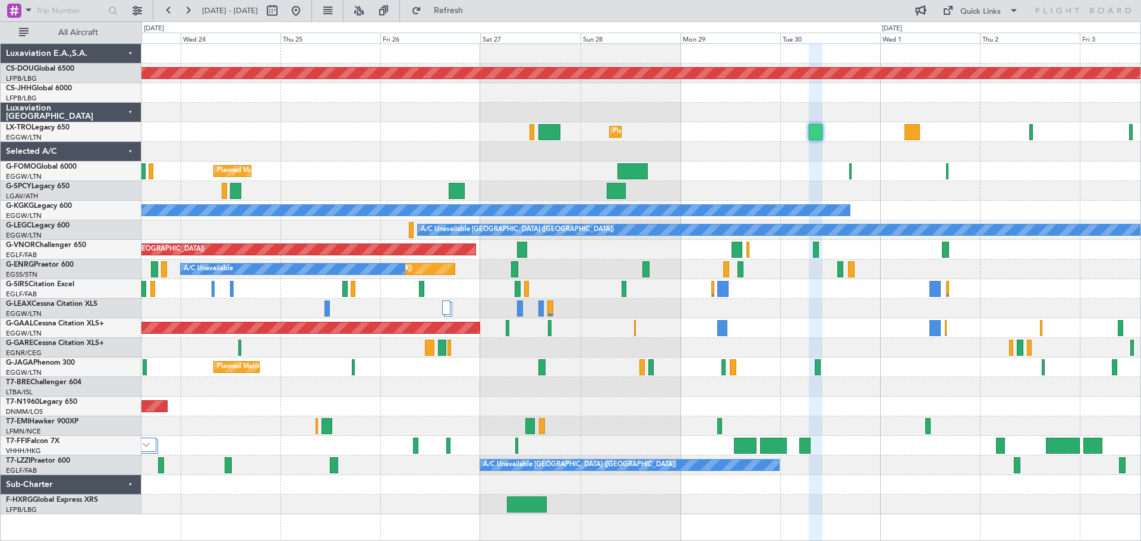
type input "0"
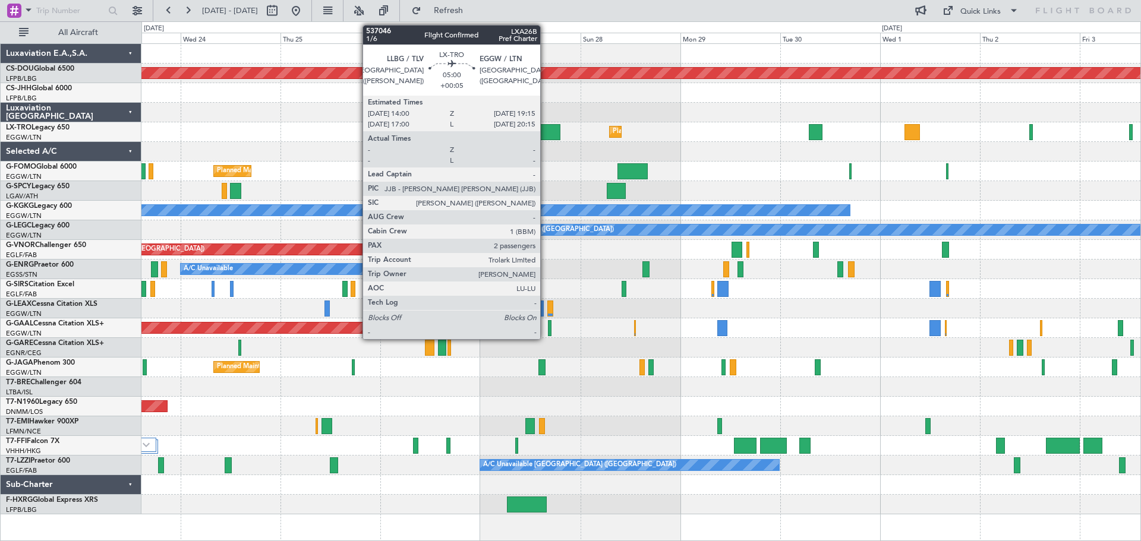
click at [545, 131] on div at bounding box center [549, 132] width 22 height 16
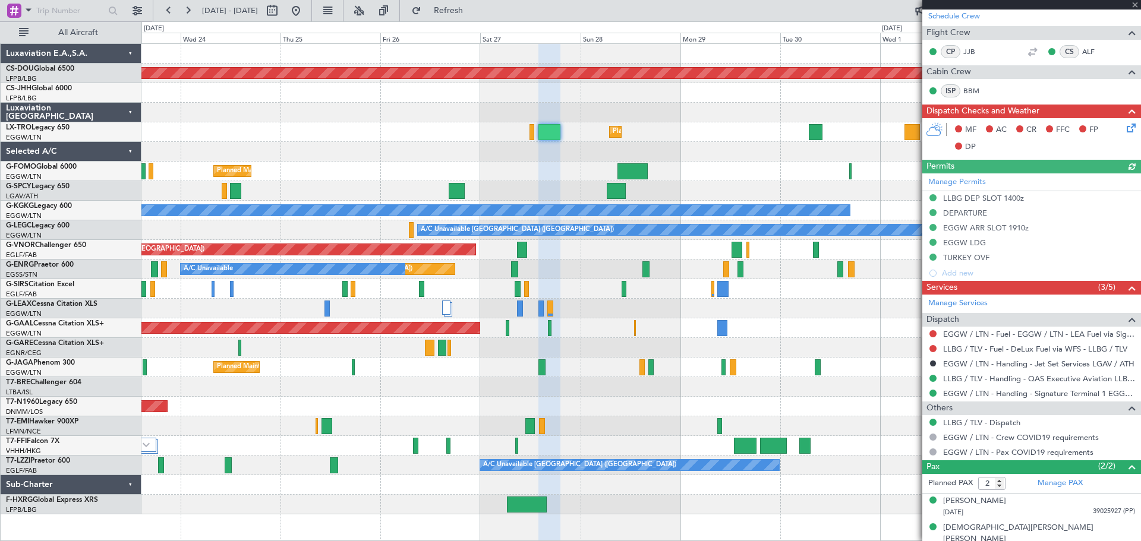
scroll to position [201, 0]
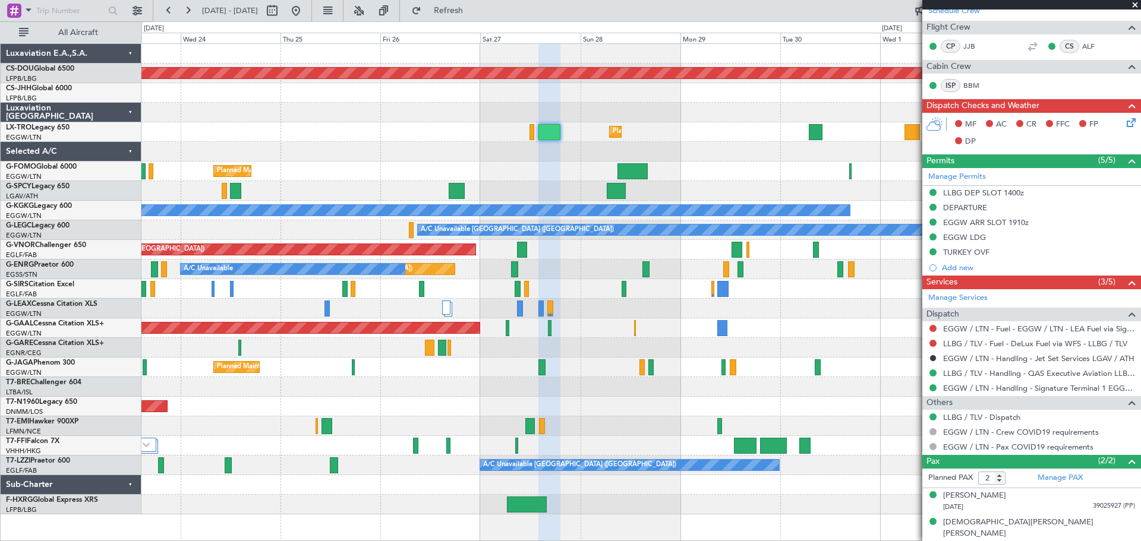
click at [1132, 4] on span at bounding box center [1135, 5] width 12 height 11
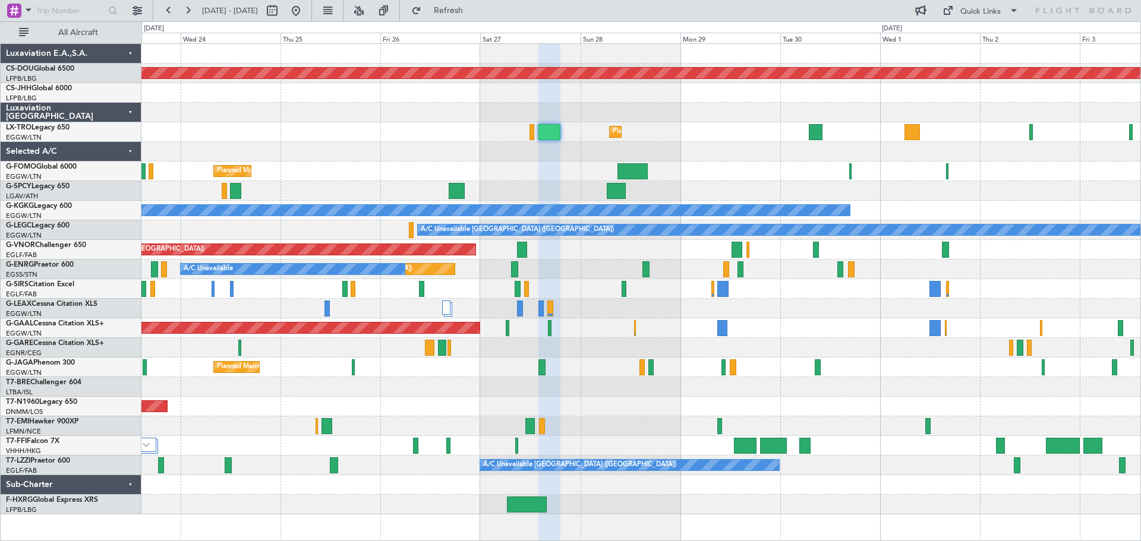
type input "0"
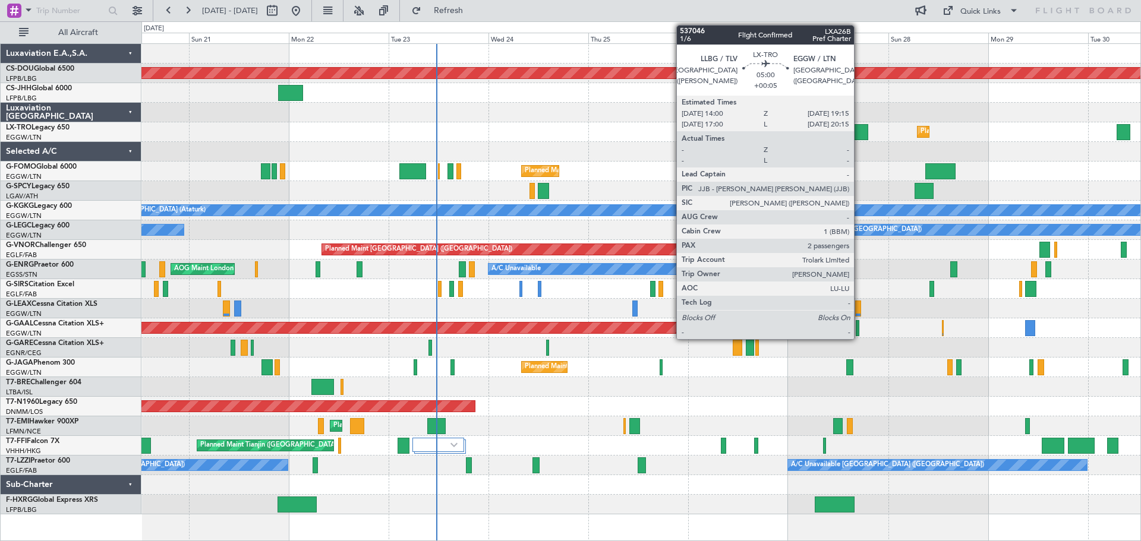
click at [859, 130] on div at bounding box center [857, 132] width 22 height 16
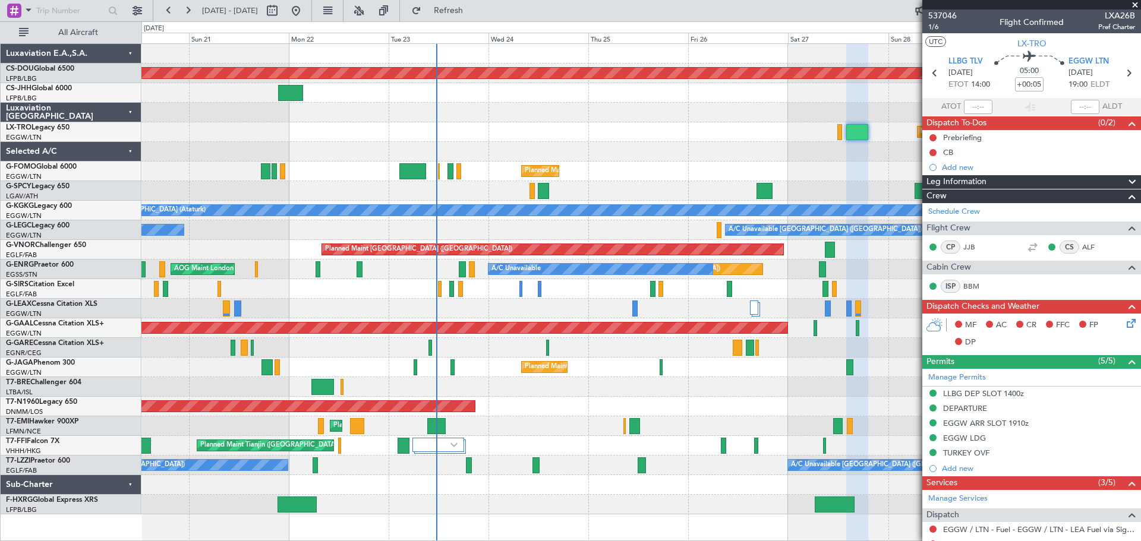
click at [1134, 3] on span at bounding box center [1135, 5] width 12 height 11
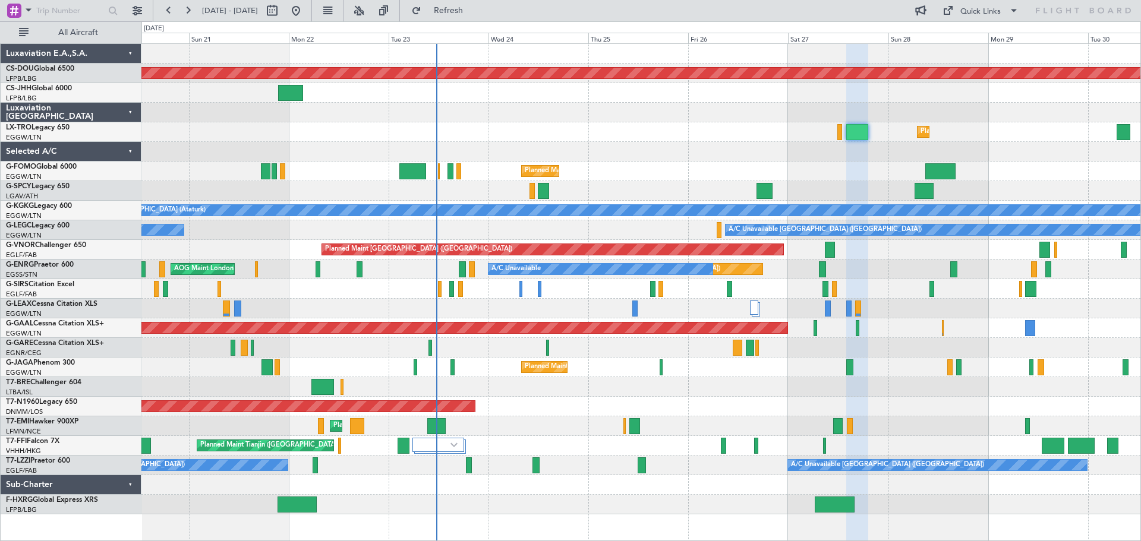
type input "0"
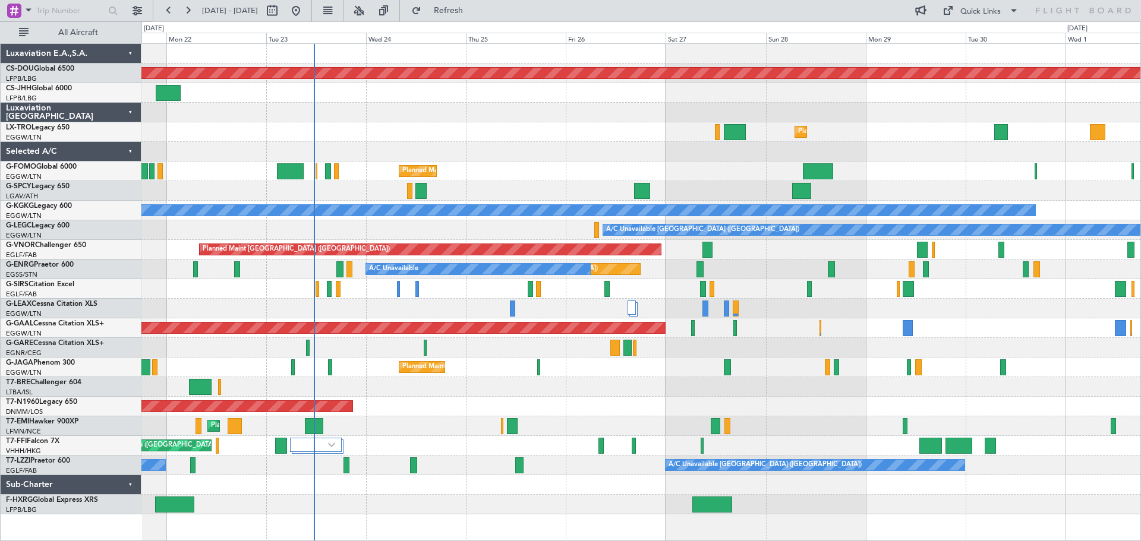
click at [772, 110] on div at bounding box center [640, 113] width 999 height 20
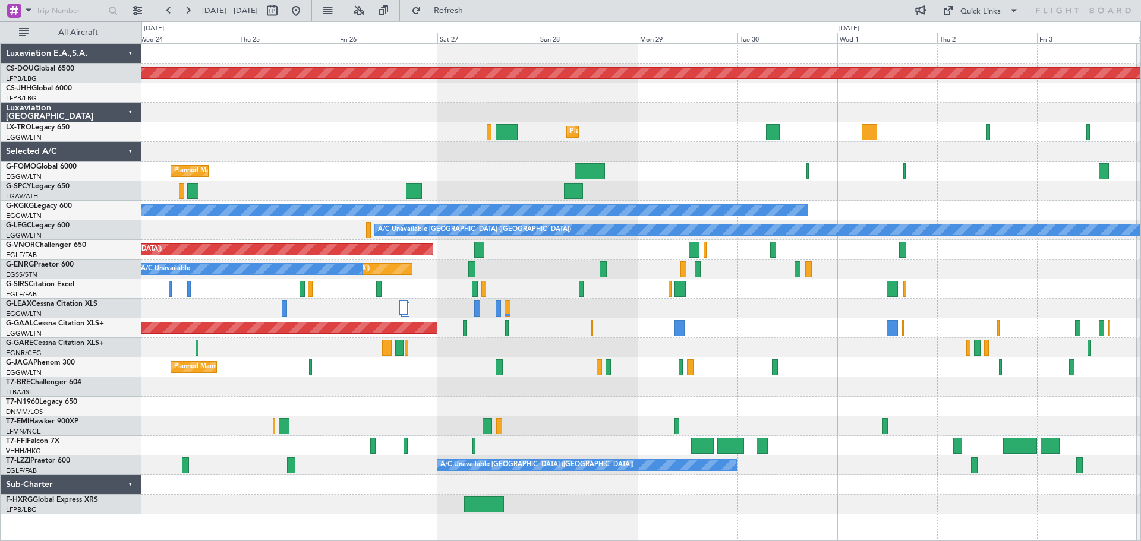
click at [753, 308] on div at bounding box center [640, 309] width 999 height 20
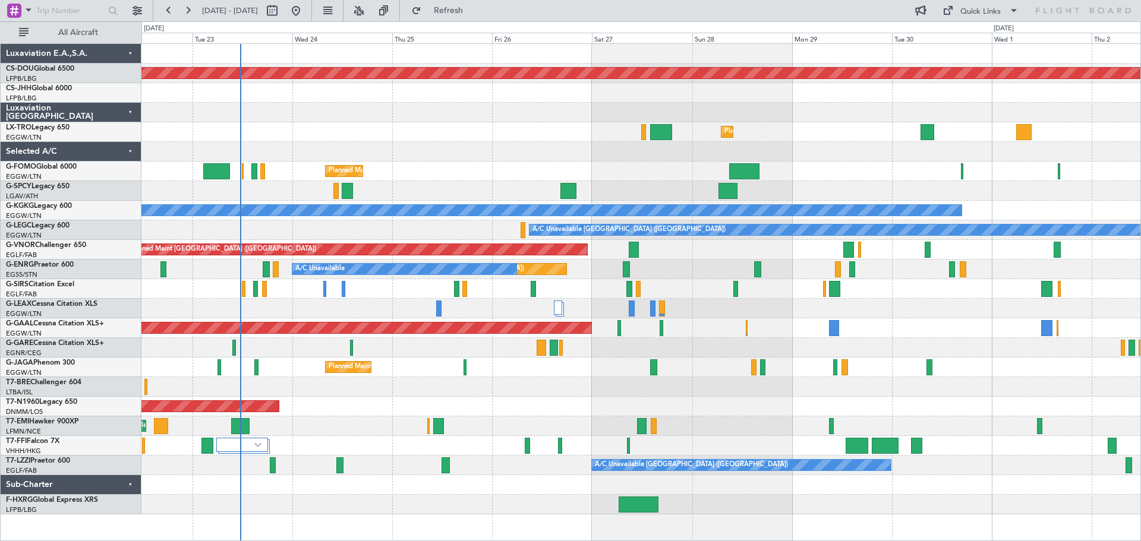
click at [693, 286] on div at bounding box center [640, 289] width 999 height 20
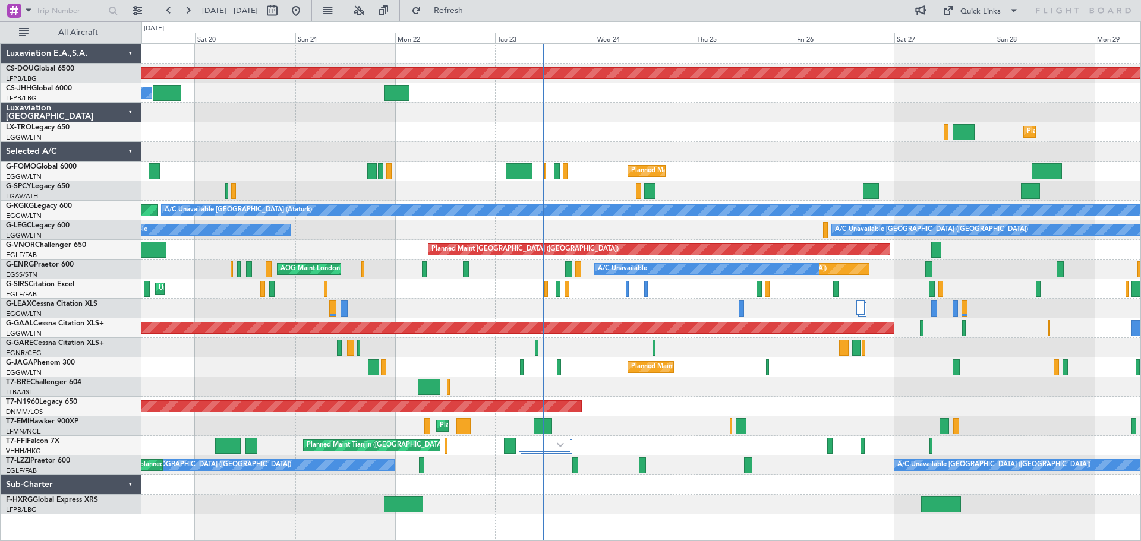
click at [563, 125] on div "Planned Maint London (Biggin Hill) Owner Planned Maint Paris (Le Bourget) Plann…" at bounding box center [640, 279] width 999 height 471
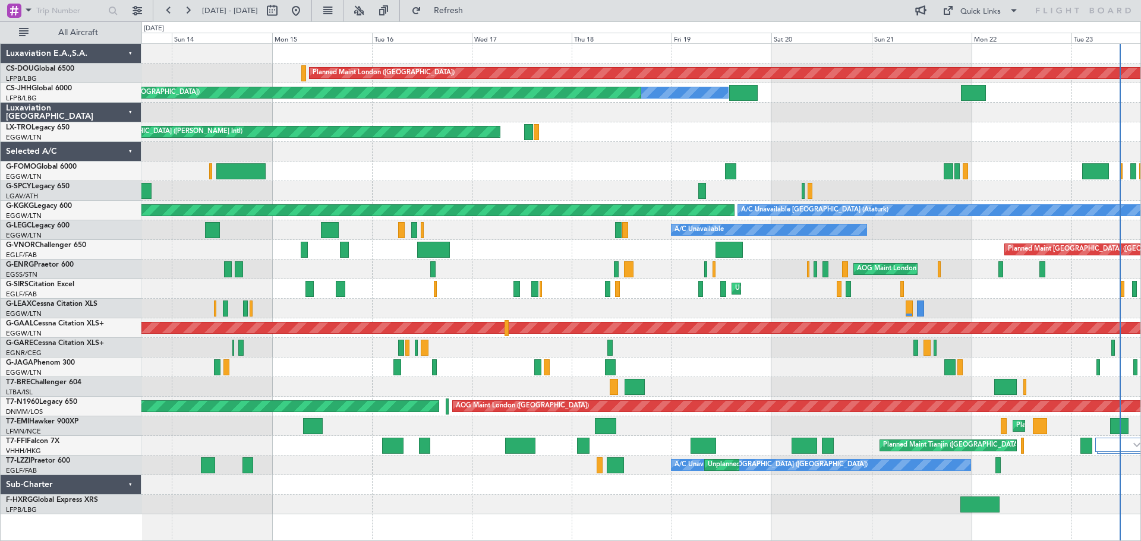
click at [992, 137] on div "Unplanned Maint [GEOGRAPHIC_DATA] ([PERSON_NAME] Intl)" at bounding box center [640, 132] width 999 height 20
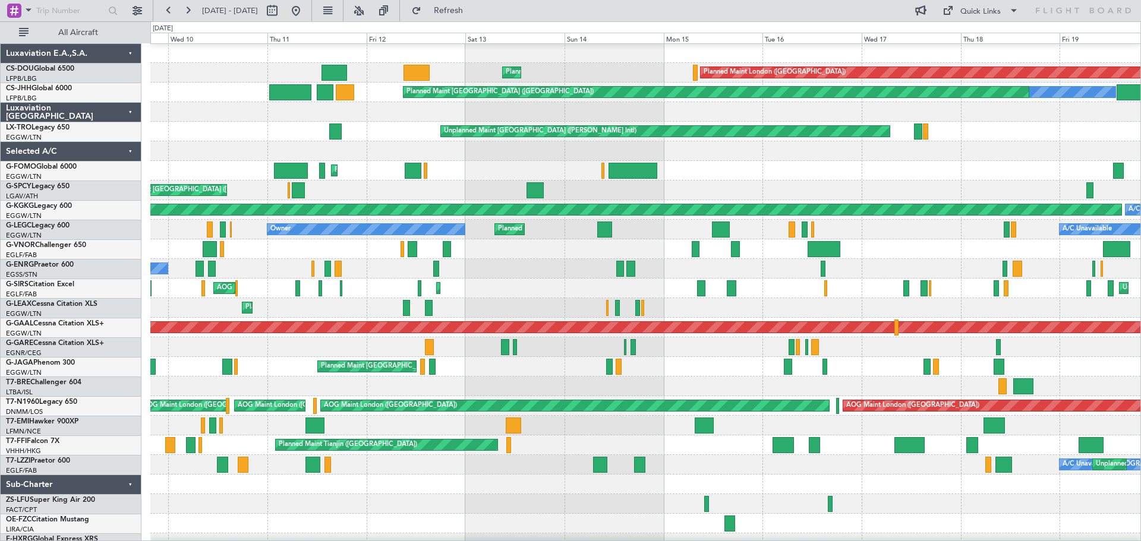
scroll to position [1, 0]
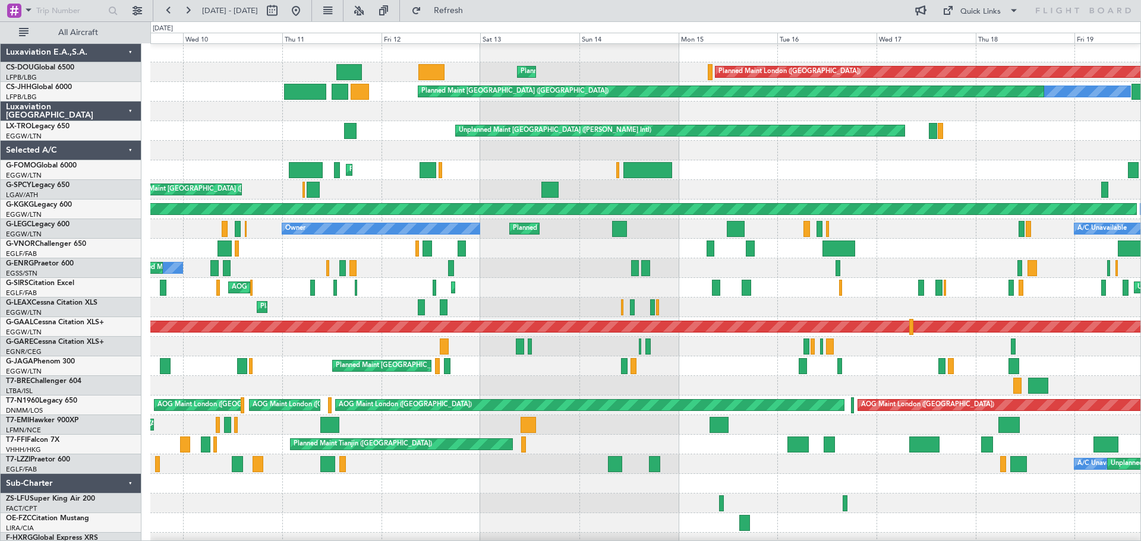
click at [1027, 138] on div "Unplanned Maint [GEOGRAPHIC_DATA] ([PERSON_NAME] Intl)" at bounding box center [645, 131] width 990 height 20
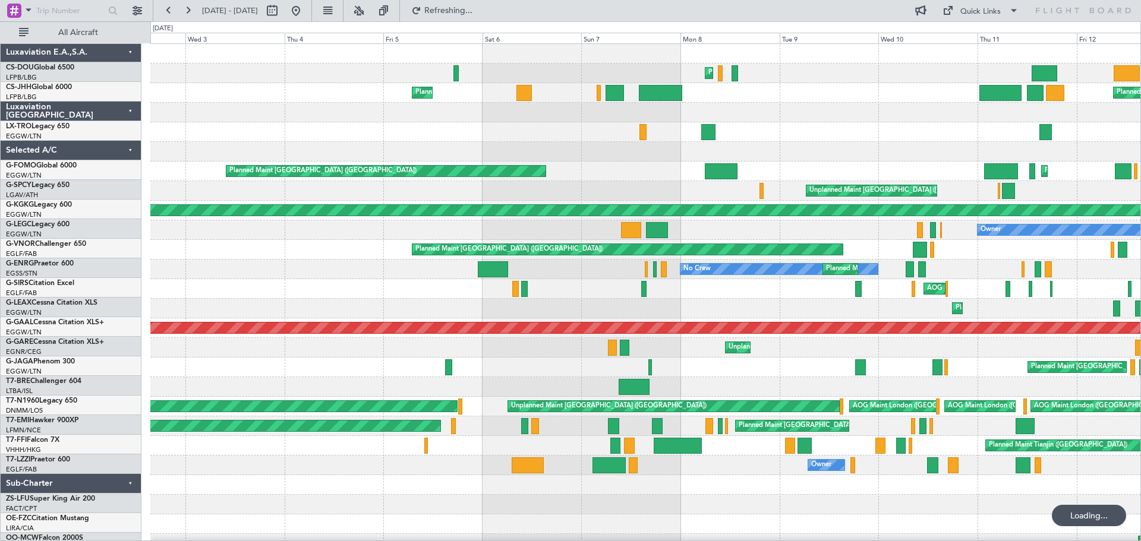
scroll to position [0, 0]
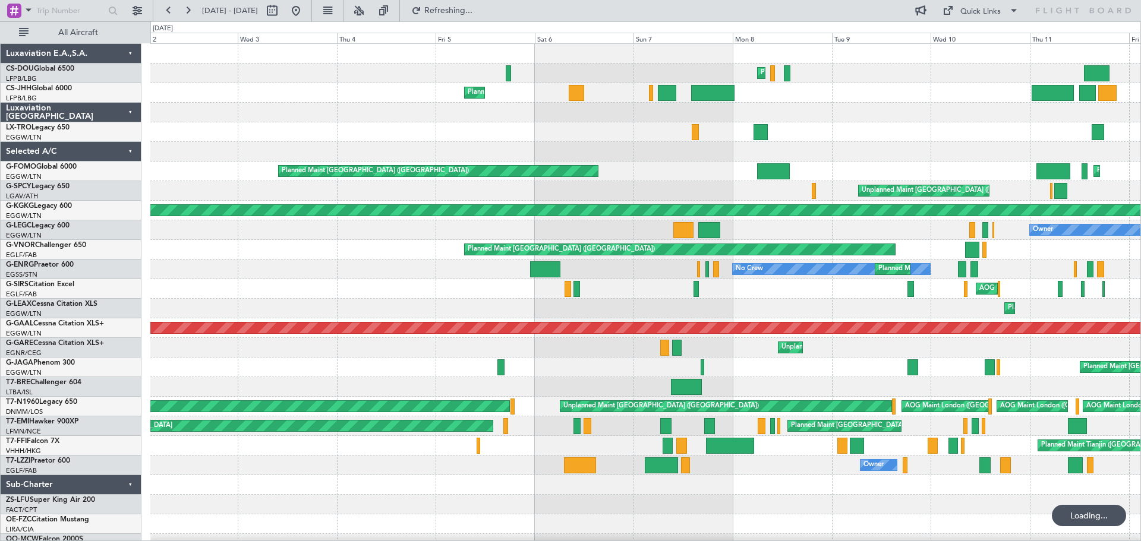
click at [1140, 169] on html "09 Sep 2025 - 19 Sep 2025 Refreshing... Quick Links All Aircraft Planned Maint …" at bounding box center [570, 270] width 1141 height 541
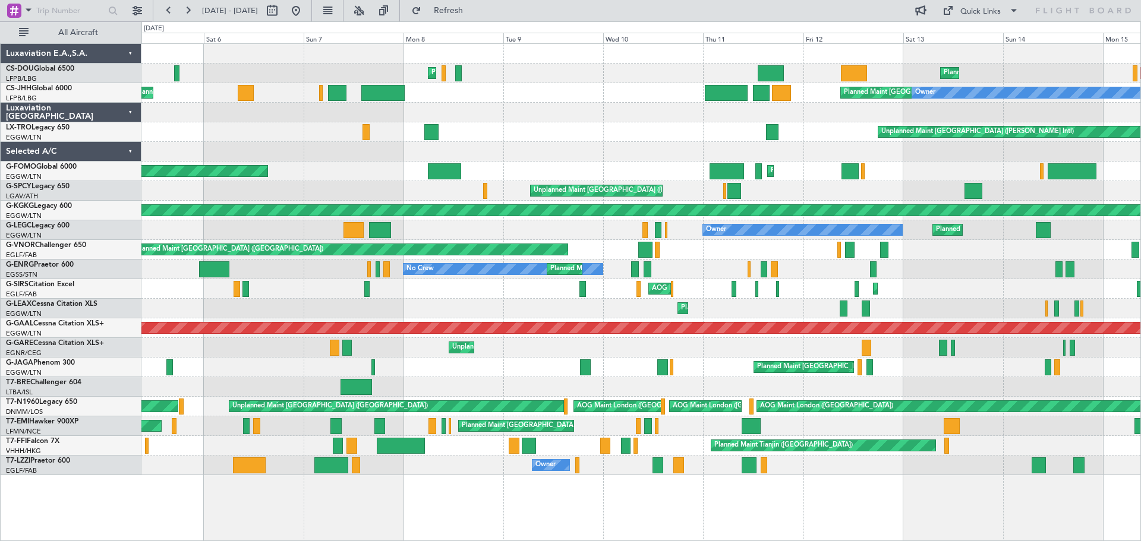
click at [198, 151] on div "Planned Maint Paris (Le Bourget) Planned Maint Paris (Le Bourget) Planned Maint…" at bounding box center [640, 259] width 999 height 431
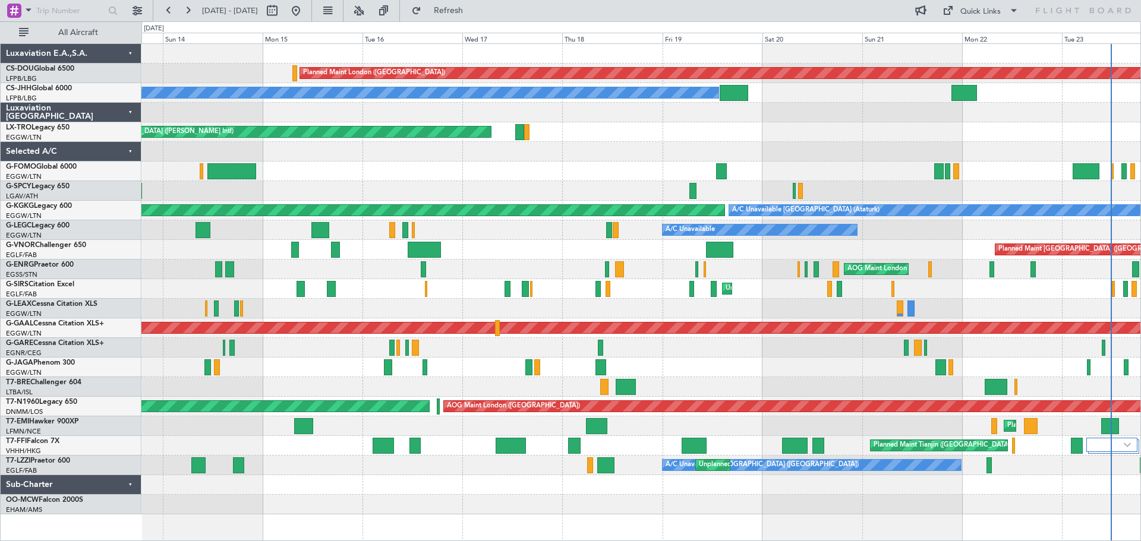
click at [121, 166] on div "Planned Maint London (Biggin Hill) Planned Maint Paris (Le Bourget) Planned Mai…" at bounding box center [570, 281] width 1141 height 520
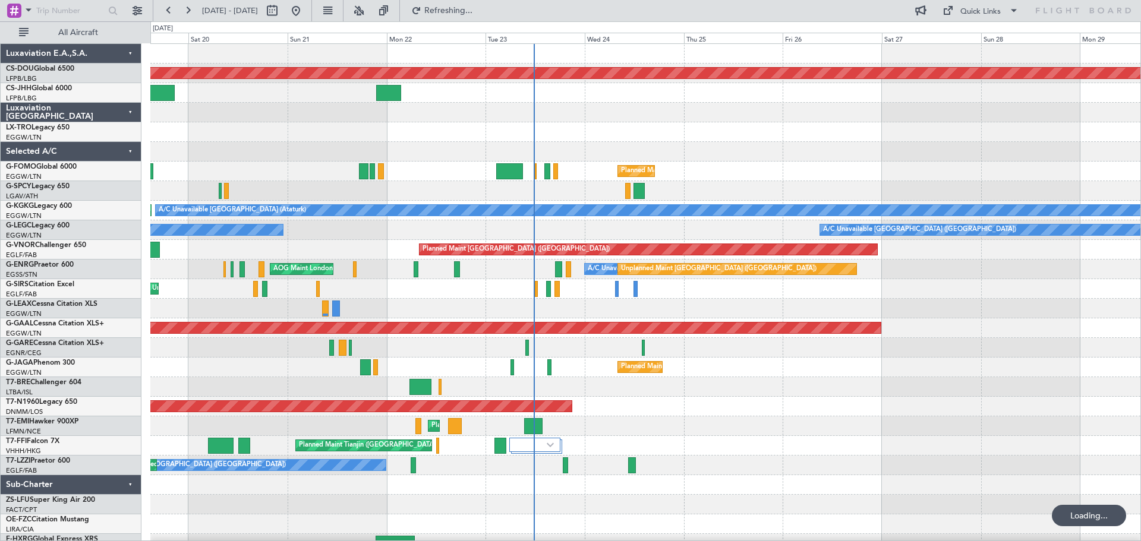
click at [284, 190] on div "Planned Maint London (Biggin Hill) Owner Planned Maint Paris (Le Bourget) Unpla…" at bounding box center [645, 299] width 990 height 510
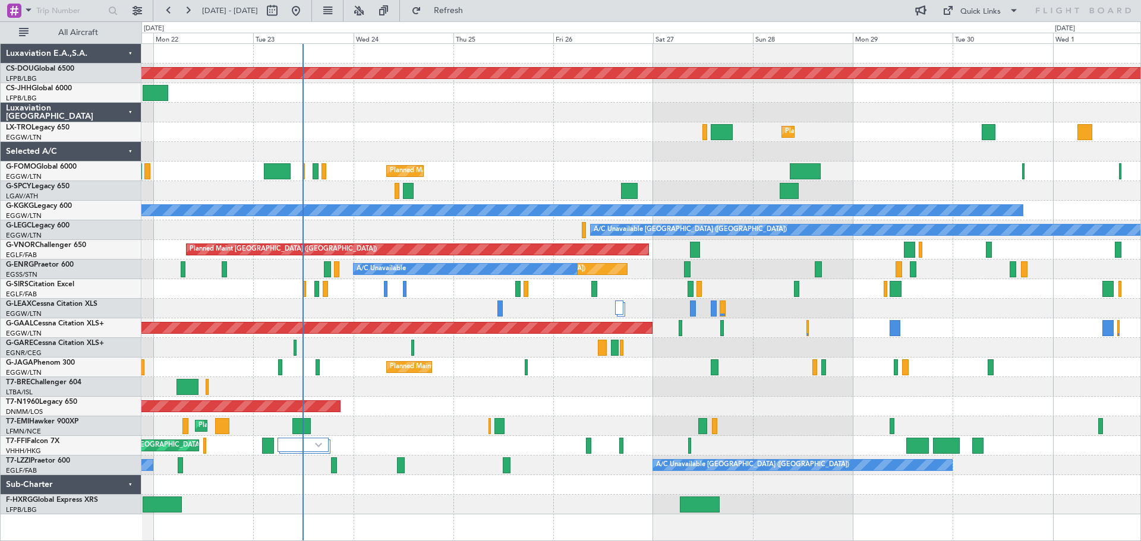
click at [504, 123] on div "Planned Maint [GEOGRAPHIC_DATA] ([GEOGRAPHIC_DATA])" at bounding box center [640, 132] width 999 height 20
click at [605, 123] on div "Planned Maint [GEOGRAPHIC_DATA] ([GEOGRAPHIC_DATA])" at bounding box center [640, 132] width 999 height 20
click at [502, 123] on div "Planned Maint [GEOGRAPHIC_DATA] ([GEOGRAPHIC_DATA])" at bounding box center [640, 132] width 999 height 20
click at [601, 123] on div "Planned Maint [GEOGRAPHIC_DATA] ([GEOGRAPHIC_DATA])" at bounding box center [640, 132] width 999 height 20
click at [500, 122] on div at bounding box center [640, 113] width 999 height 20
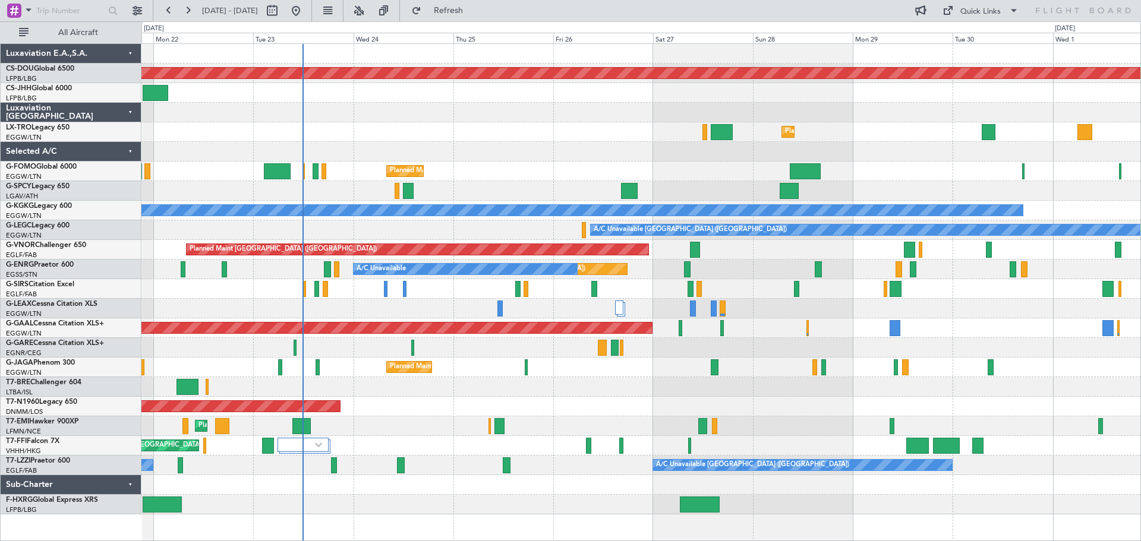
click at [602, 124] on div "Planned Maint [GEOGRAPHIC_DATA] ([GEOGRAPHIC_DATA])" at bounding box center [640, 132] width 999 height 20
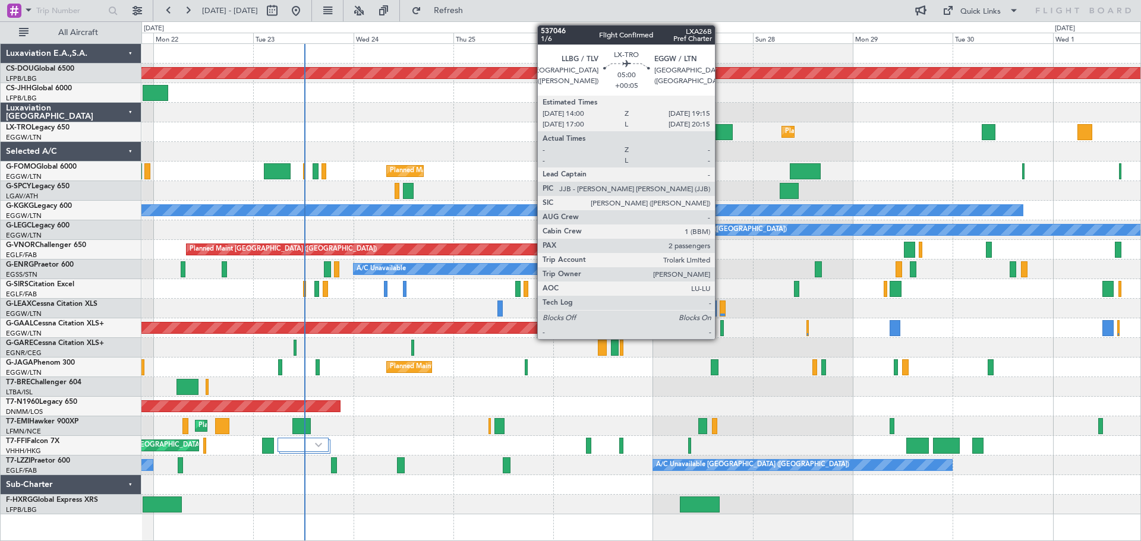
click at [720, 132] on div at bounding box center [722, 132] width 22 height 16
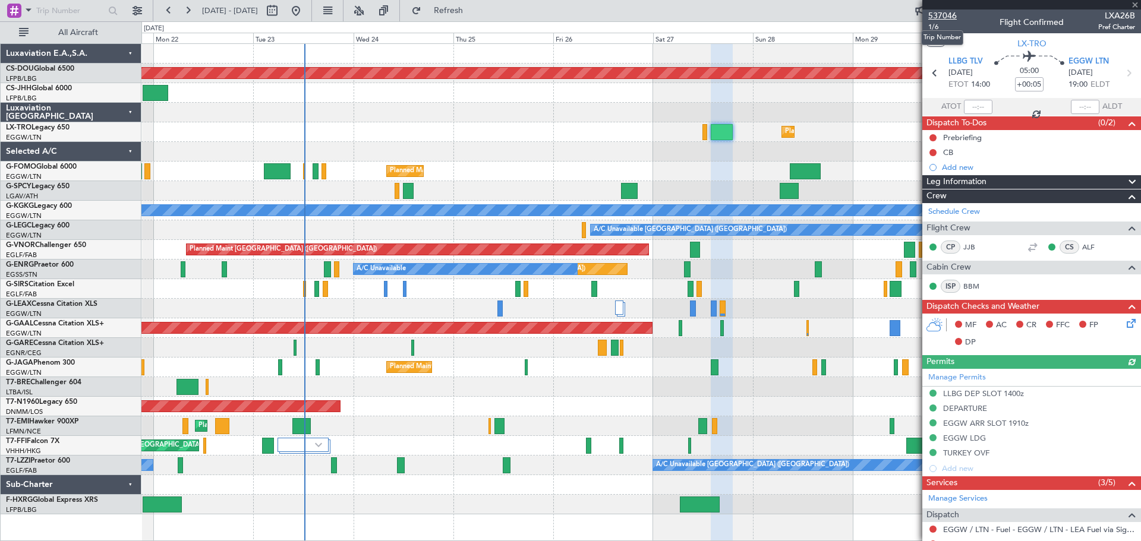
click at [946, 16] on span "537046" at bounding box center [942, 16] width 29 height 12
click at [1134, 5] on span at bounding box center [1135, 5] width 12 height 11
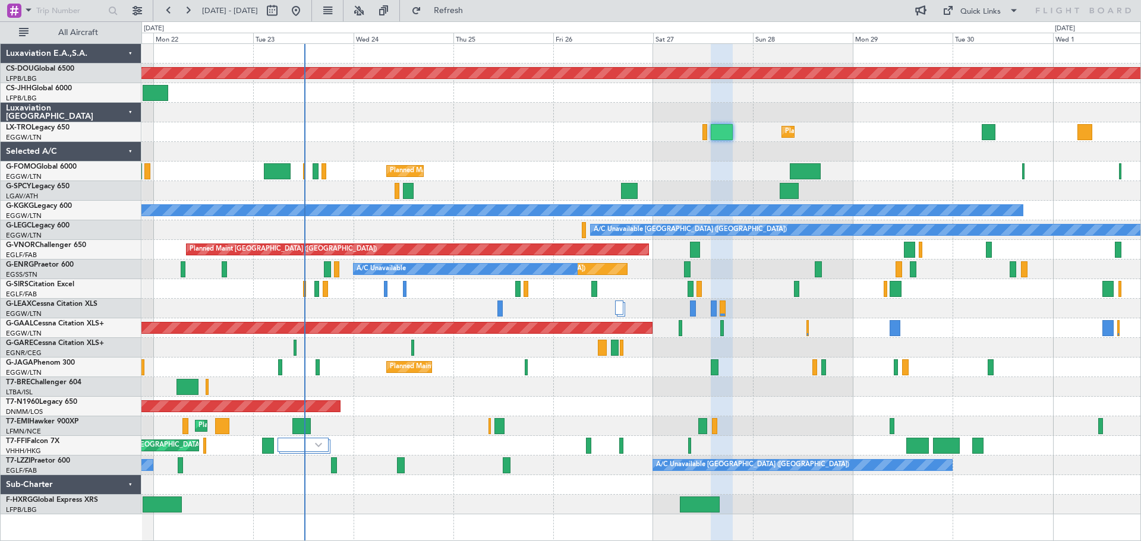
type input "0"
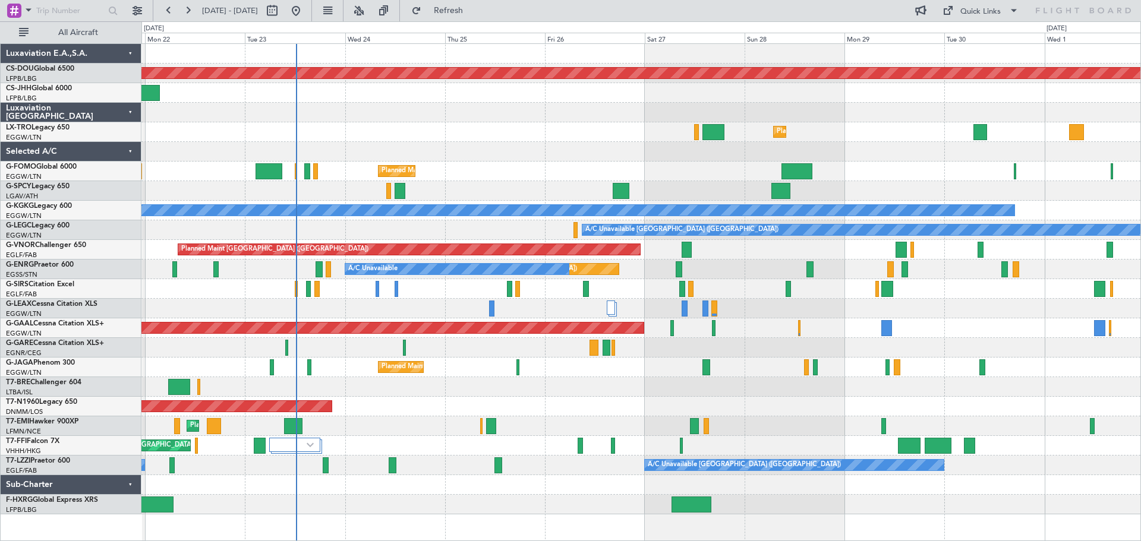
click at [633, 147] on div at bounding box center [640, 152] width 999 height 20
click at [495, 103] on div at bounding box center [640, 113] width 999 height 20
click at [494, 123] on div "Planned Maint [GEOGRAPHIC_DATA] ([GEOGRAPHIC_DATA])" at bounding box center [640, 132] width 999 height 20
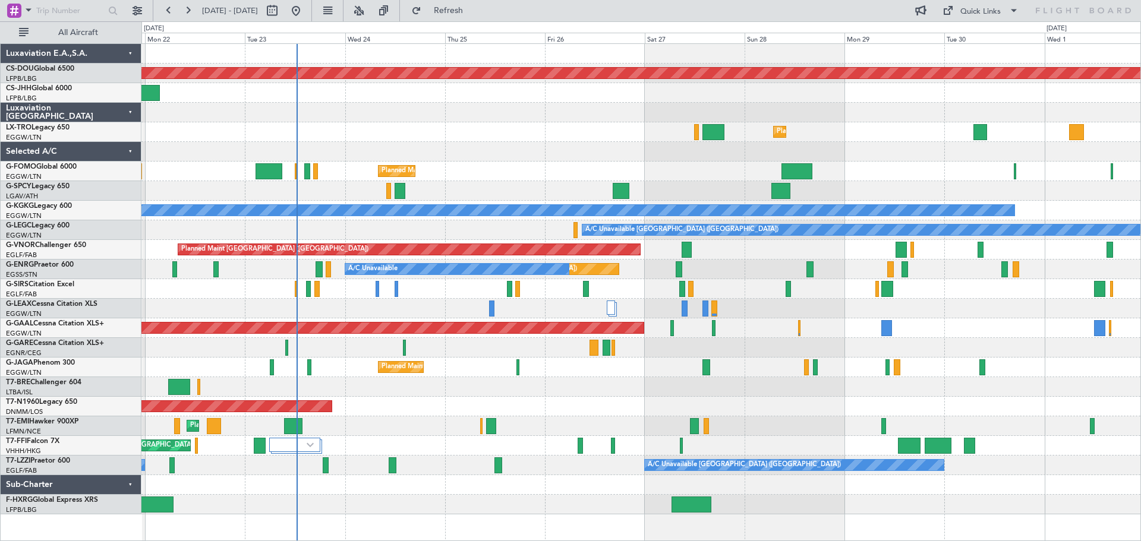
click at [494, 105] on div at bounding box center [640, 113] width 999 height 20
